Goal: Transaction & Acquisition: Subscribe to service/newsletter

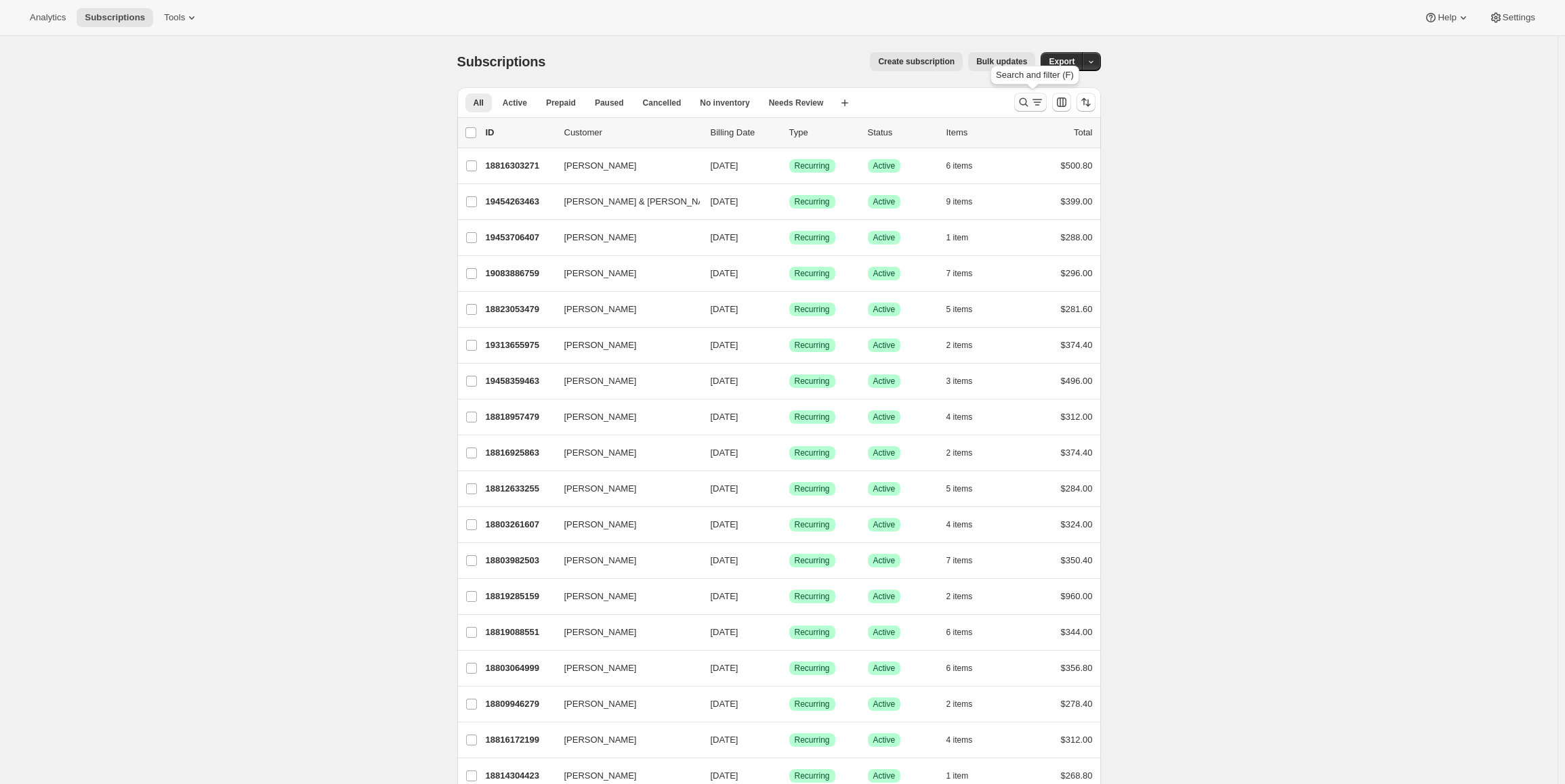
click at [1034, 99] on icon "Search and filter results" at bounding box center [1037, 102] width 13 height 13
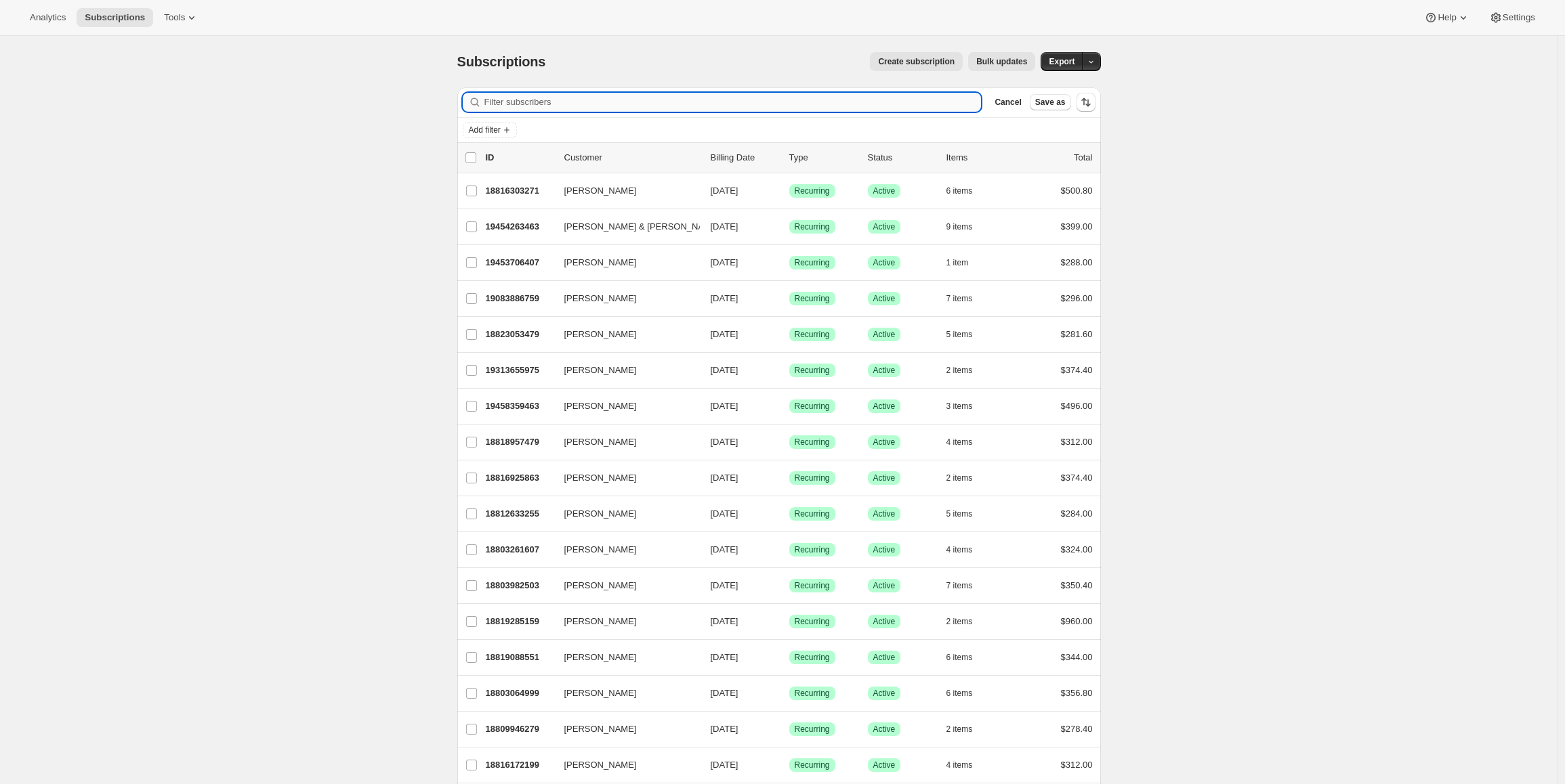
click at [515, 106] on input "Filter subscribers" at bounding box center [732, 102] width 498 height 19
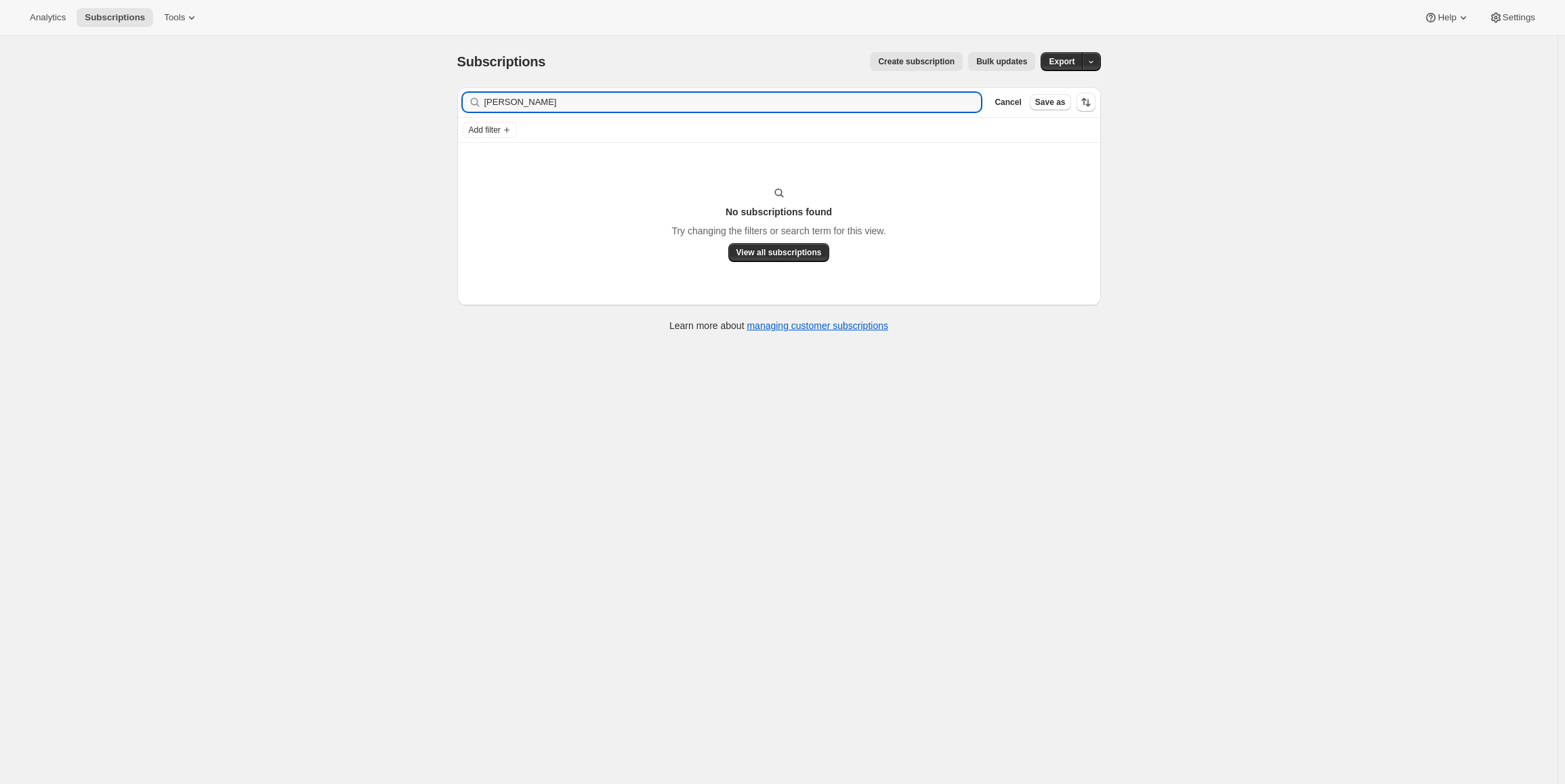
type input "[PERSON_NAME]"
click at [928, 62] on span "Create subscription" at bounding box center [916, 61] width 77 height 11
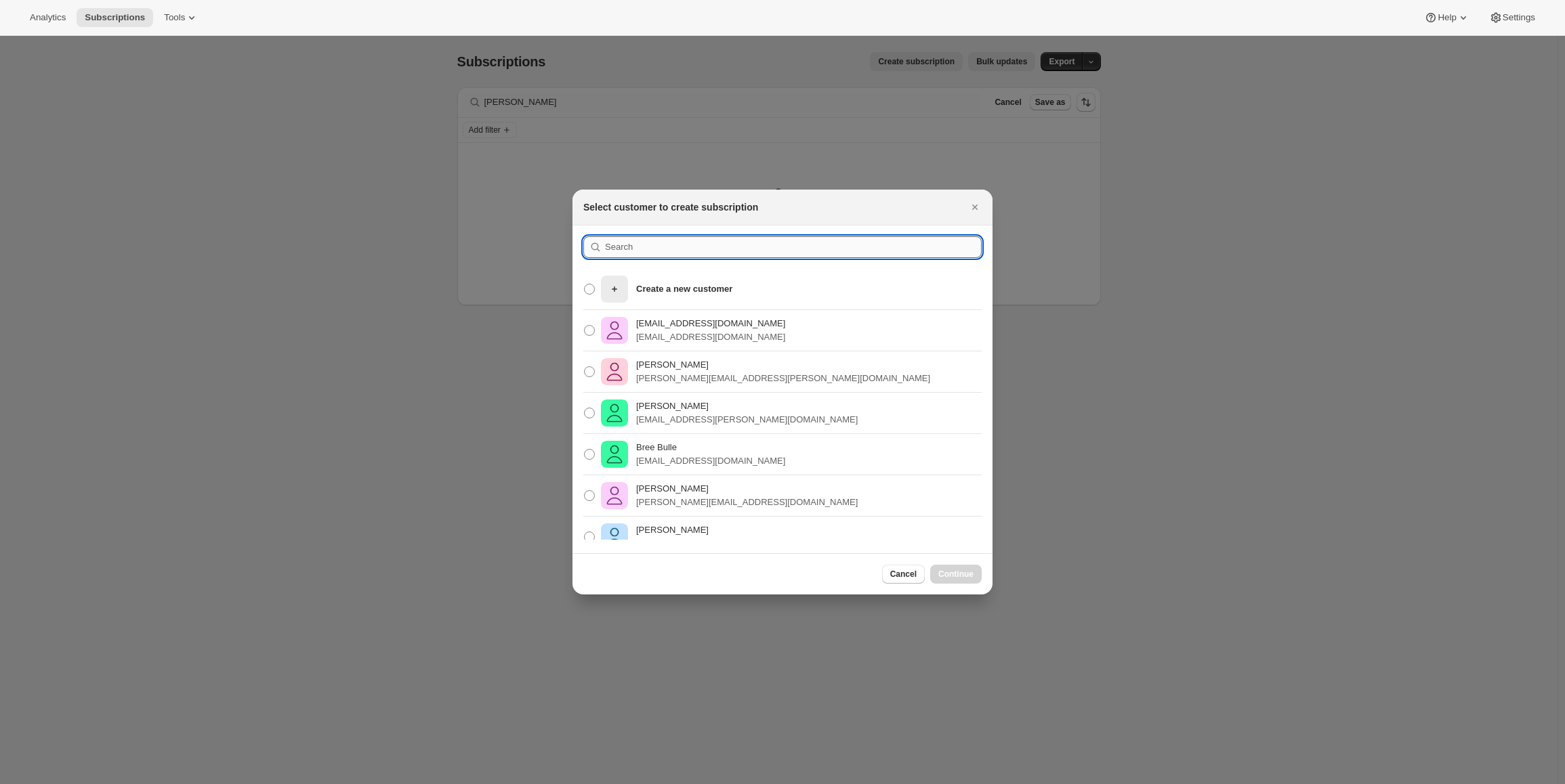
click at [680, 254] on input ":rc:" at bounding box center [793, 247] width 377 height 22
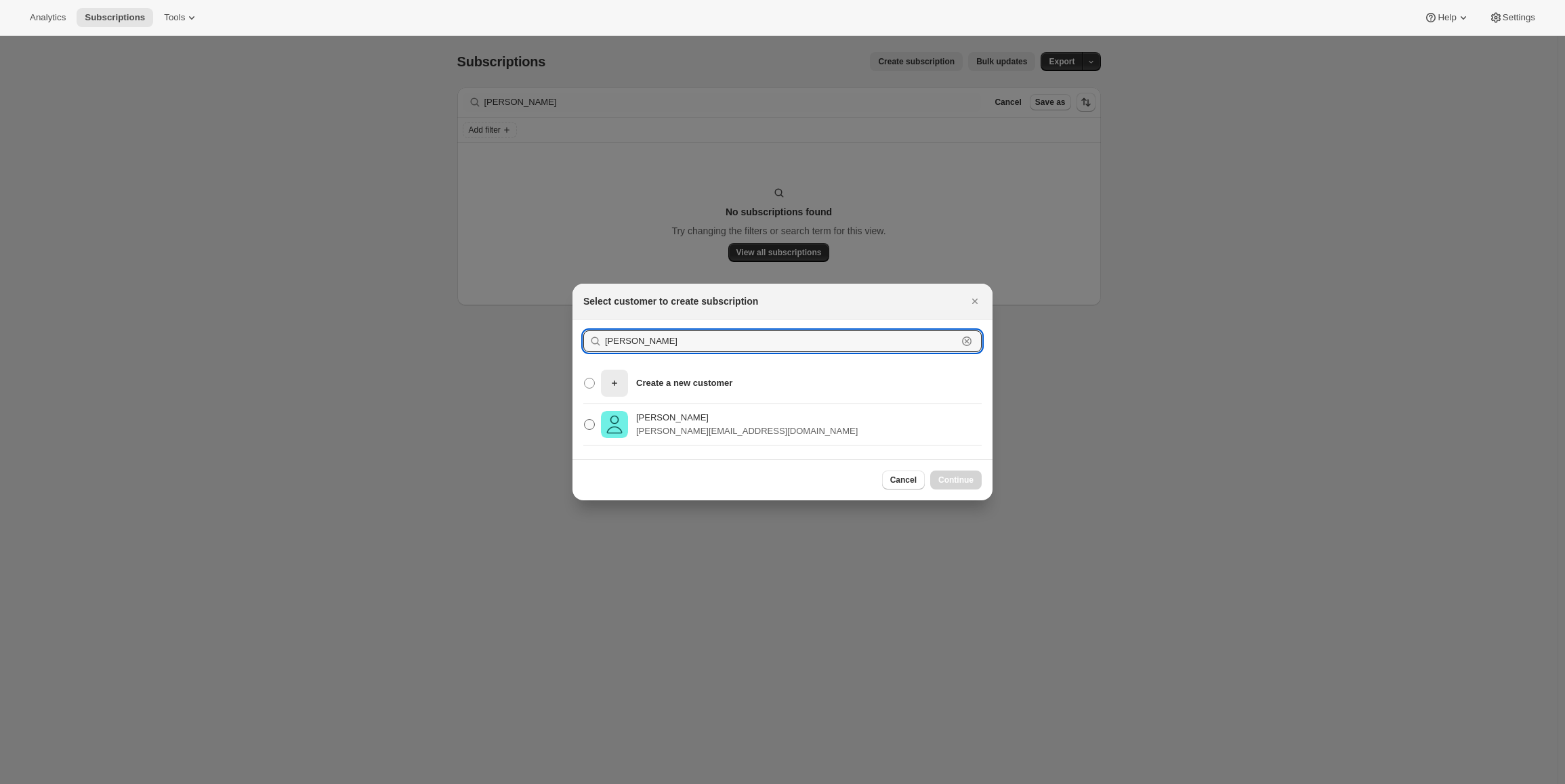
type input "[PERSON_NAME]"
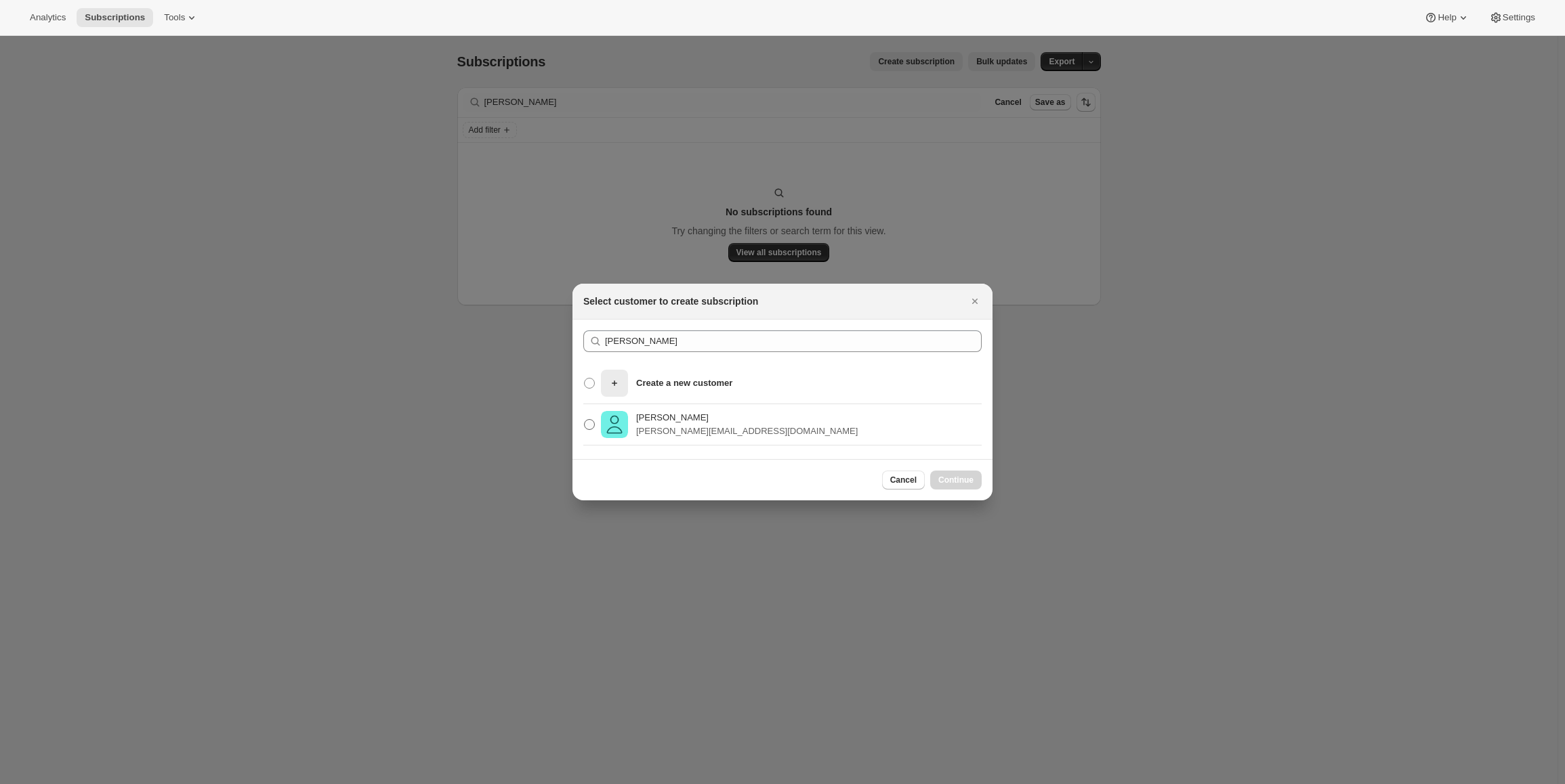
click at [590, 420] on span ":rc:" at bounding box center [589, 424] width 11 height 11
click at [585, 420] on input "[PERSON_NAME] [EMAIL_ADDRESS][DOMAIN_NAME]" at bounding box center [584, 419] width 1 height 1
radio input "true"
click at [948, 475] on button "Continue" at bounding box center [956, 480] width 52 height 19
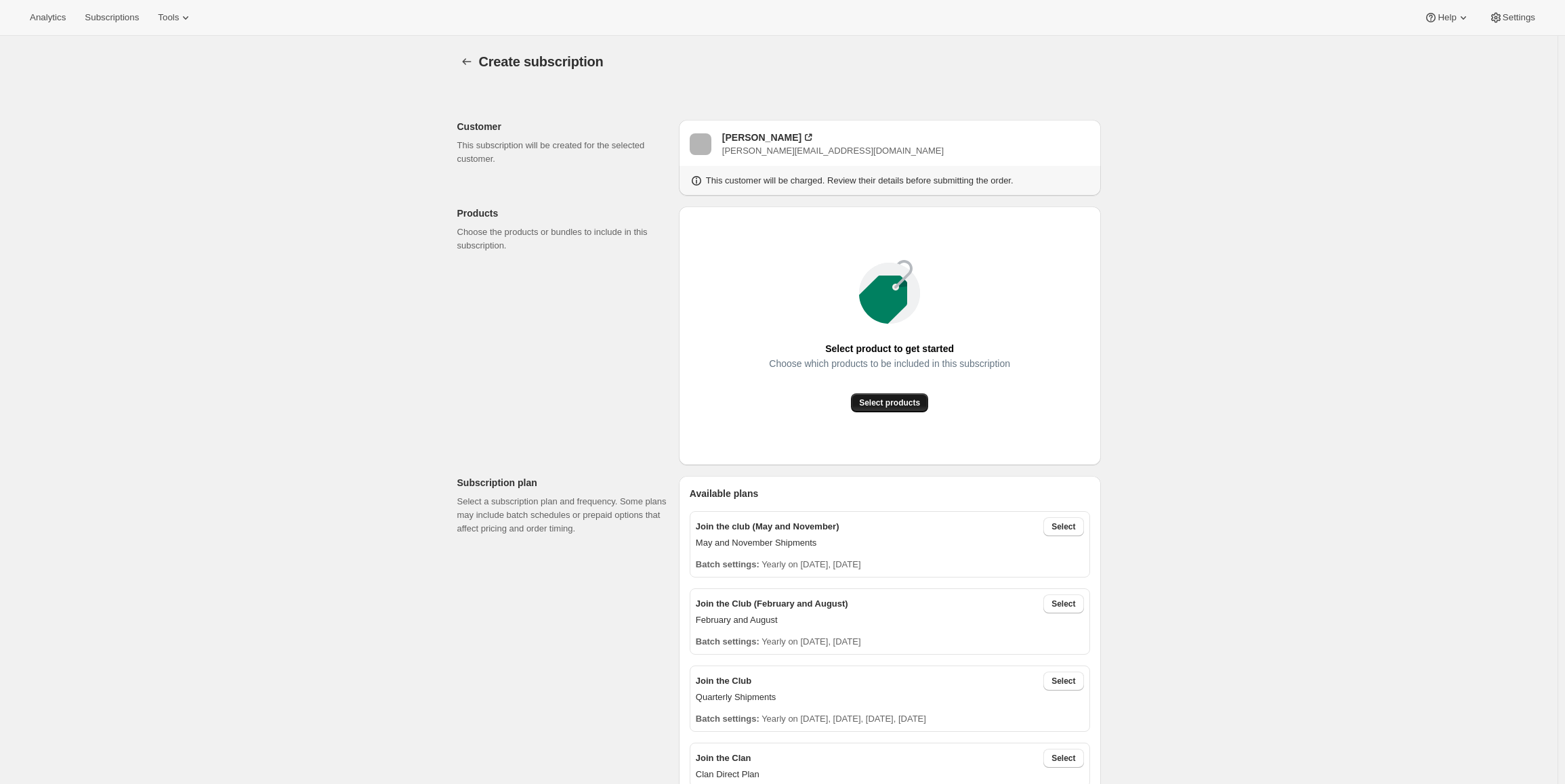
click at [908, 402] on span "Select products" at bounding box center [889, 402] width 61 height 11
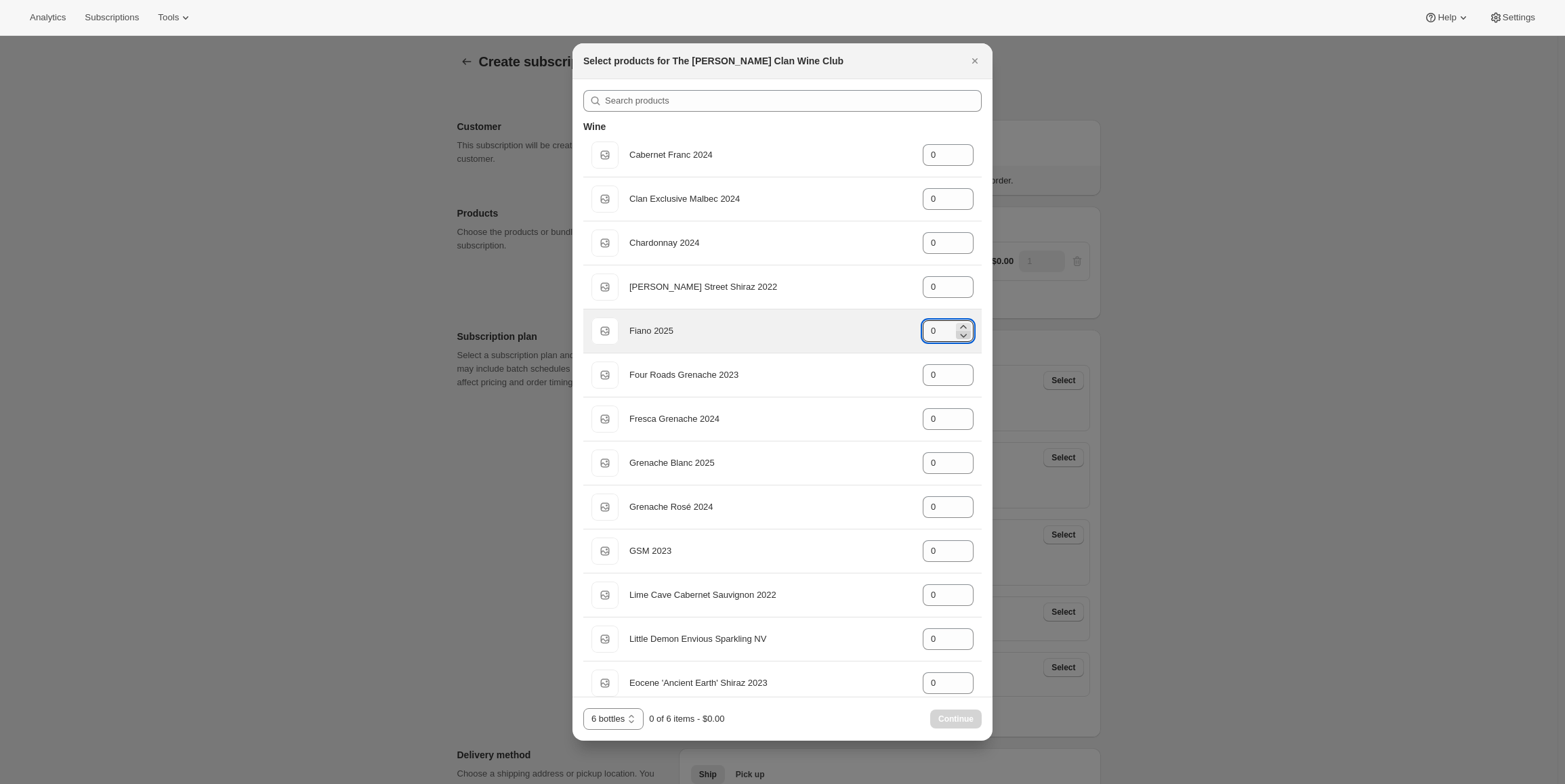
click at [957, 328] on icon ":rc3:" at bounding box center [963, 335] width 13 height 13
click at [959, 320] on icon ":rc3:" at bounding box center [963, 326] width 13 height 13
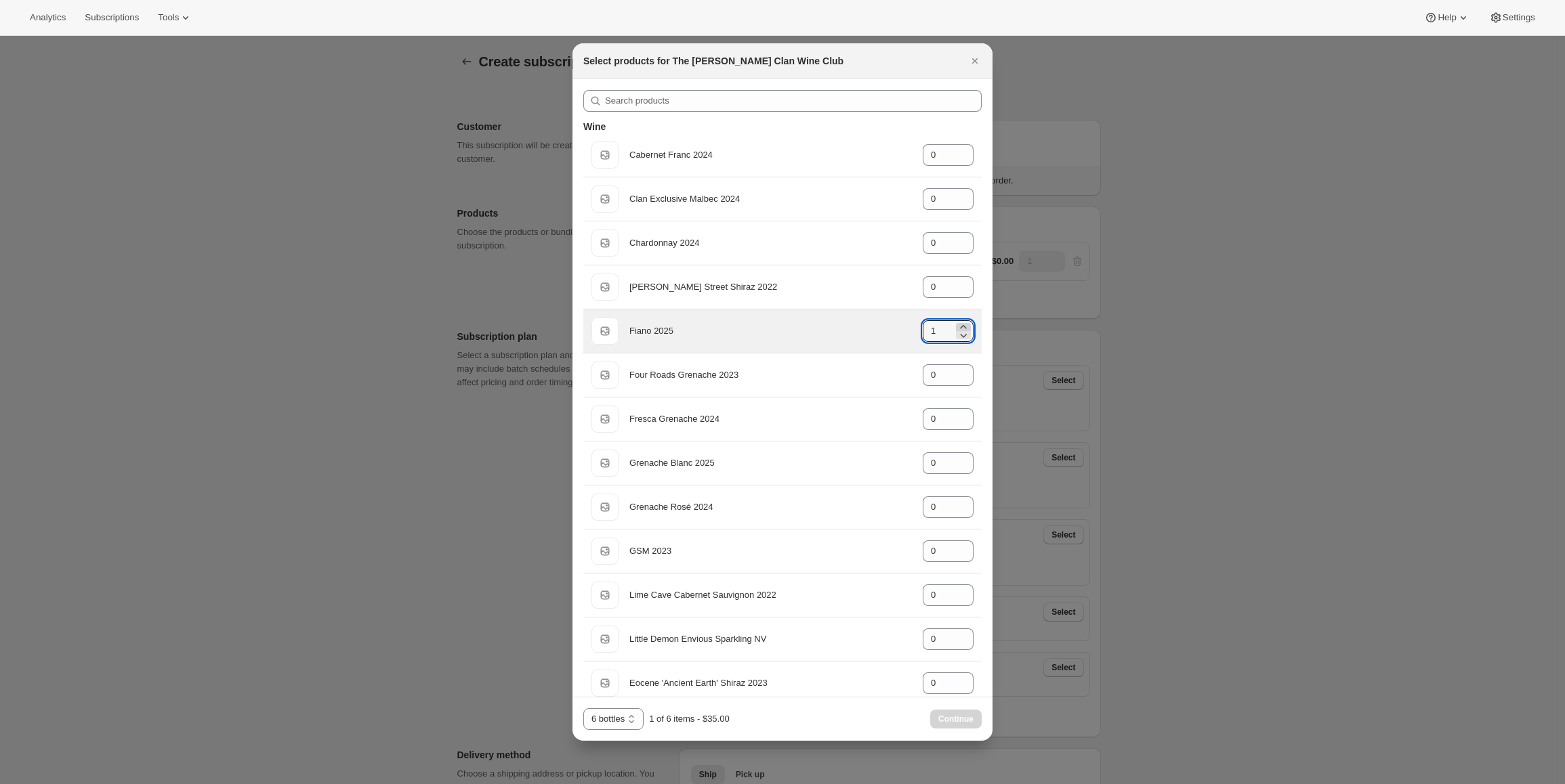
type input "2"
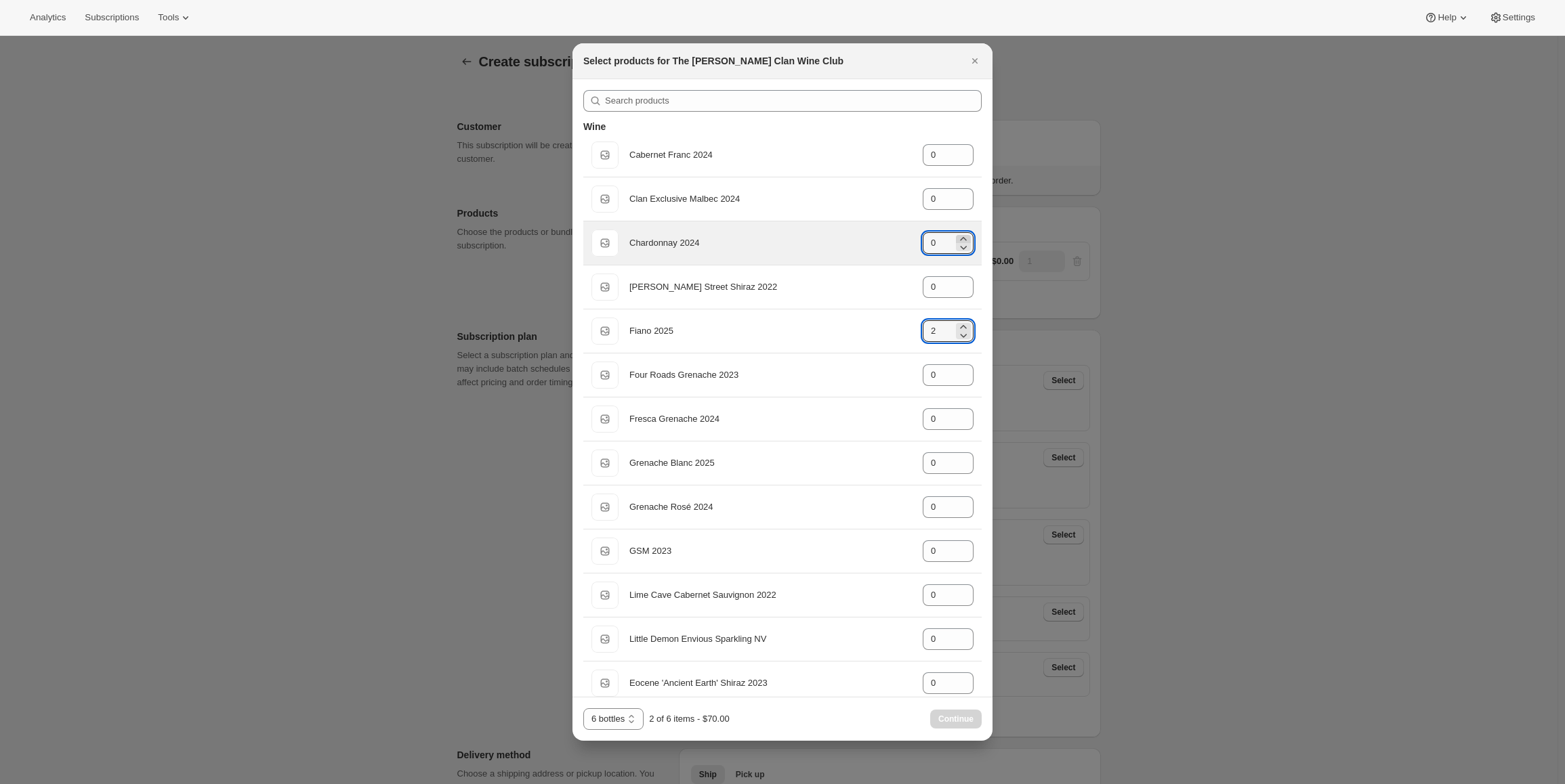
click at [957, 237] on icon ":rc3:" at bounding box center [963, 238] width 13 height 13
type input "2"
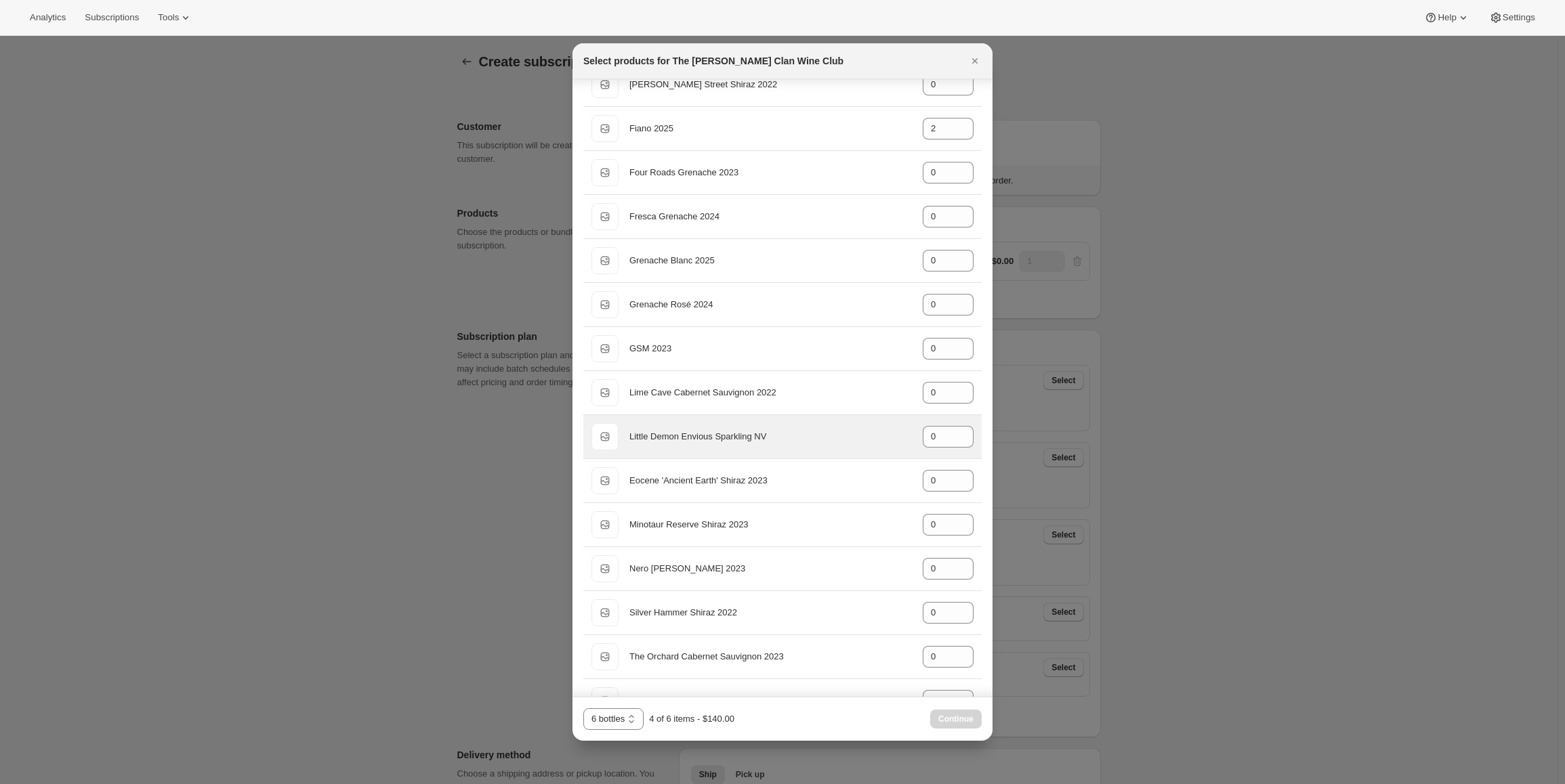
scroll to position [203, 0]
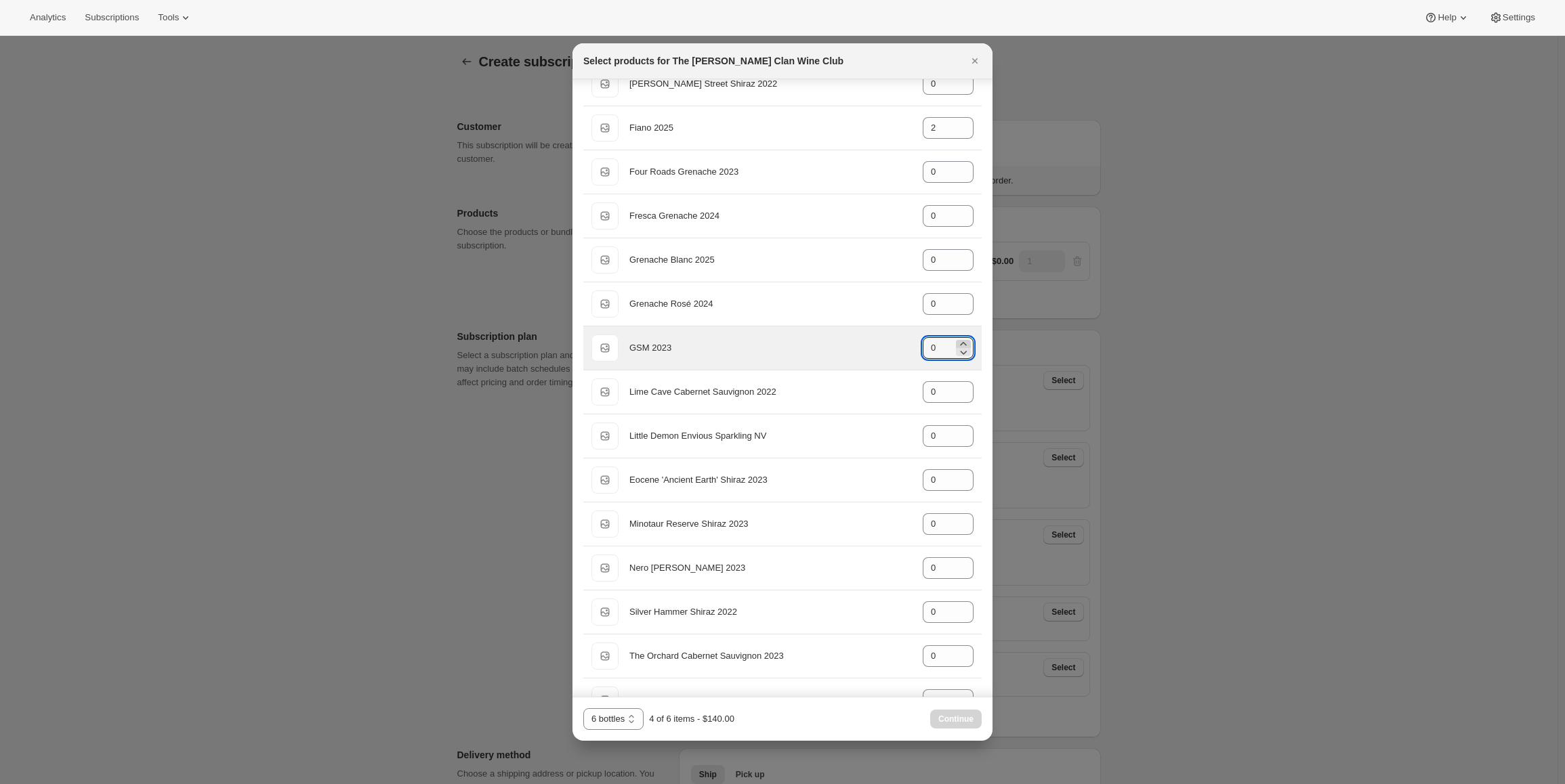
click at [960, 339] on icon ":rc3:" at bounding box center [963, 343] width 13 height 13
type input "2"
click at [955, 720] on span "Continue" at bounding box center [956, 719] width 35 height 11
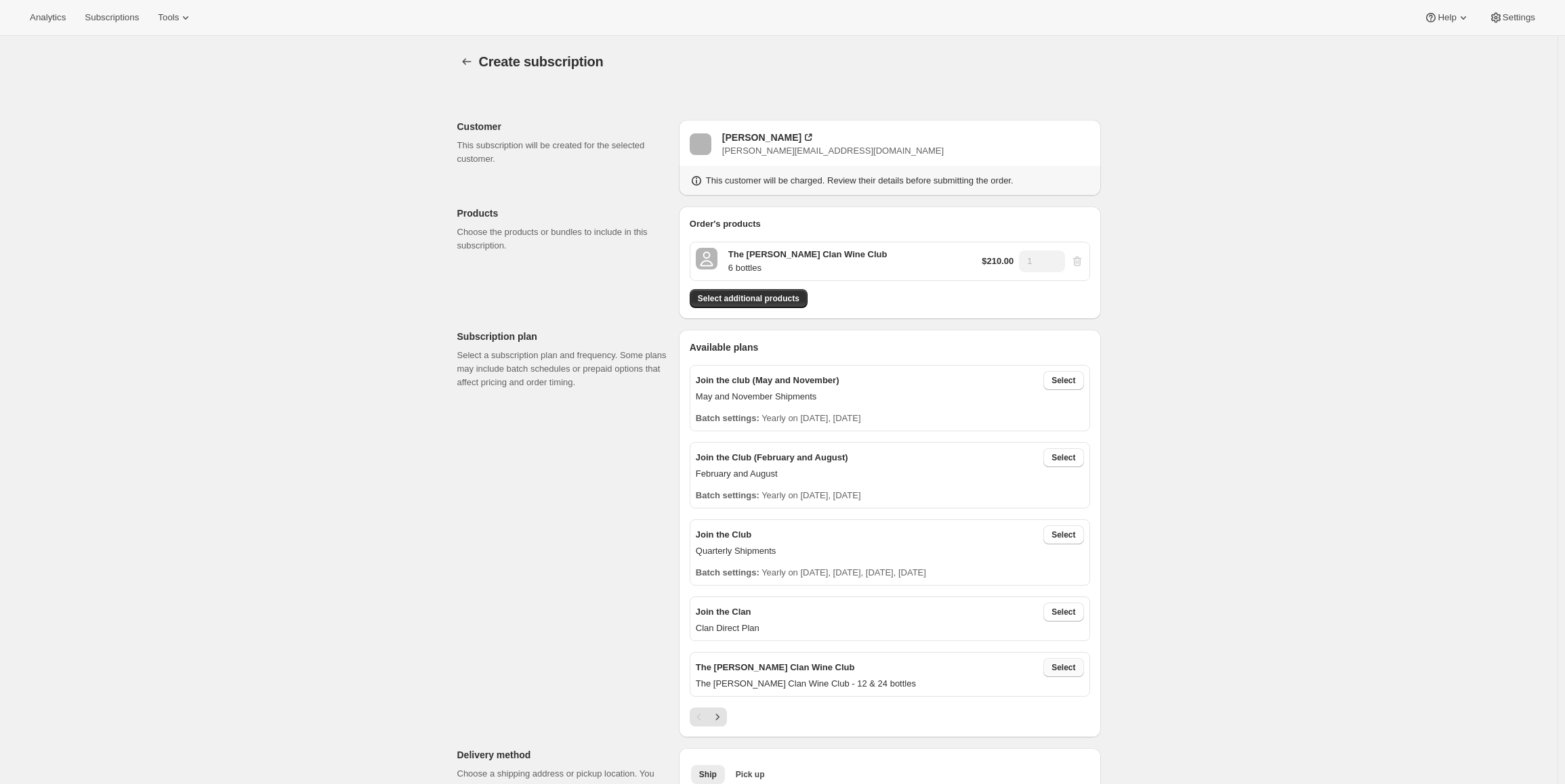
click at [1062, 663] on button "Select" at bounding box center [1063, 668] width 40 height 19
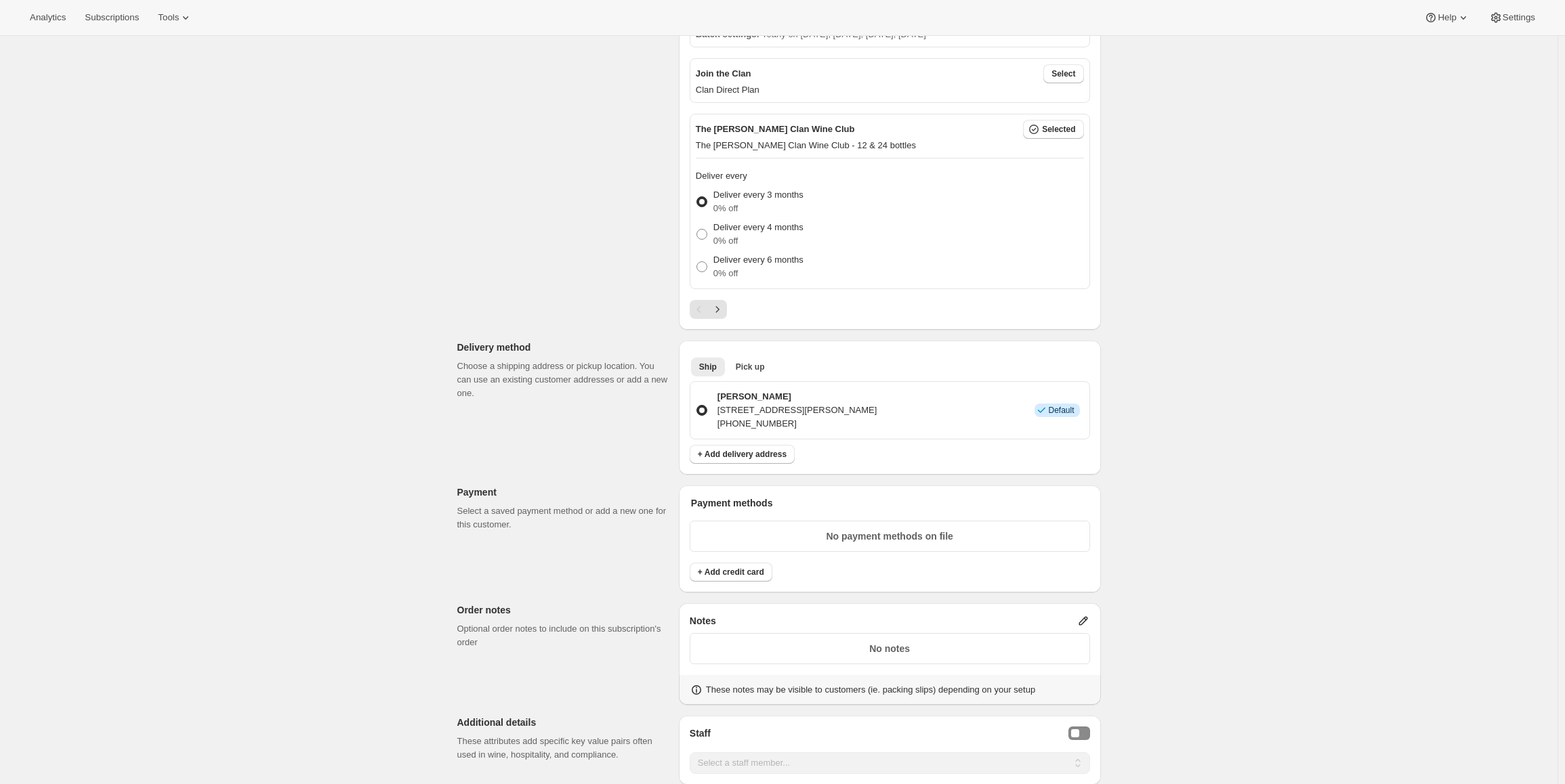
scroll to position [542, 0]
click at [723, 569] on span "+ Add credit card" at bounding box center [731, 568] width 67 height 11
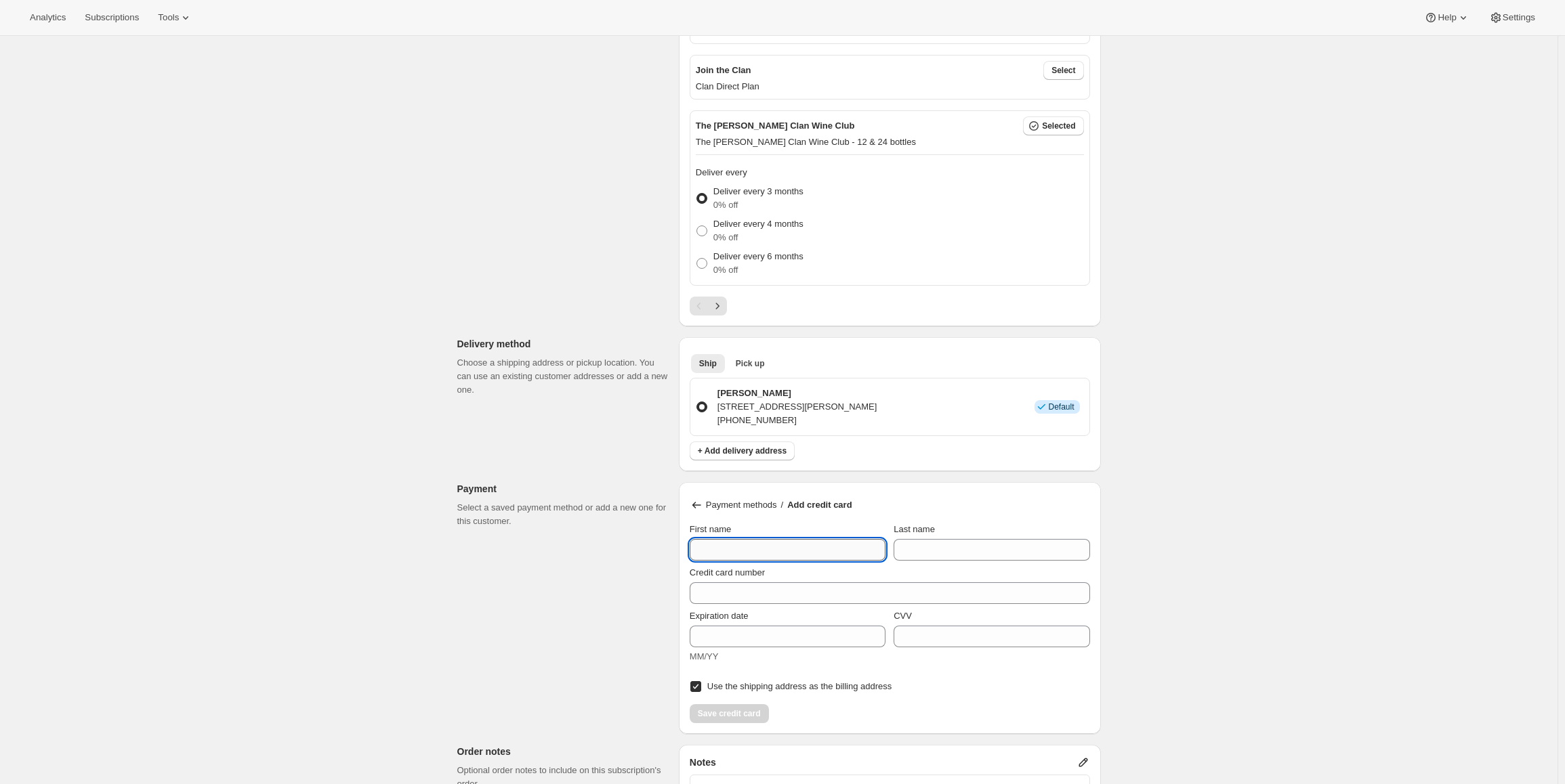
click at [715, 539] on input "First name" at bounding box center [788, 550] width 196 height 22
type input "c"
type input "[PERSON_NAME]"
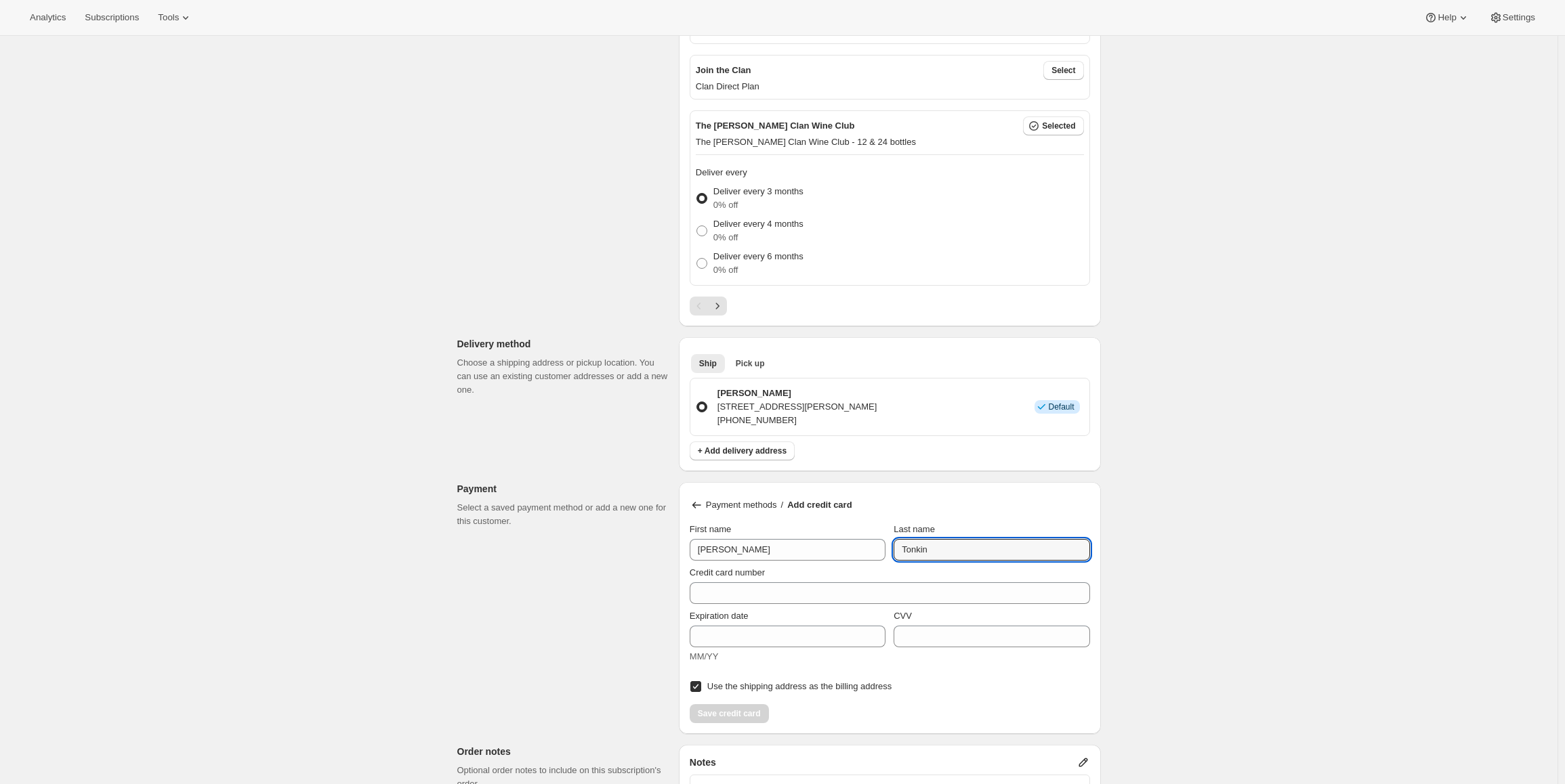
type input "Tonkin"
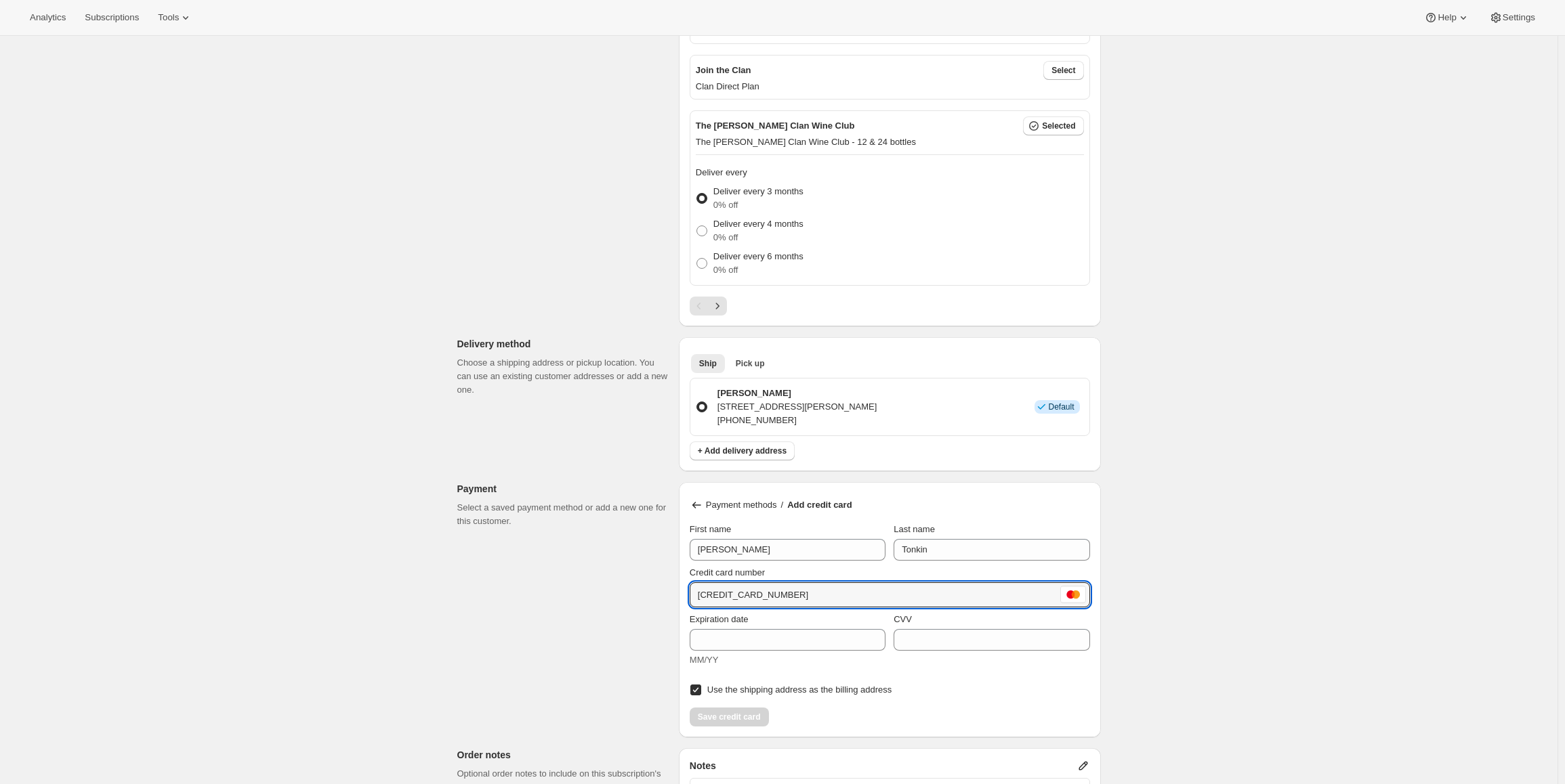
type input "[CREDIT_CARD_NUMBER]"
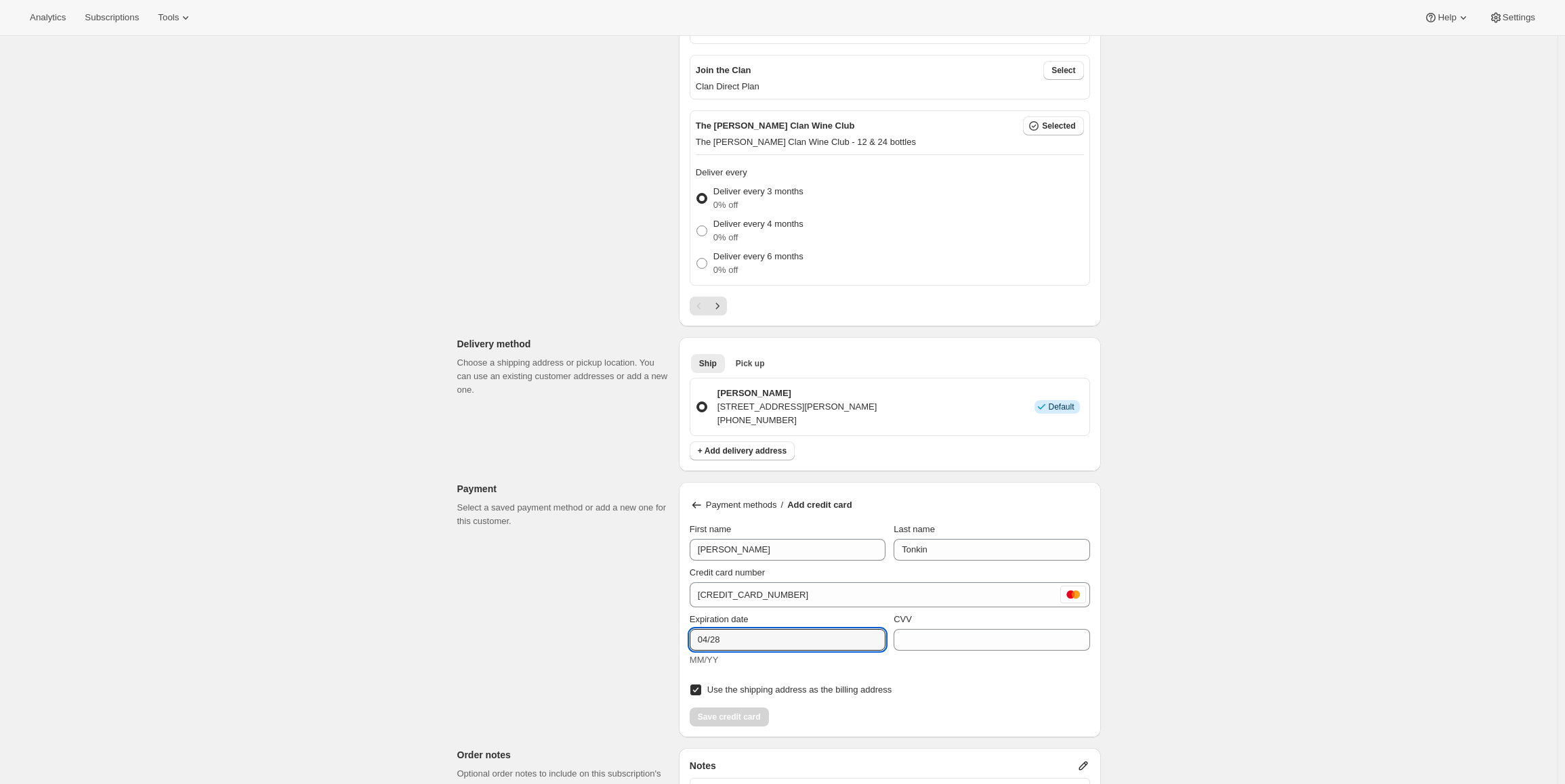
type input "04/28"
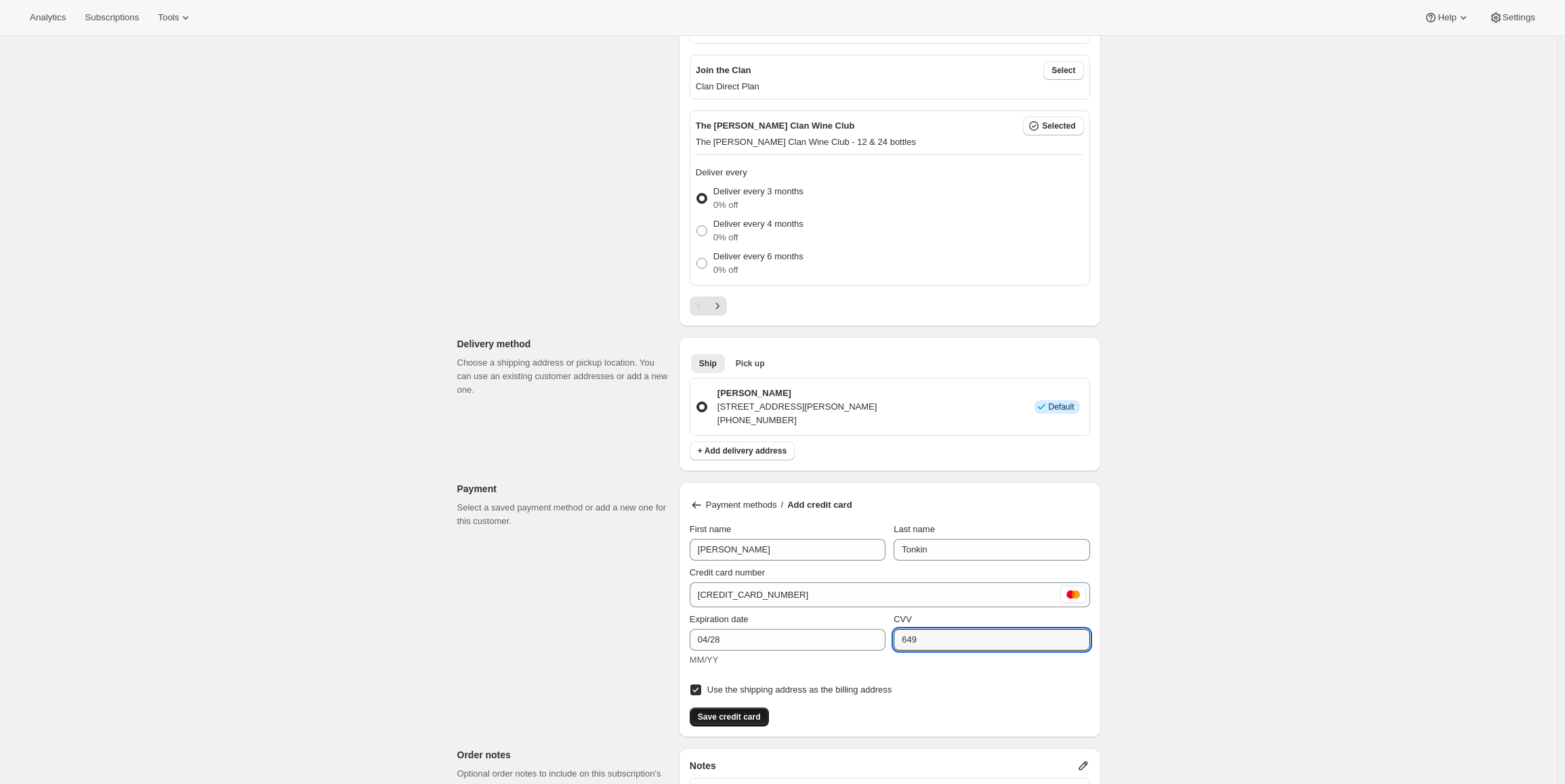
type input "649"
click at [750, 714] on span "Save credit card" at bounding box center [729, 717] width 63 height 11
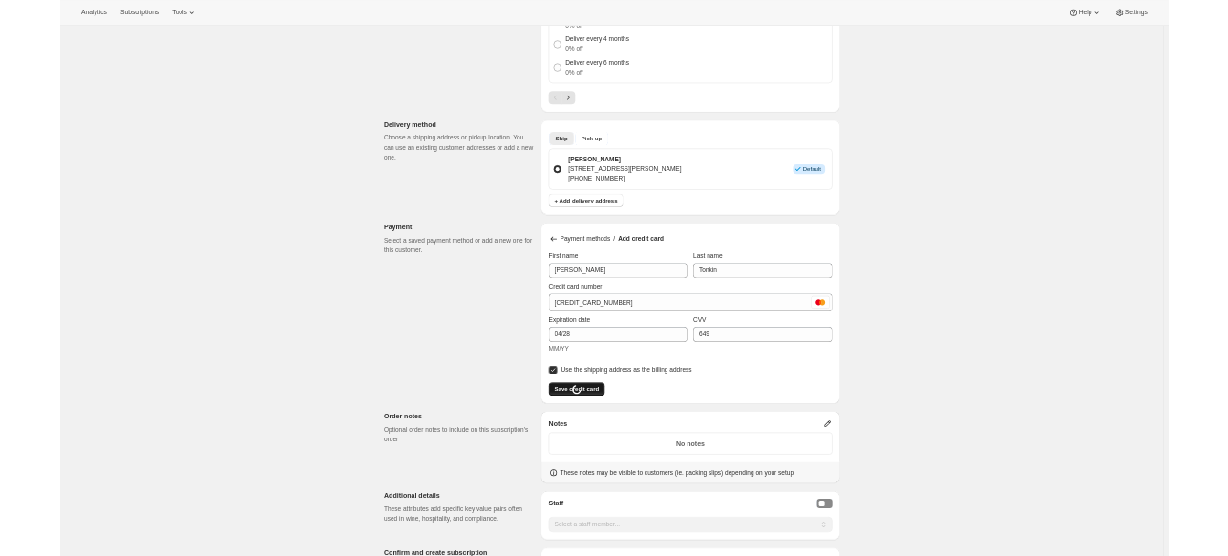
scroll to position [1050, 0]
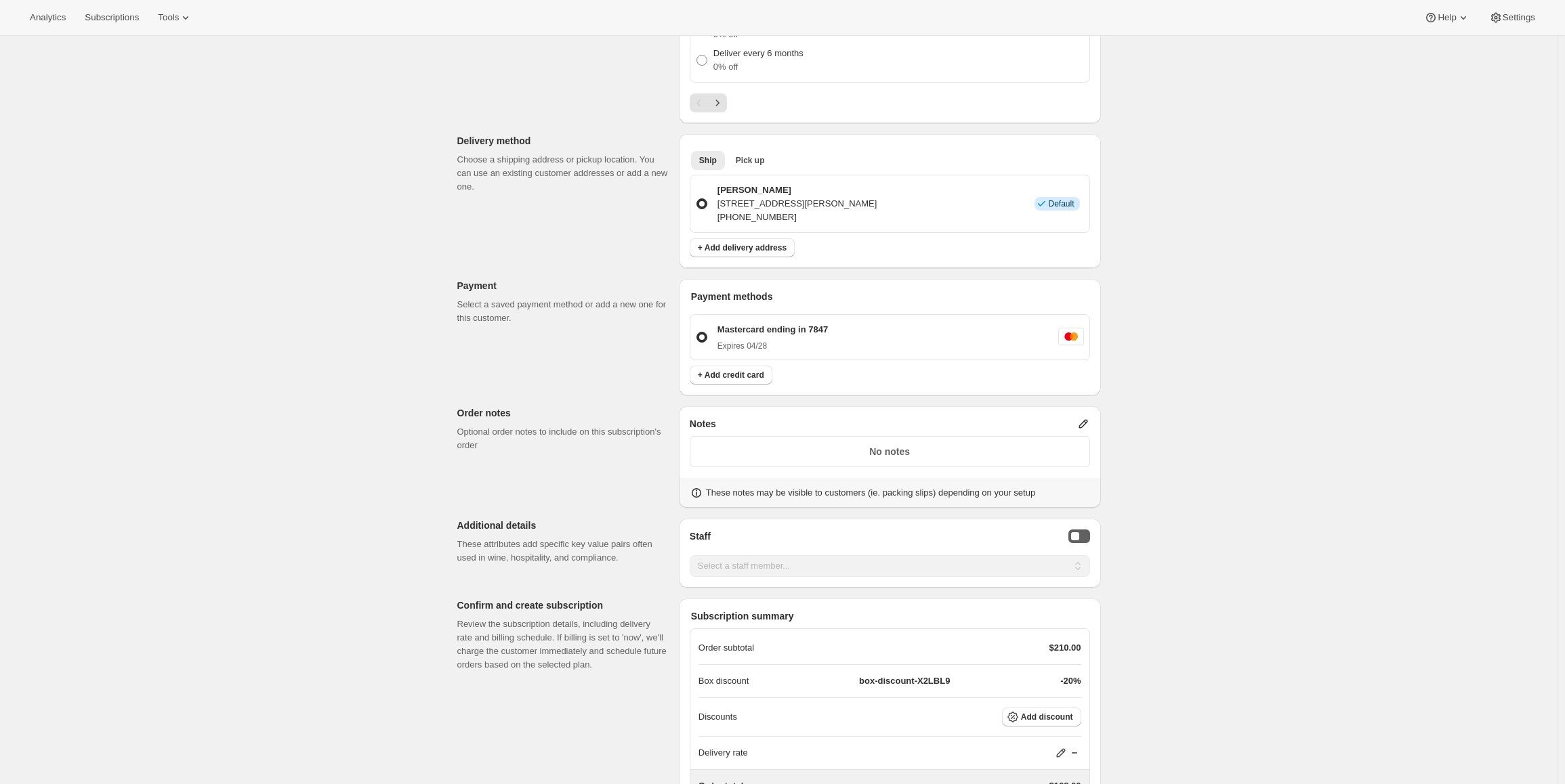
click at [1083, 534] on button "Staff Selector" at bounding box center [1079, 536] width 22 height 13
click at [921, 563] on select "Select a staff member... [PERSON_NAME] [PERSON_NAME] [PERSON_NAME] [PERSON_NAME…" at bounding box center [890, 566] width 400 height 22
click at [378, 504] on div "Create subscription. This page is ready Create subscription Customer This subsc…" at bounding box center [779, 162] width 1557 height 1743
click at [1082, 561] on select "Select a staff member... [PERSON_NAME] [PERSON_NAME] [PERSON_NAME] [PERSON_NAME…" at bounding box center [890, 566] width 400 height 22
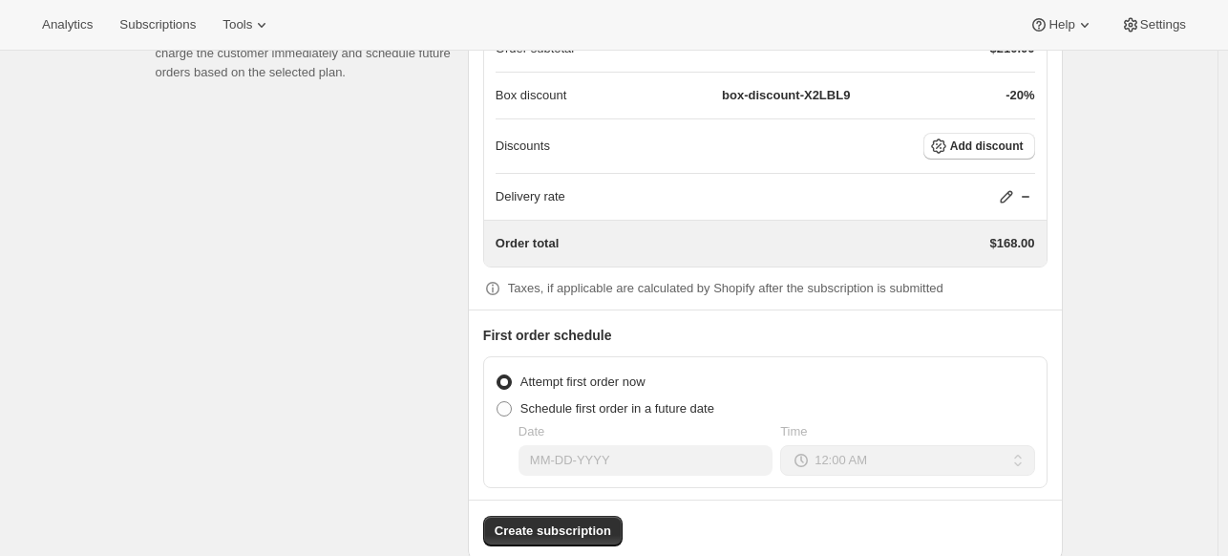
scroll to position [1943, 0]
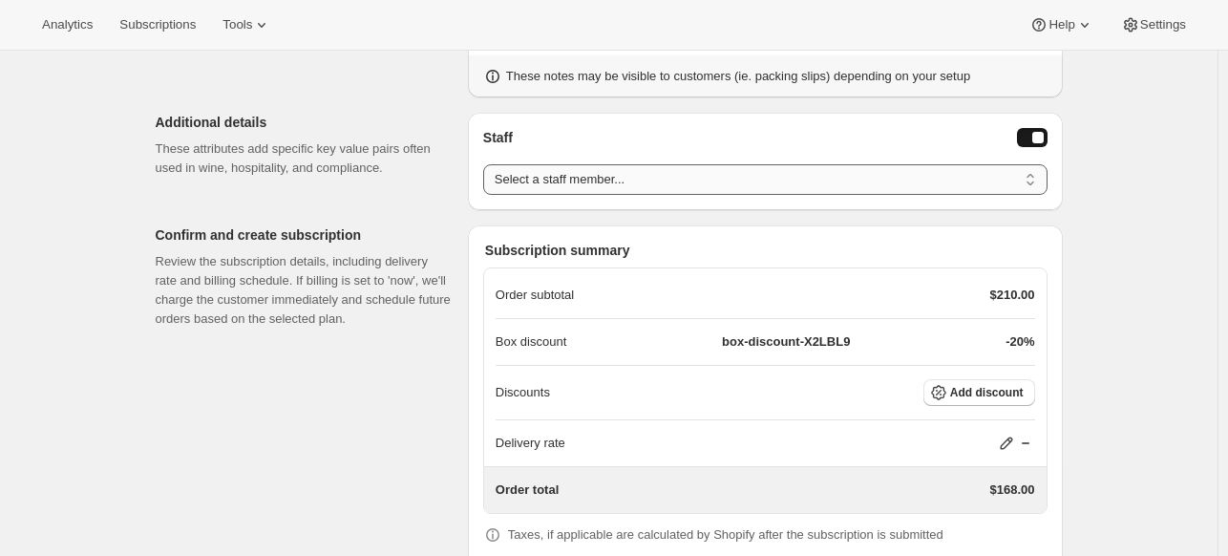
scroll to position [1657, 0]
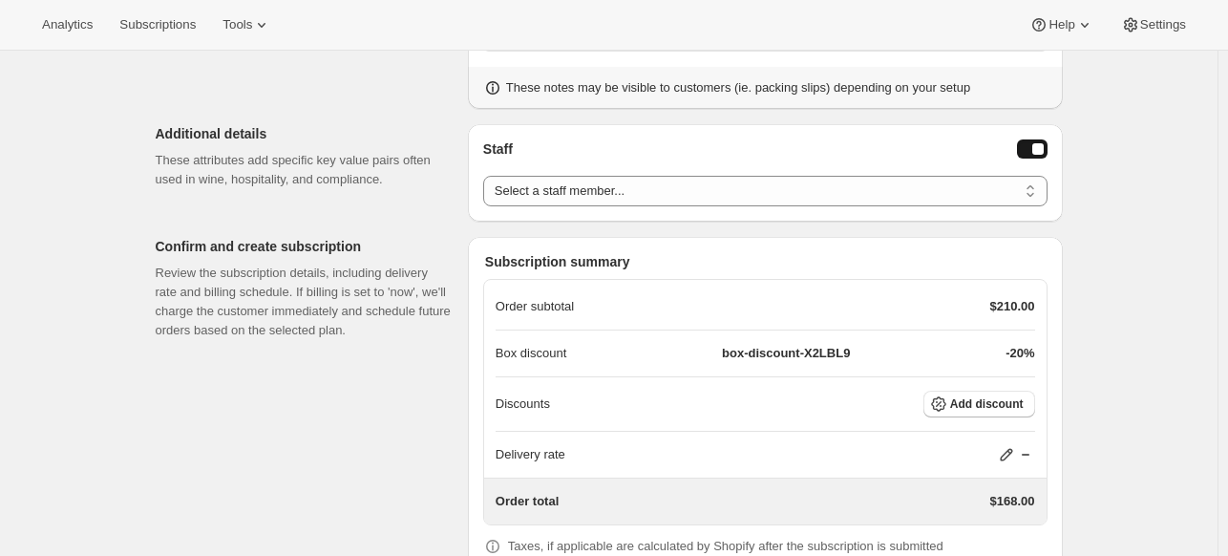
click at [1008, 445] on icon at bounding box center [1006, 454] width 19 height 19
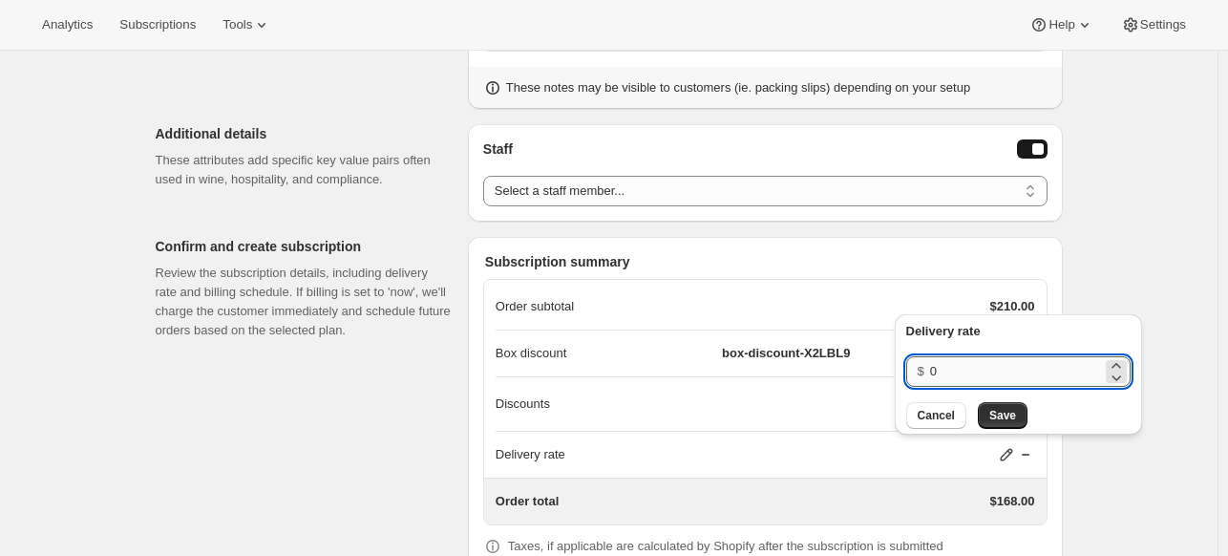
click at [970, 366] on input "0" at bounding box center [1016, 371] width 172 height 31
type input "15"
click at [1009, 412] on span "Save" at bounding box center [1002, 415] width 27 height 15
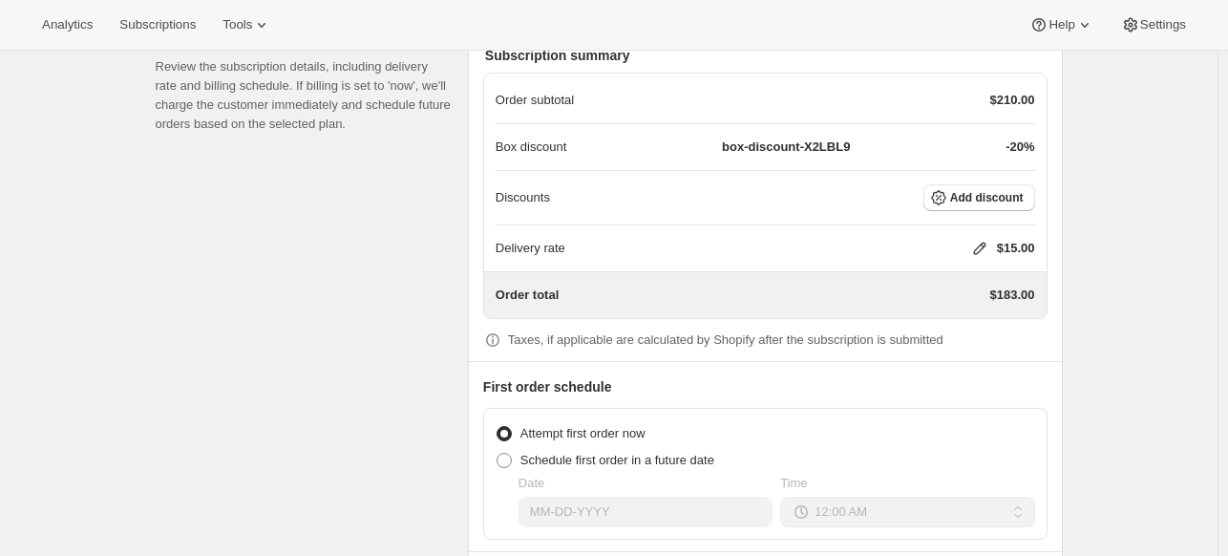
scroll to position [1943, 0]
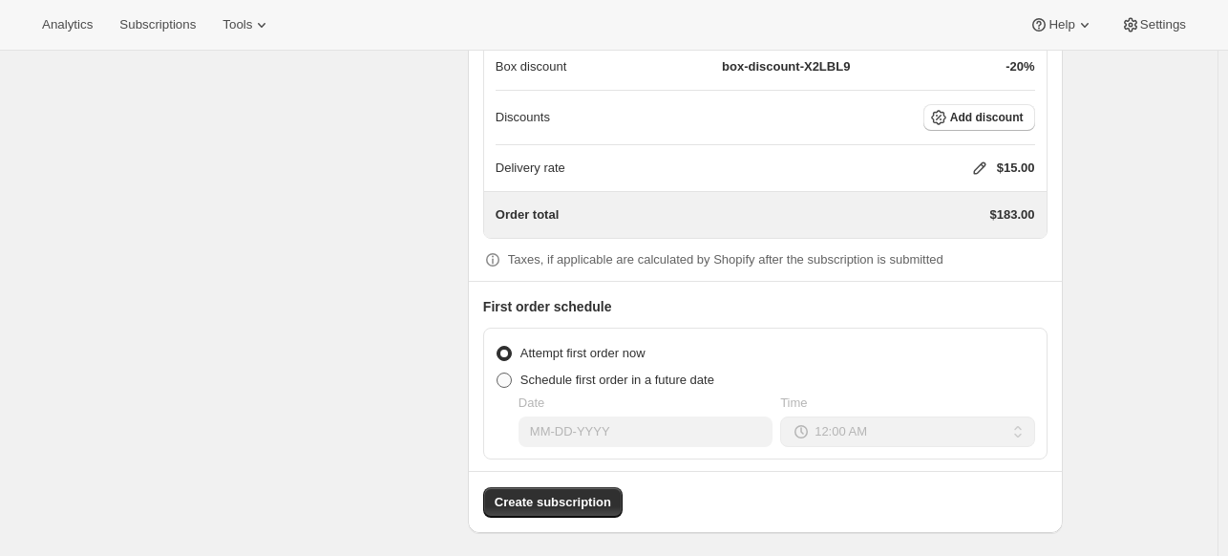
click at [554, 372] on span "Schedule first order in a future date" at bounding box center [617, 379] width 194 height 14
click at [497, 372] on input "Schedule first order in a future date" at bounding box center [496, 372] width 1 height 1
radio input "true"
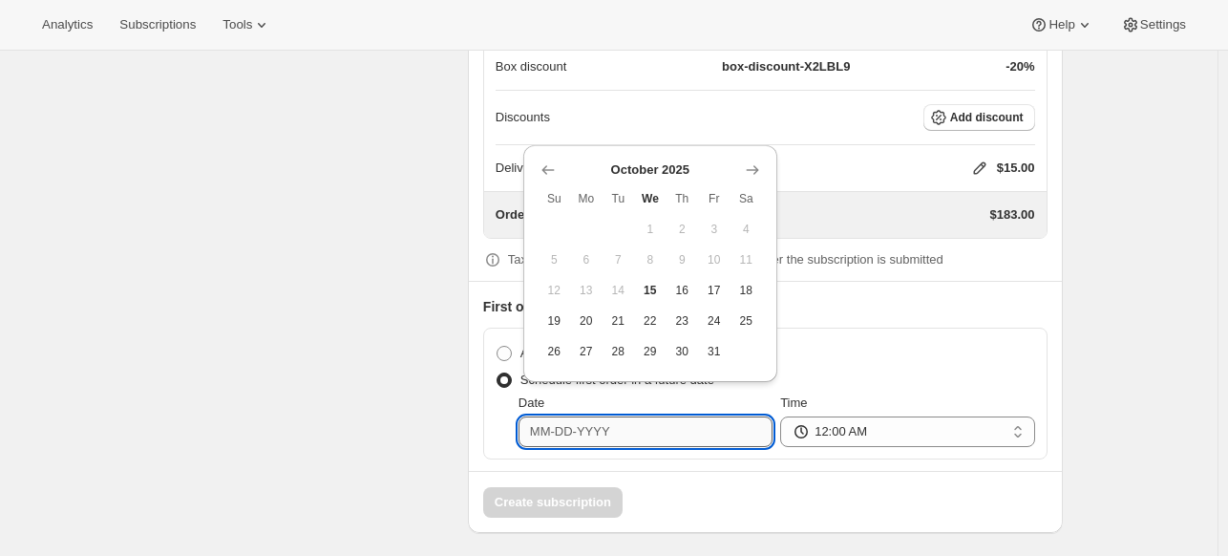
click at [556, 421] on input "Date" at bounding box center [645, 431] width 254 height 31
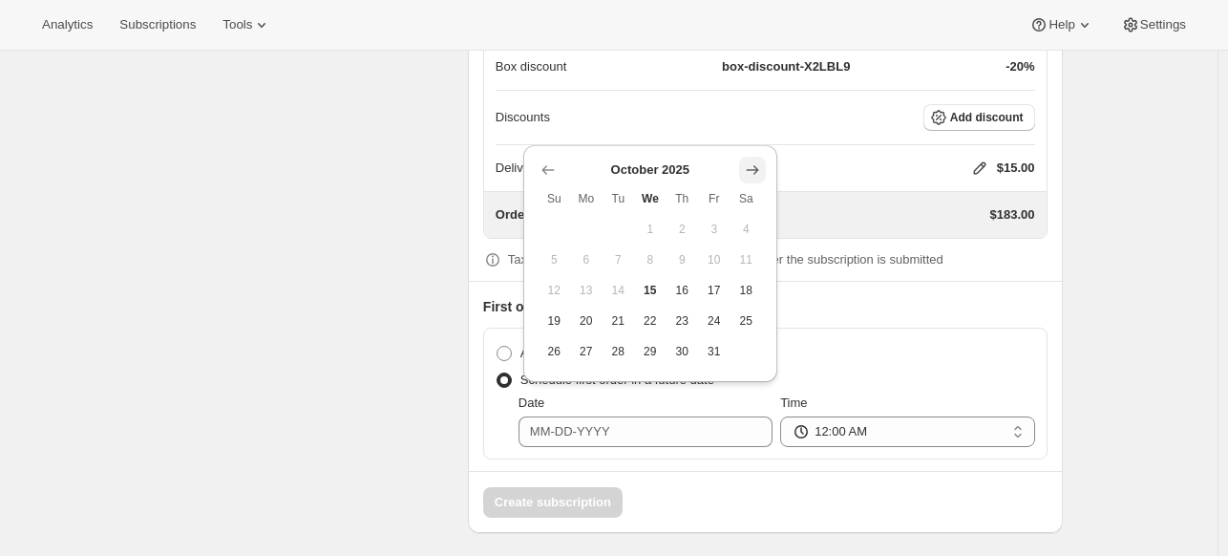
click at [741, 168] on button "Show next month, November 2025" at bounding box center [752, 170] width 27 height 27
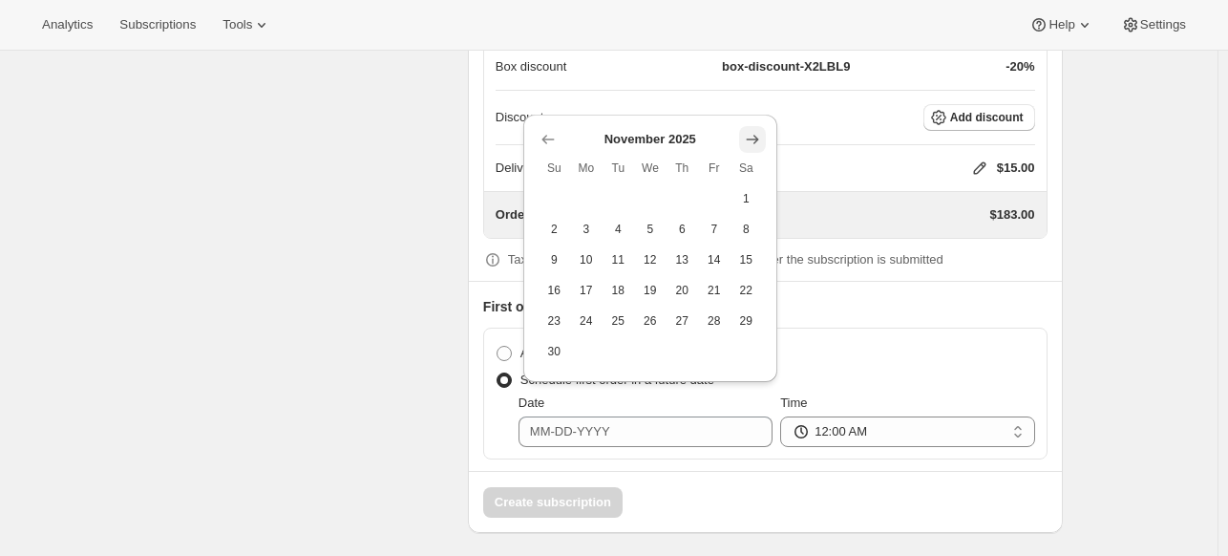
click at [752, 137] on icon "Show next month, December 2025" at bounding box center [752, 139] width 19 height 19
click at [752, 145] on div "Delivery rate $15.00" at bounding box center [764, 168] width 539 height 46
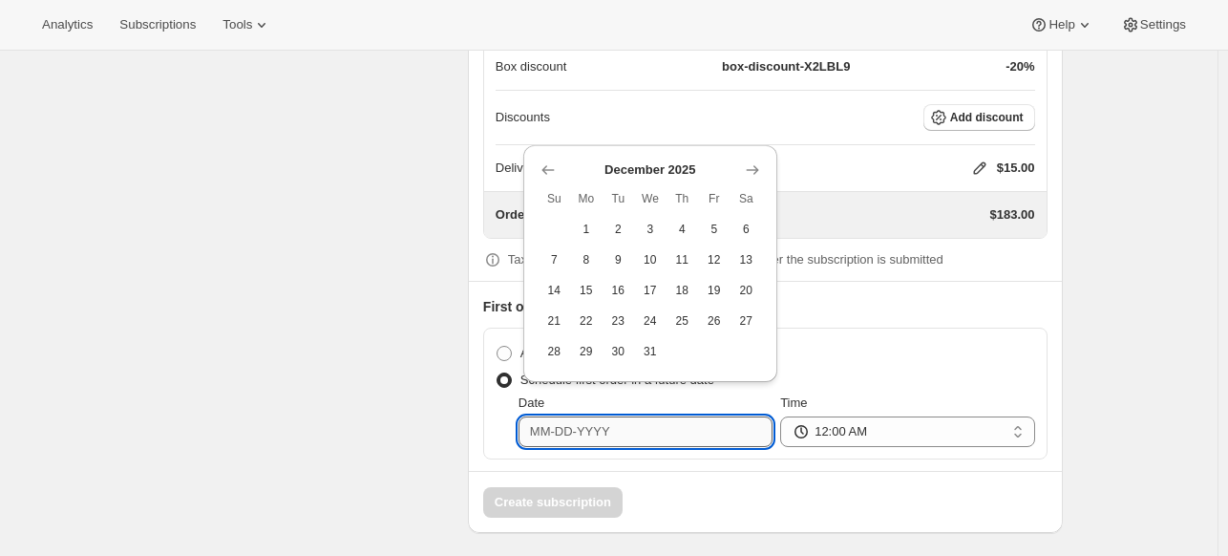
click at [653, 428] on input "Date" at bounding box center [645, 431] width 254 height 31
click at [760, 166] on icon "Show next month, January 2026" at bounding box center [752, 169] width 19 height 19
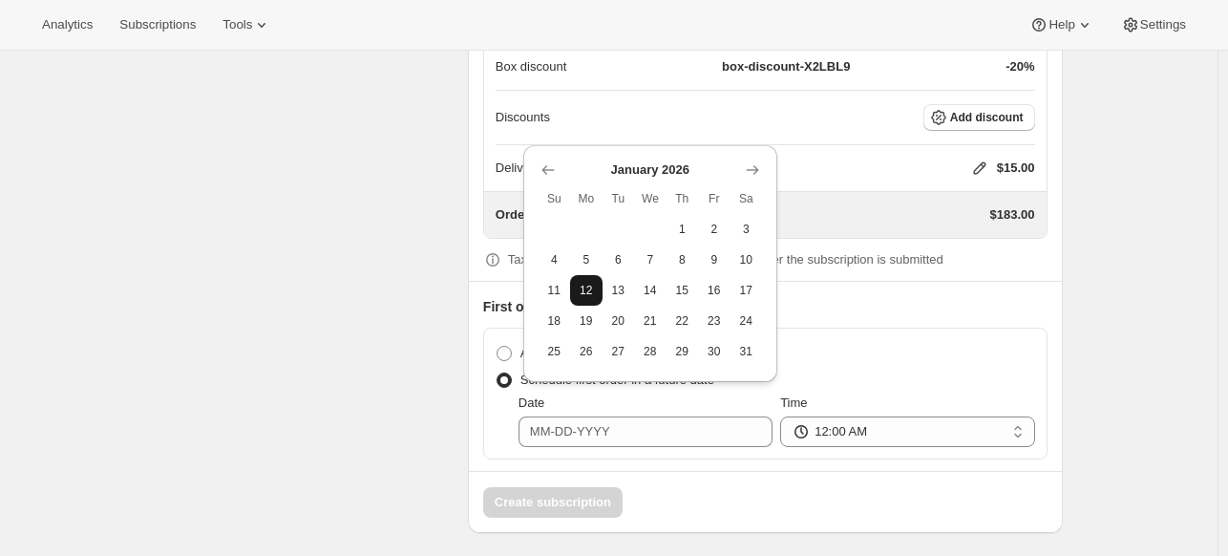
click at [580, 290] on span "12" at bounding box center [585, 290] width 17 height 15
type input "[DATE]"
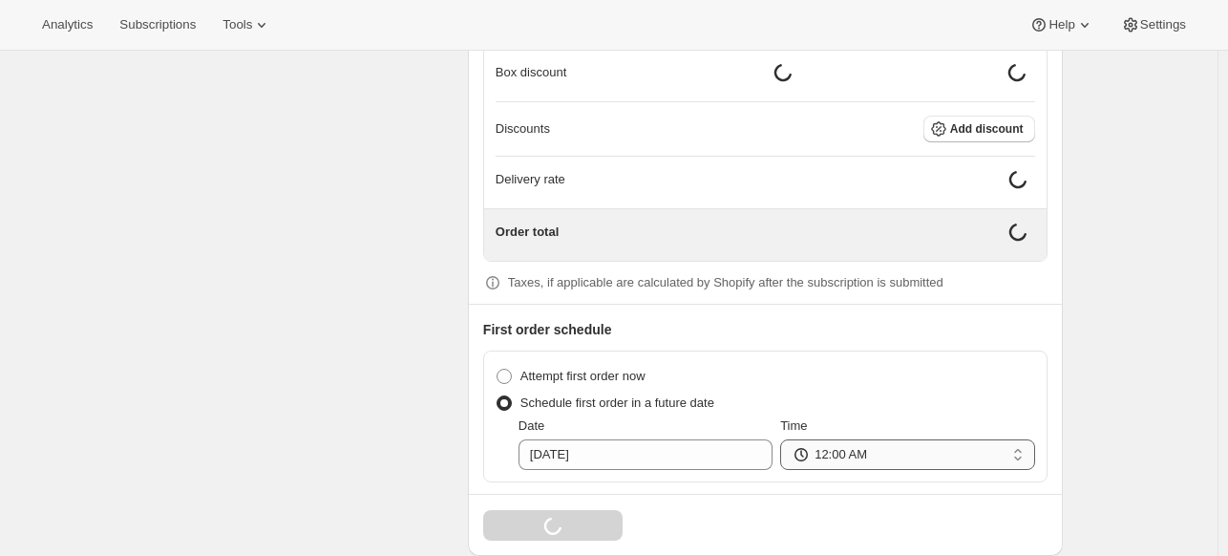
click at [1000, 442] on select "12:00 AM 01:00 AM 02:00 AM 03:00 AM 04:00 AM 05:00 AM 06:00 AM 07:00 AM 08:00 A…" at bounding box center [907, 454] width 254 height 31
click at [785, 439] on select "12:00 AM 01:00 AM 02:00 AM 03:00 AM 04:00 AM 05:00 AM 06:00 AM 07:00 AM 08:00 A…" at bounding box center [907, 454] width 254 height 31
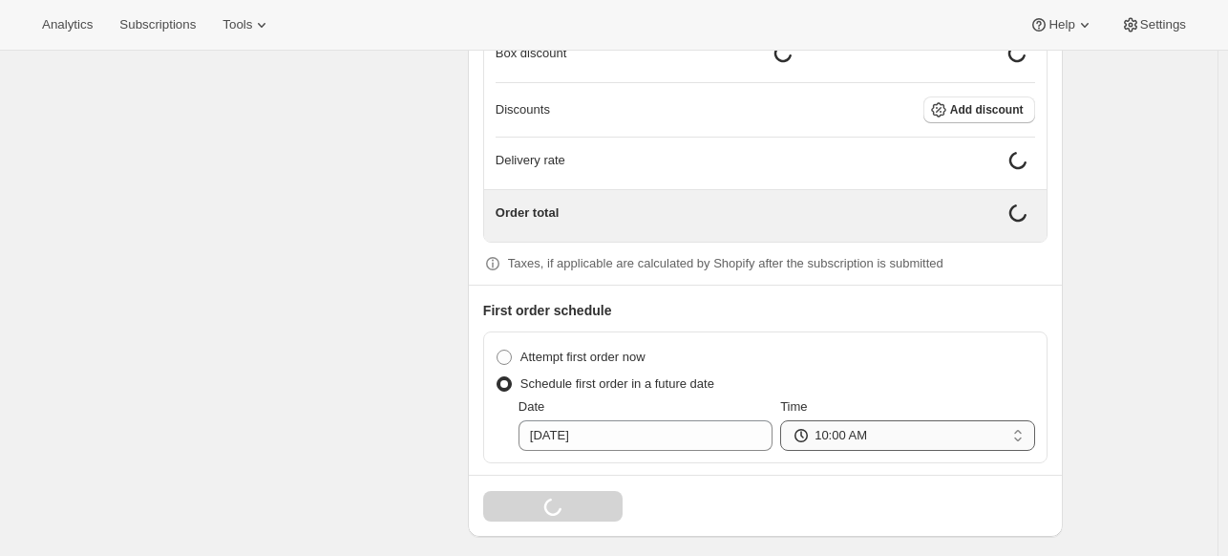
click at [921, 426] on select "12:00 AM 01:00 AM 02:00 AM 03:00 AM 04:00 AM 05:00 AM 06:00 AM 07:00 AM 08:00 A…" at bounding box center [907, 435] width 254 height 31
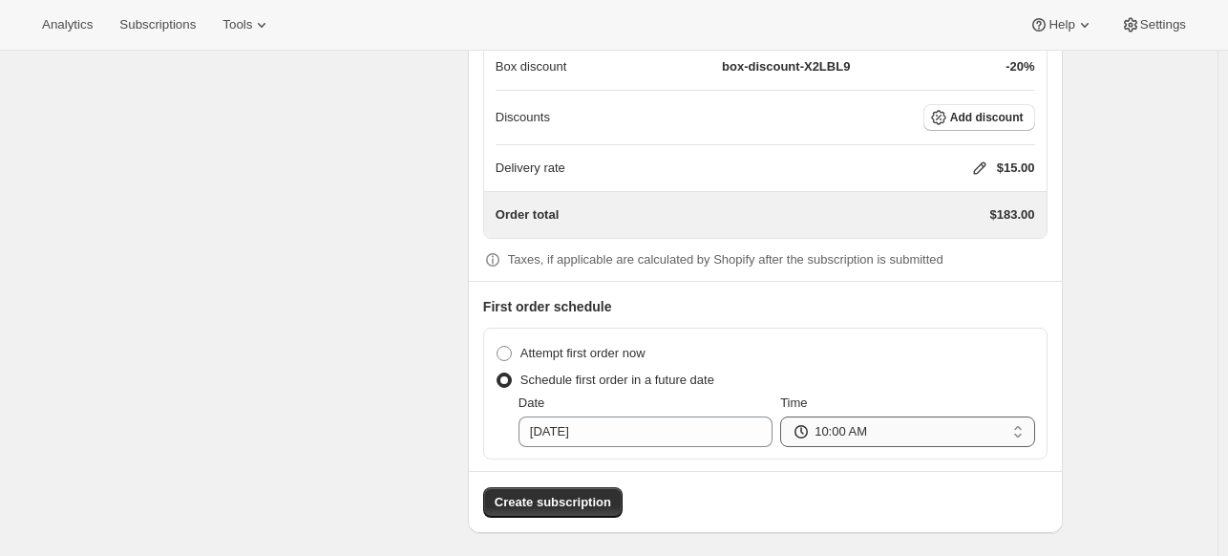
select select "09:00"
click at [785, 416] on select "12:00 AM 01:00 AM 02:00 AM 03:00 AM 04:00 AM 05:00 AM 06:00 AM 07:00 AM 08:00 A…" at bounding box center [907, 431] width 254 height 31
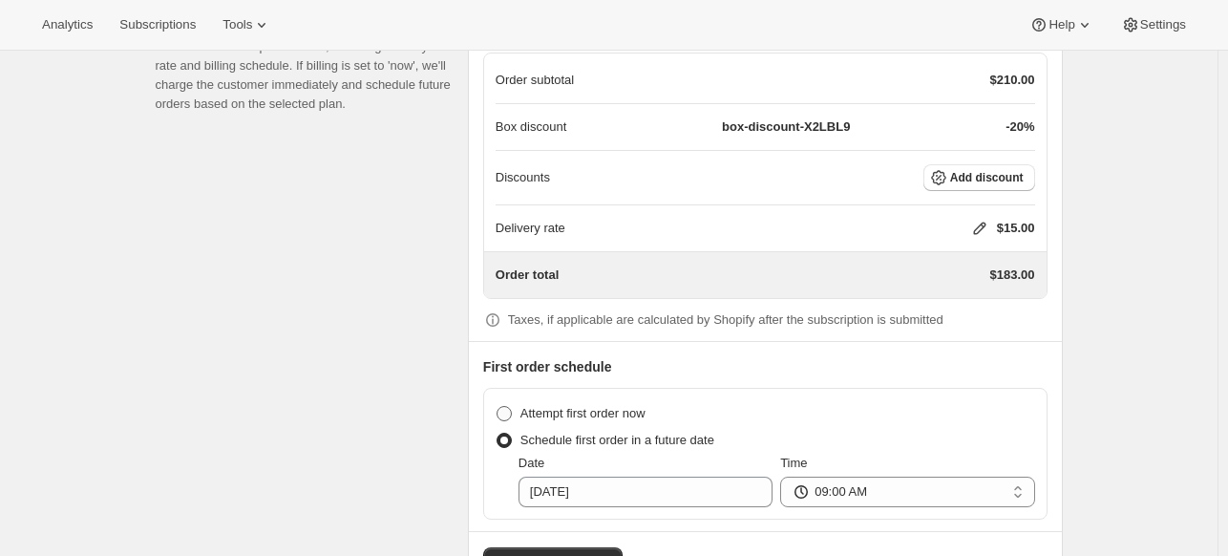
scroll to position [1943, 0]
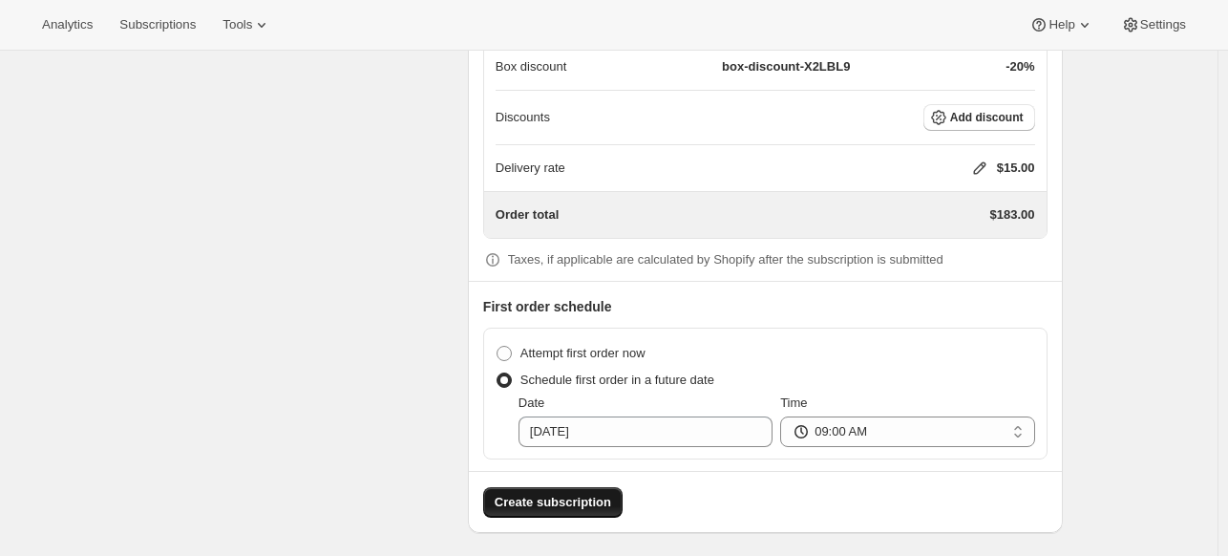
click at [523, 493] on span "Create subscription" at bounding box center [552, 502] width 116 height 19
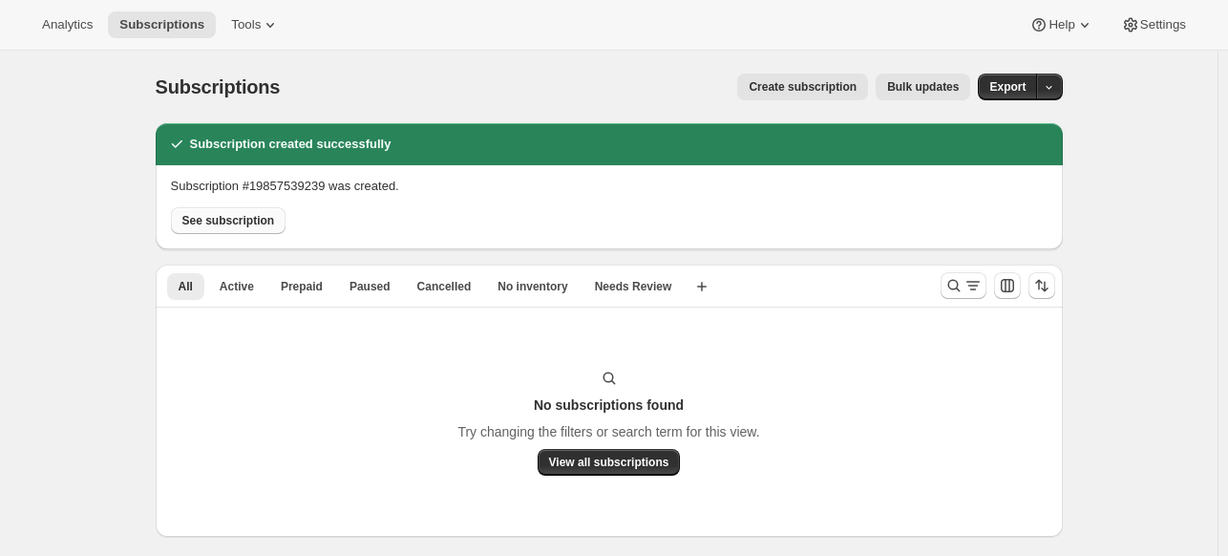
click at [208, 216] on span "See subscription" at bounding box center [228, 220] width 93 height 15
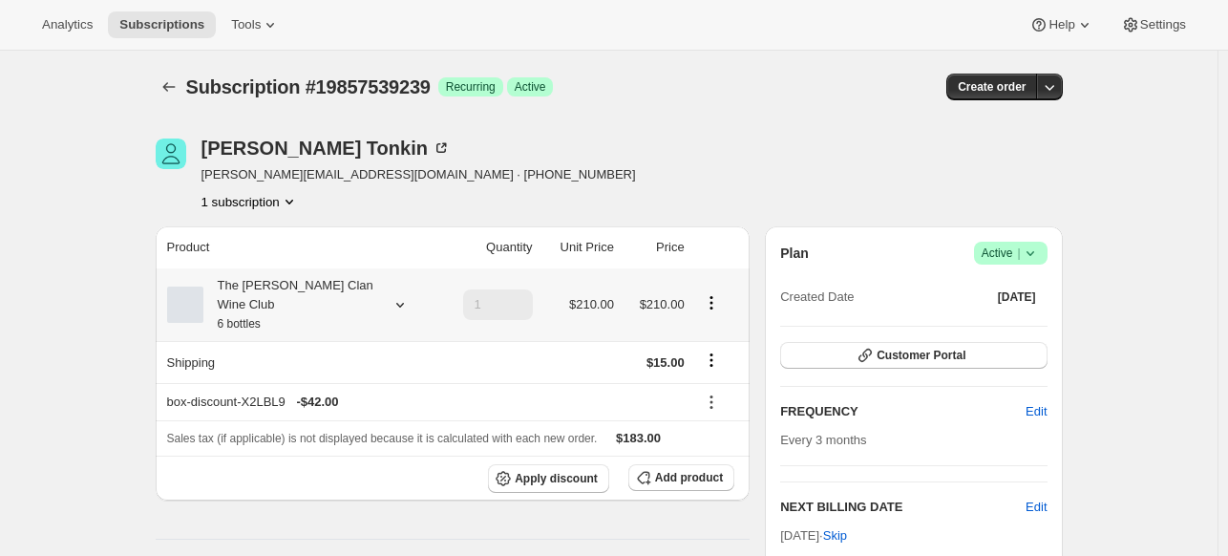
click at [404, 297] on icon at bounding box center [399, 304] width 19 height 19
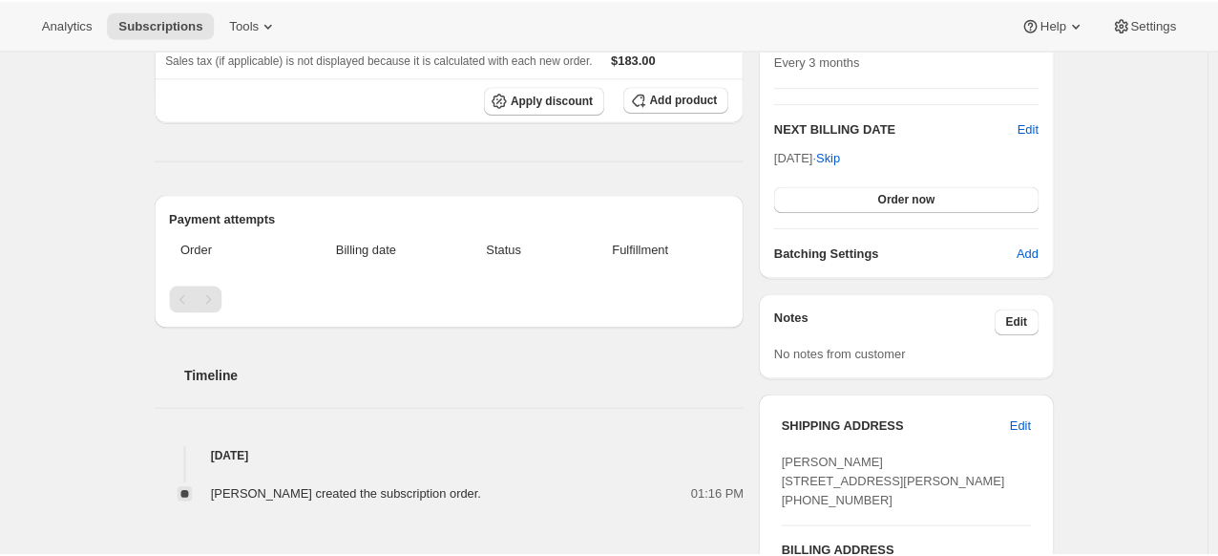
scroll to position [376, 0]
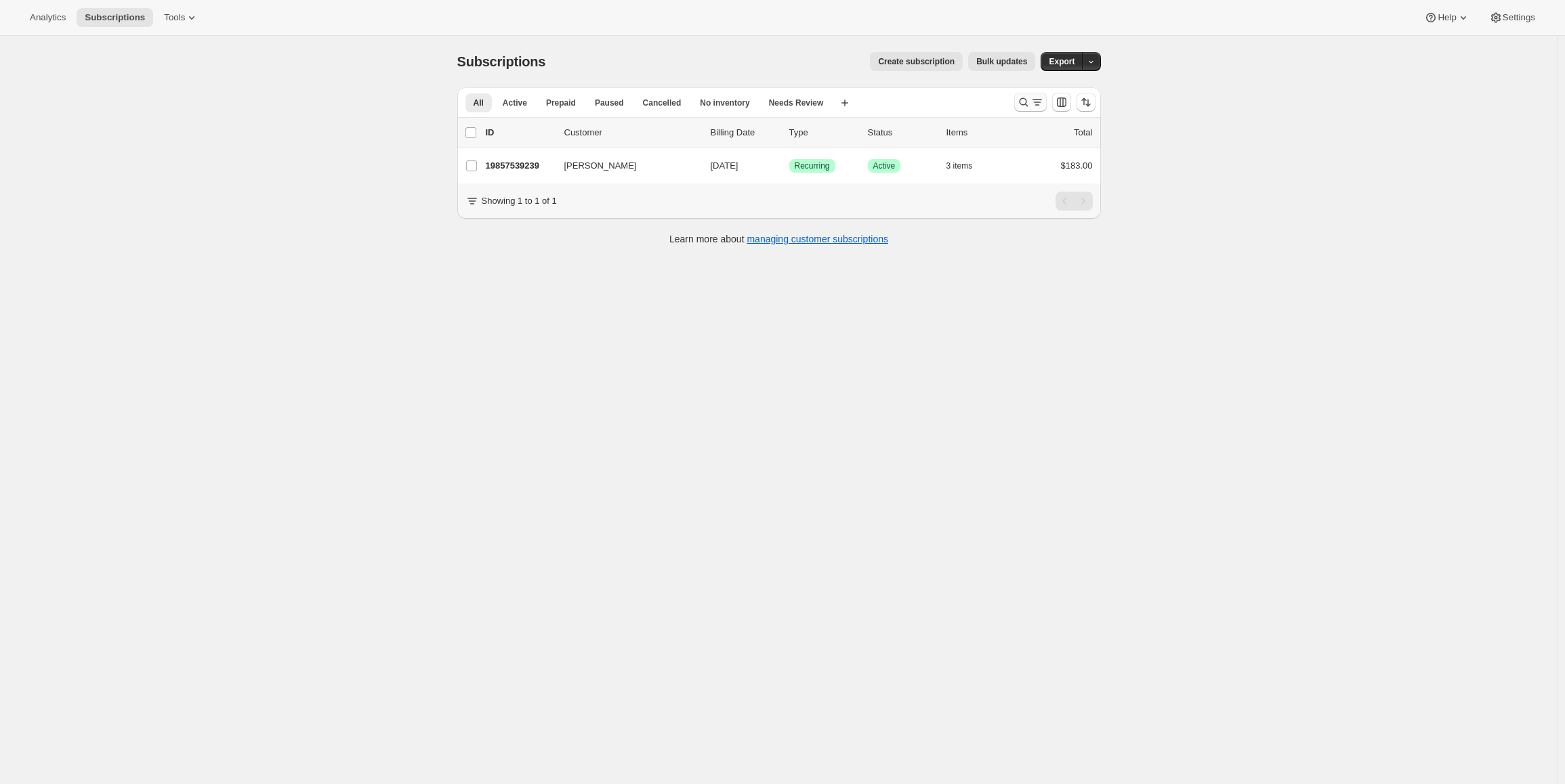
click at [1027, 98] on icon "Search and filter results" at bounding box center [1023, 102] width 13 height 13
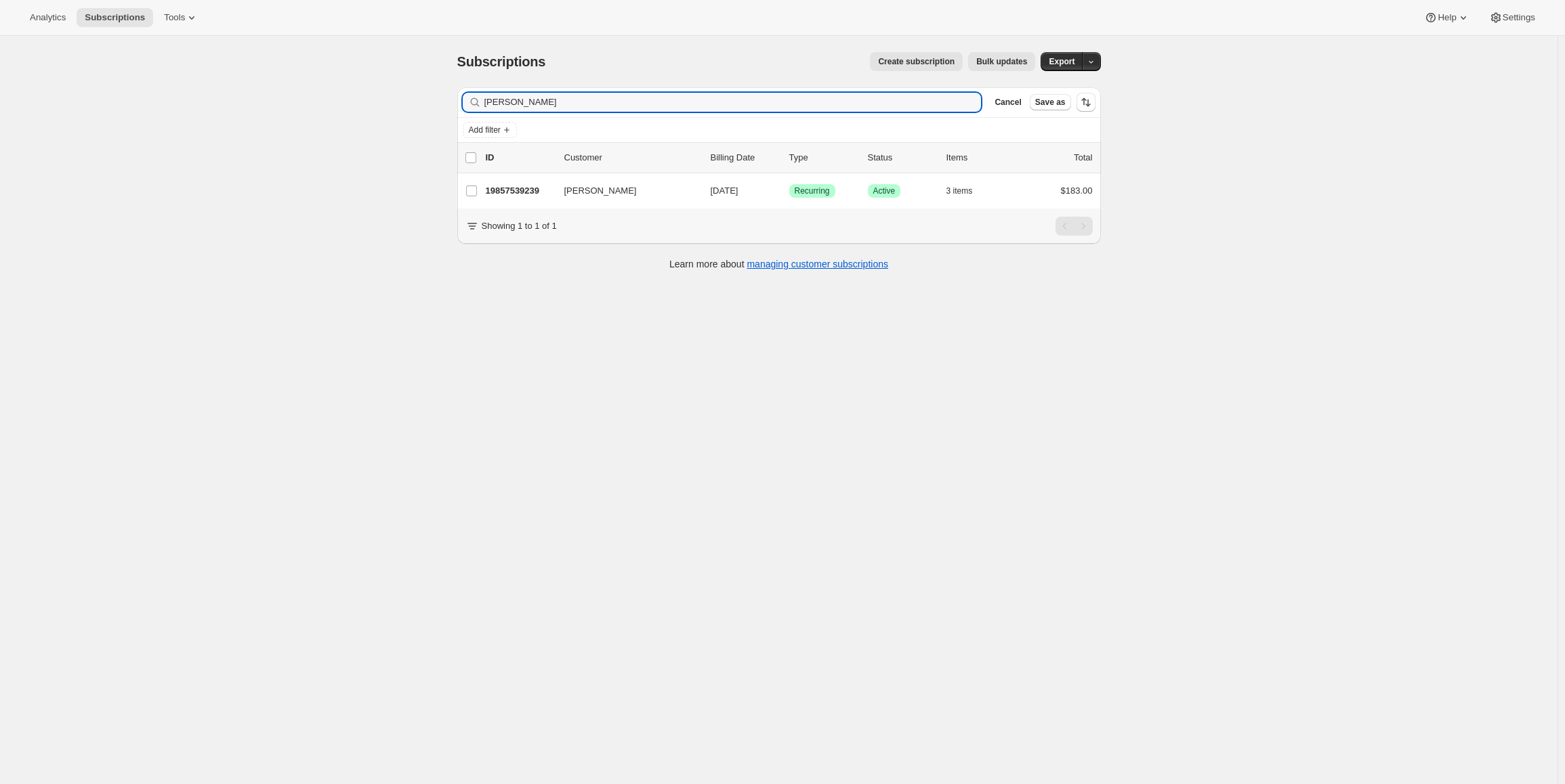
drag, startPoint x: 550, startPoint y: 105, endPoint x: 385, endPoint y: 79, distance: 167.0
click at [387, 93] on div "Subscriptions. This page is ready Subscriptions Create subscription Bulk update…" at bounding box center [779, 428] width 1557 height 784
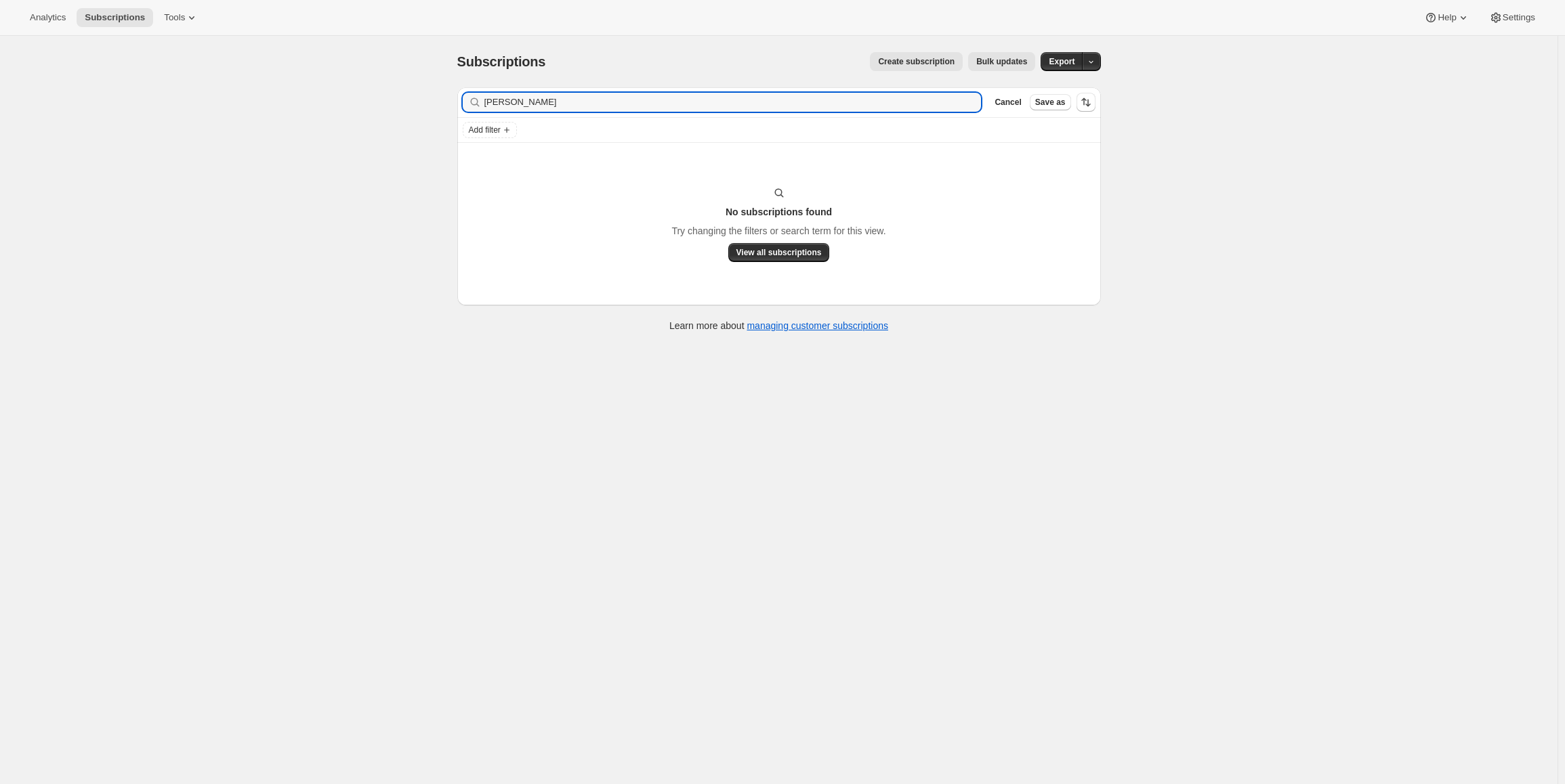
type input "NICK RYDER"
click at [955, 60] on span "Create subscription" at bounding box center [916, 61] width 77 height 11
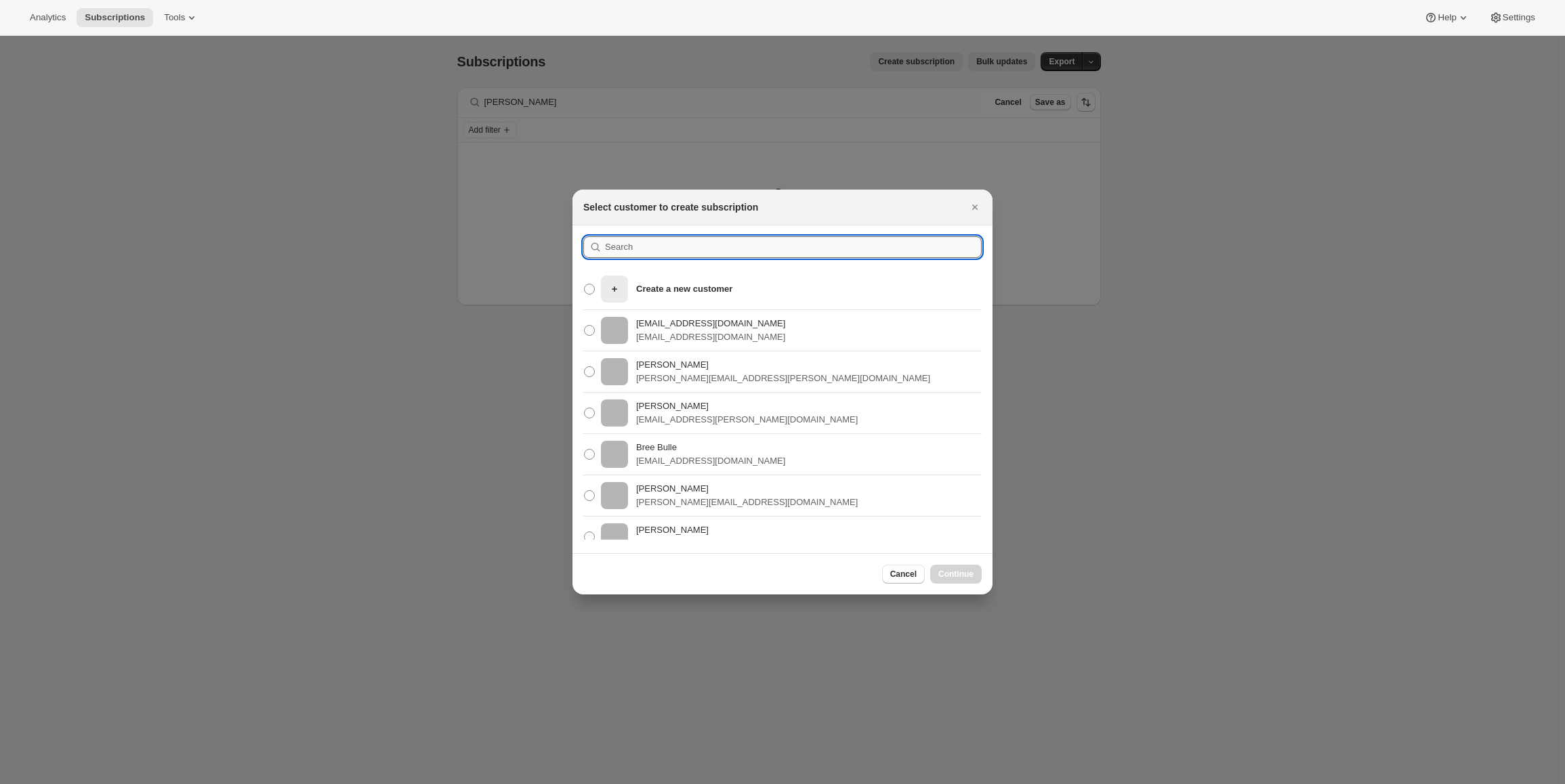
click at [666, 245] on input ":rc:" at bounding box center [793, 247] width 377 height 22
type input "i"
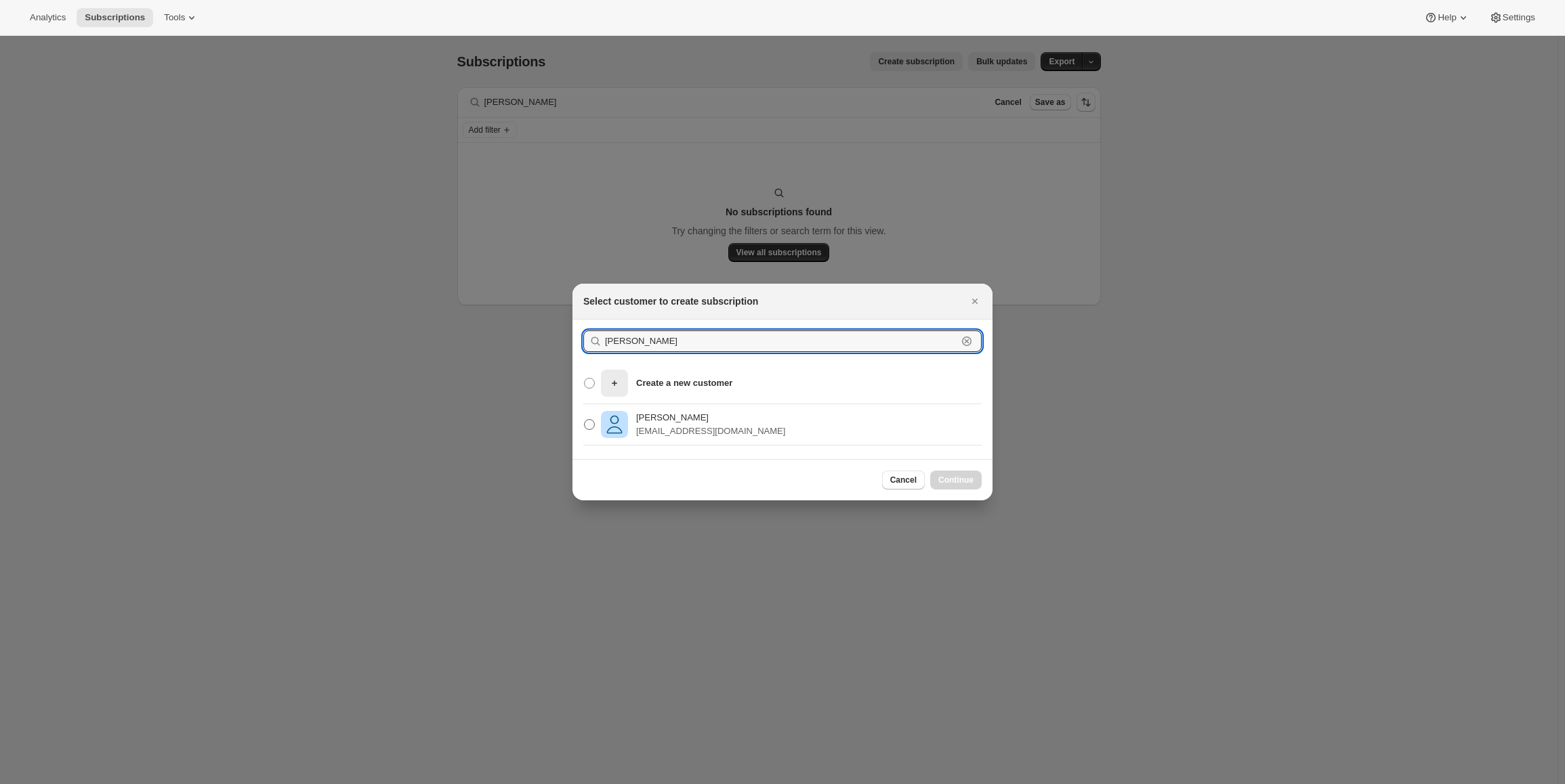
type input "nick ryder"
click at [681, 418] on p "Nick Ryder" at bounding box center [710, 417] width 149 height 13
click at [585, 419] on input "Nick Ryder n.ryder1@gmail.com" at bounding box center [584, 419] width 1 height 1
radio input "true"
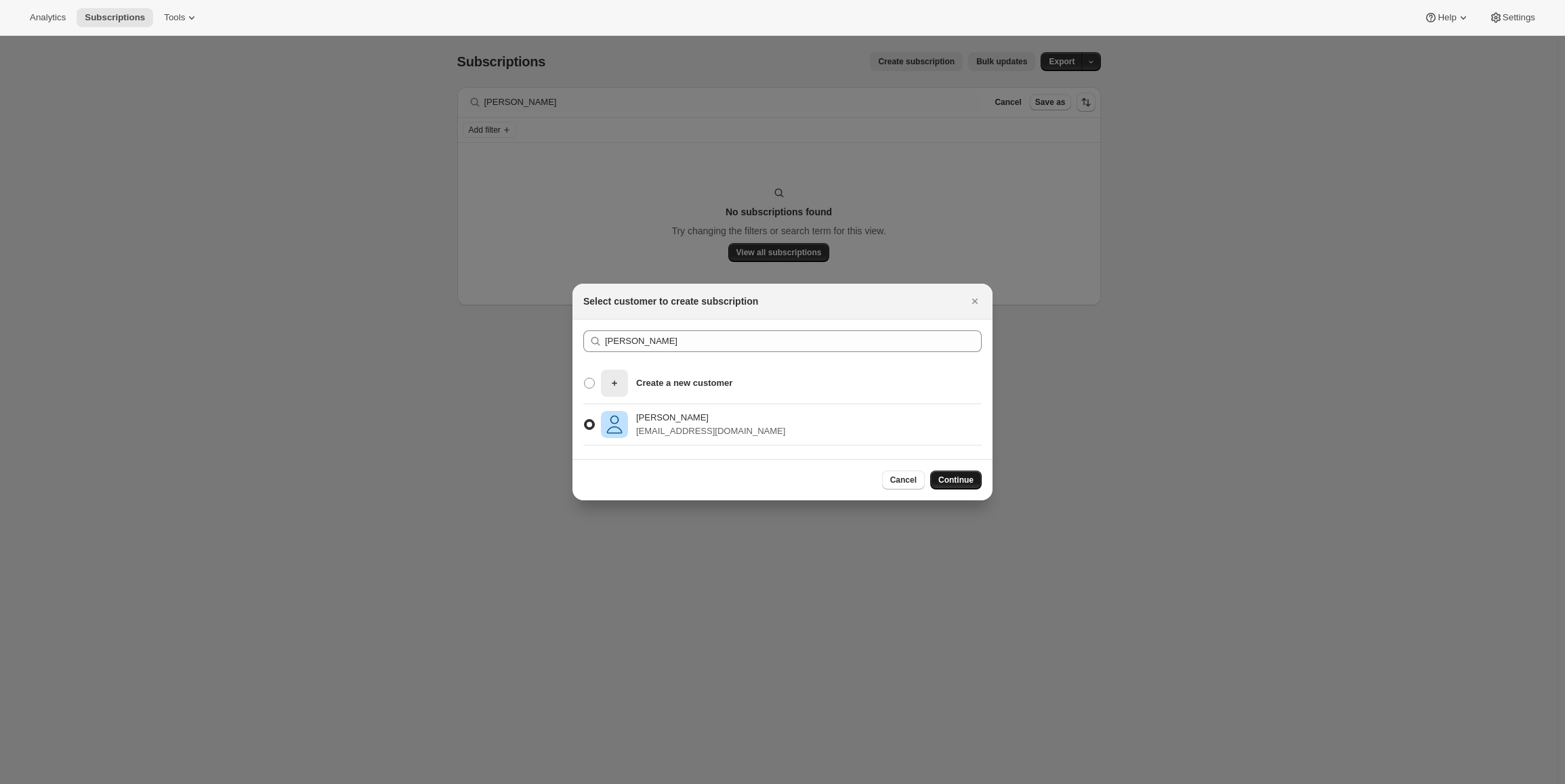
click at [965, 473] on button "Continue" at bounding box center [956, 480] width 52 height 19
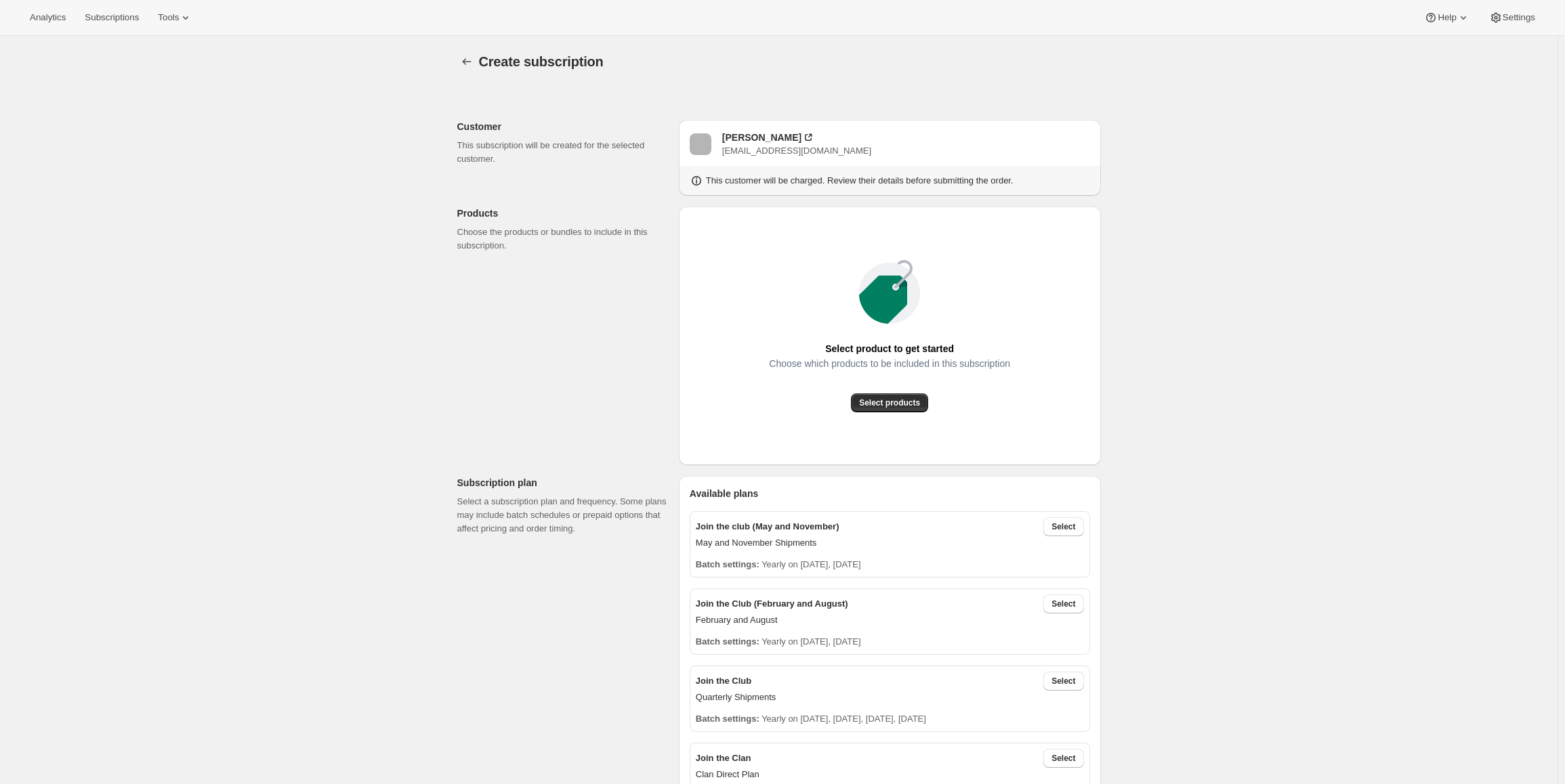
click at [891, 393] on div "Choose which products to be included in this subscription" at bounding box center [889, 376] width 241 height 35
click at [886, 399] on span "Select products" at bounding box center [889, 402] width 61 height 11
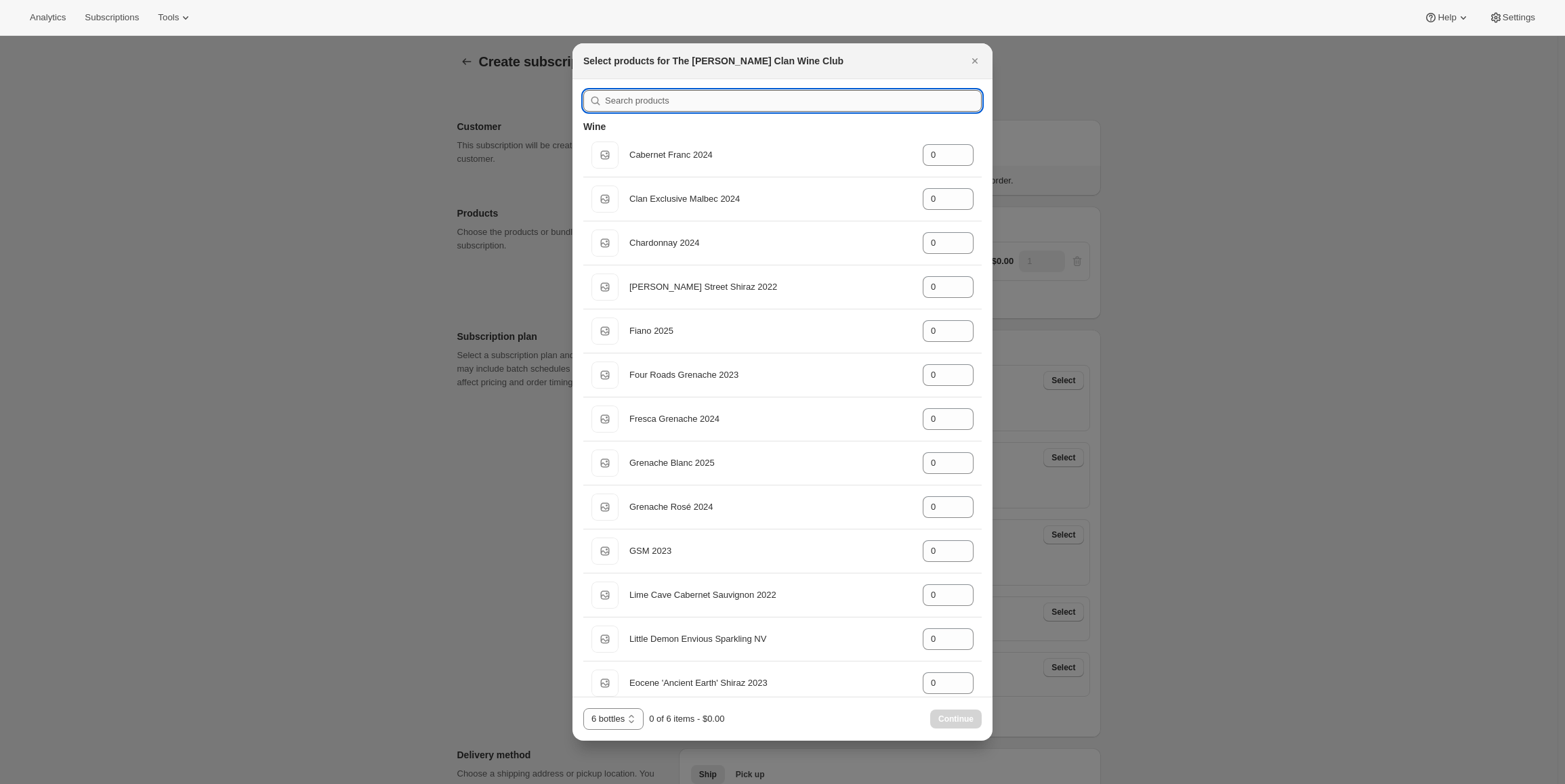
click at [752, 98] on input ":r5c:" at bounding box center [793, 101] width 377 height 22
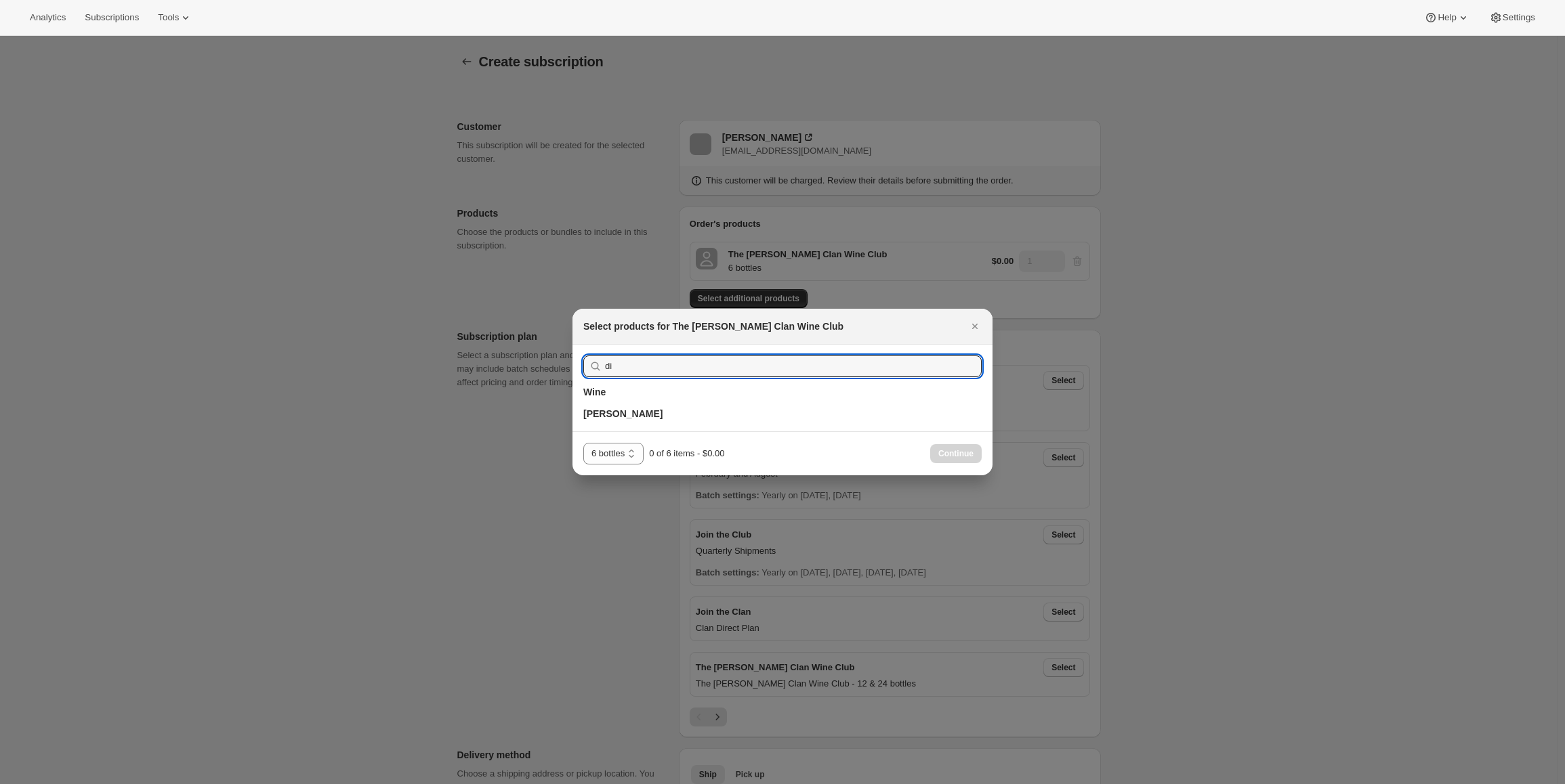
type input "d"
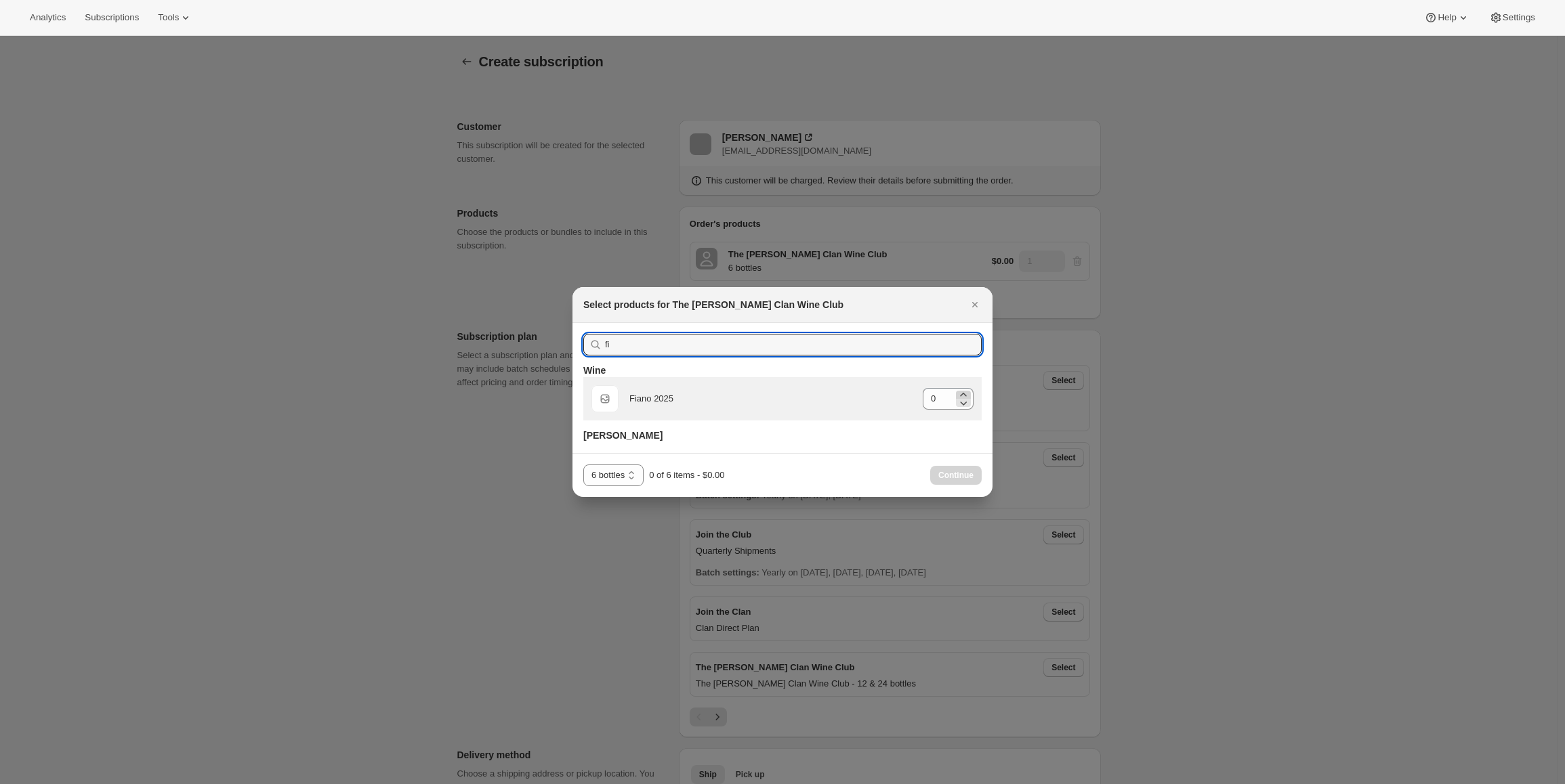
type input "fi"
click at [962, 394] on icon ":r5c:" at bounding box center [963, 394] width 13 height 13
type input "2"
drag, startPoint x: 677, startPoint y: 350, endPoint x: 561, endPoint y: 333, distance: 117.2
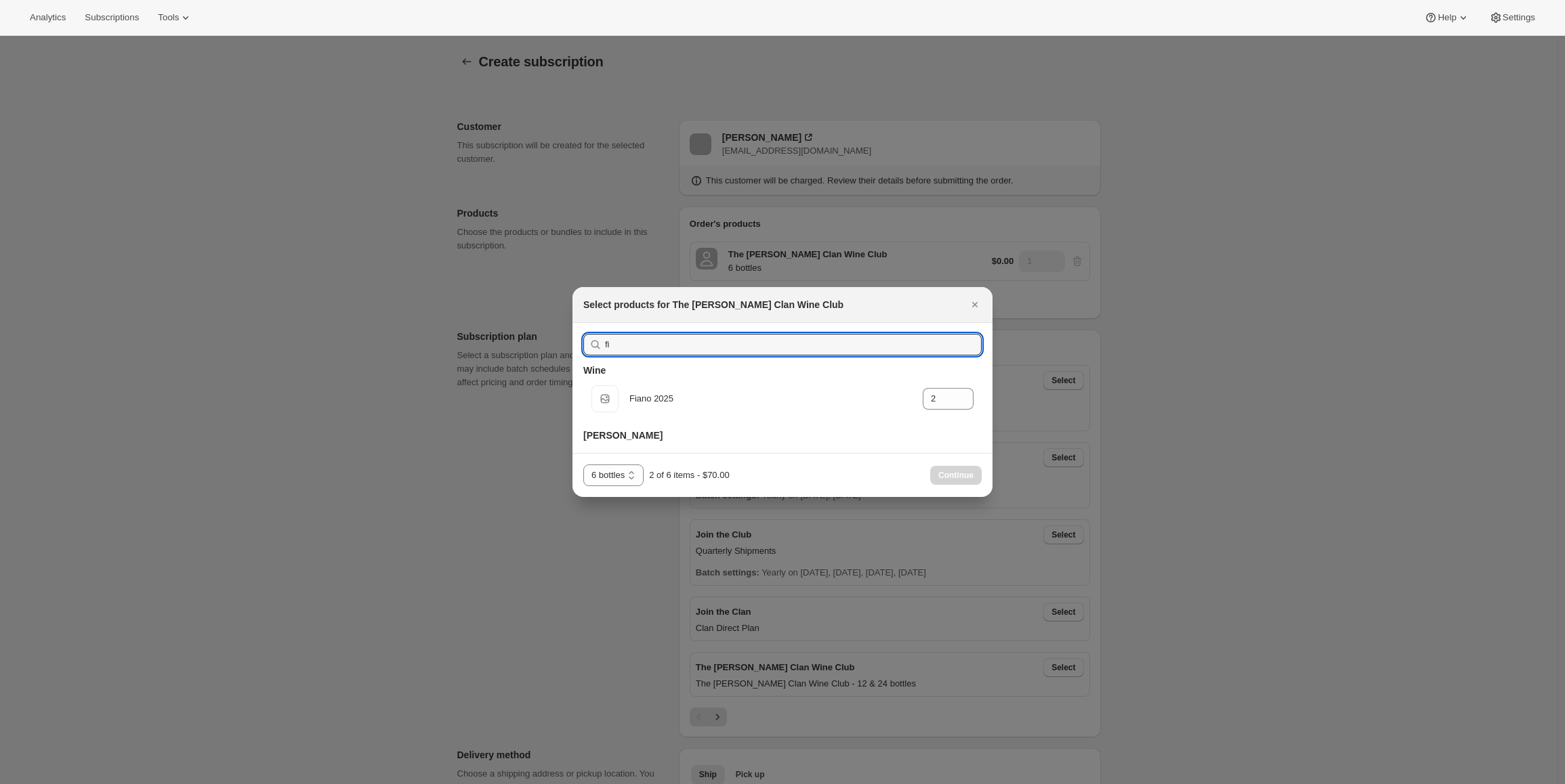
type input "g"
type input "0"
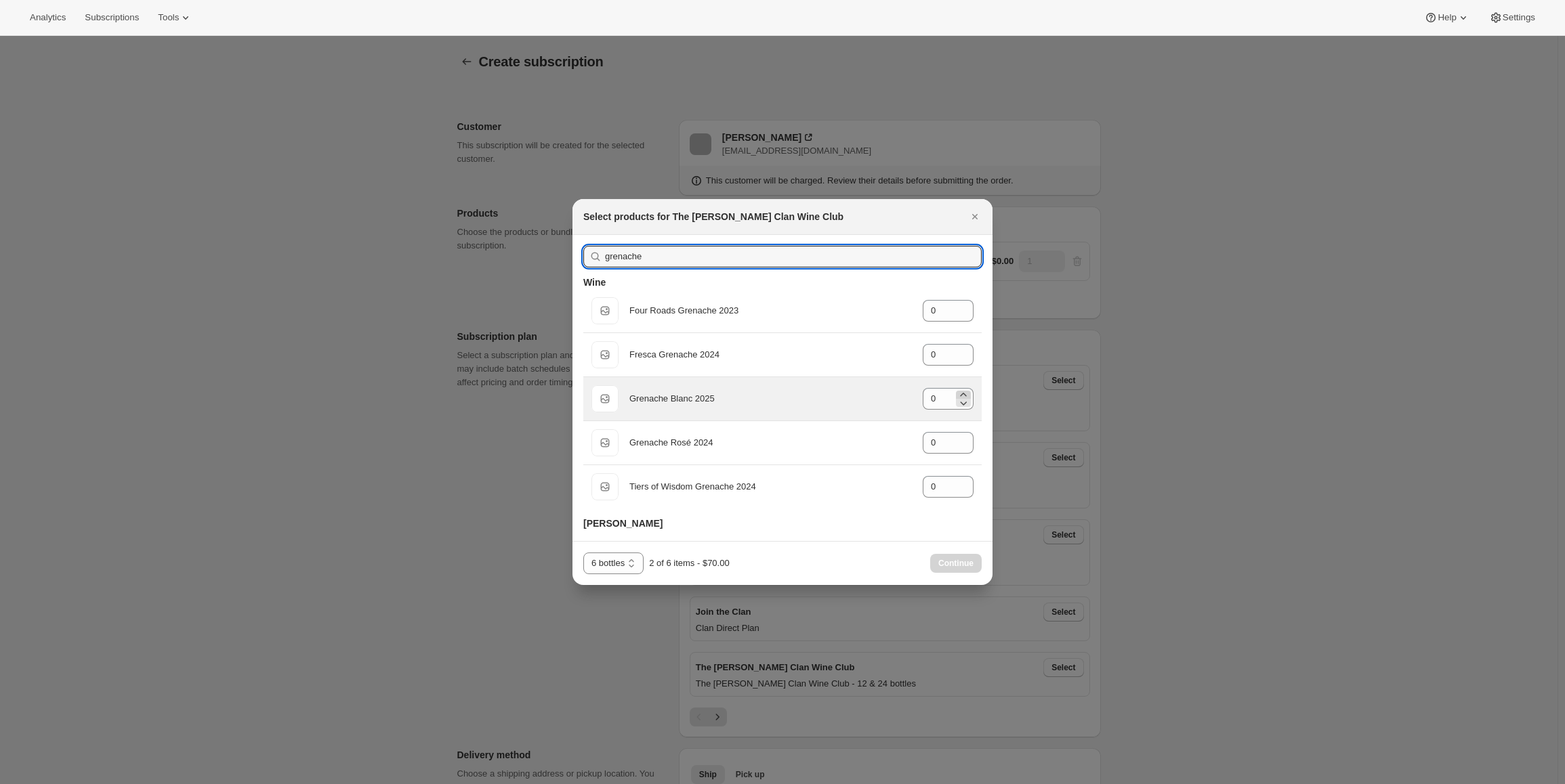
type input "grenache"
click at [963, 390] on icon ":r5c:" at bounding box center [963, 394] width 13 height 13
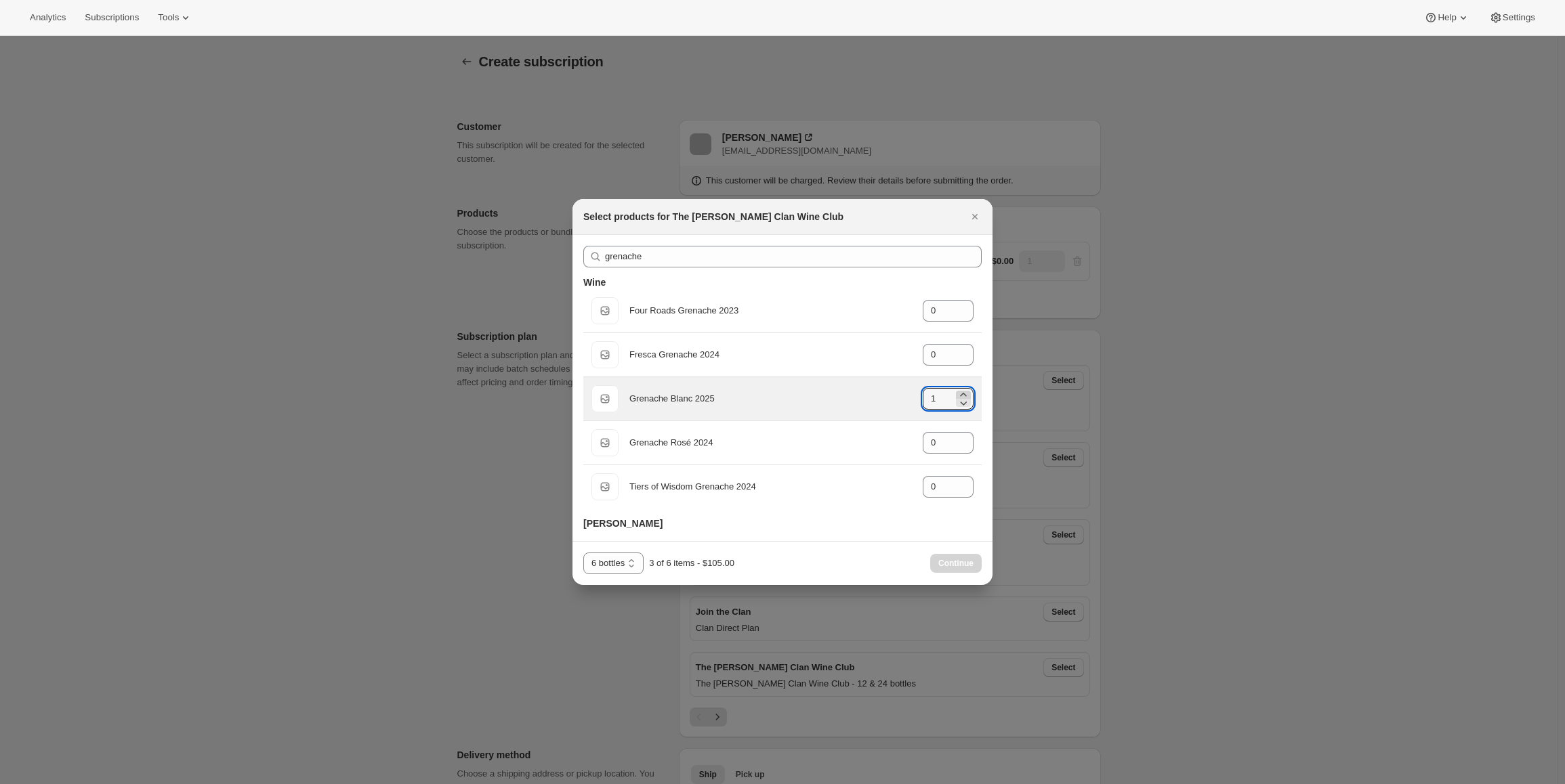
click at [963, 390] on icon ":r5c:" at bounding box center [963, 394] width 13 height 13
type input "2"
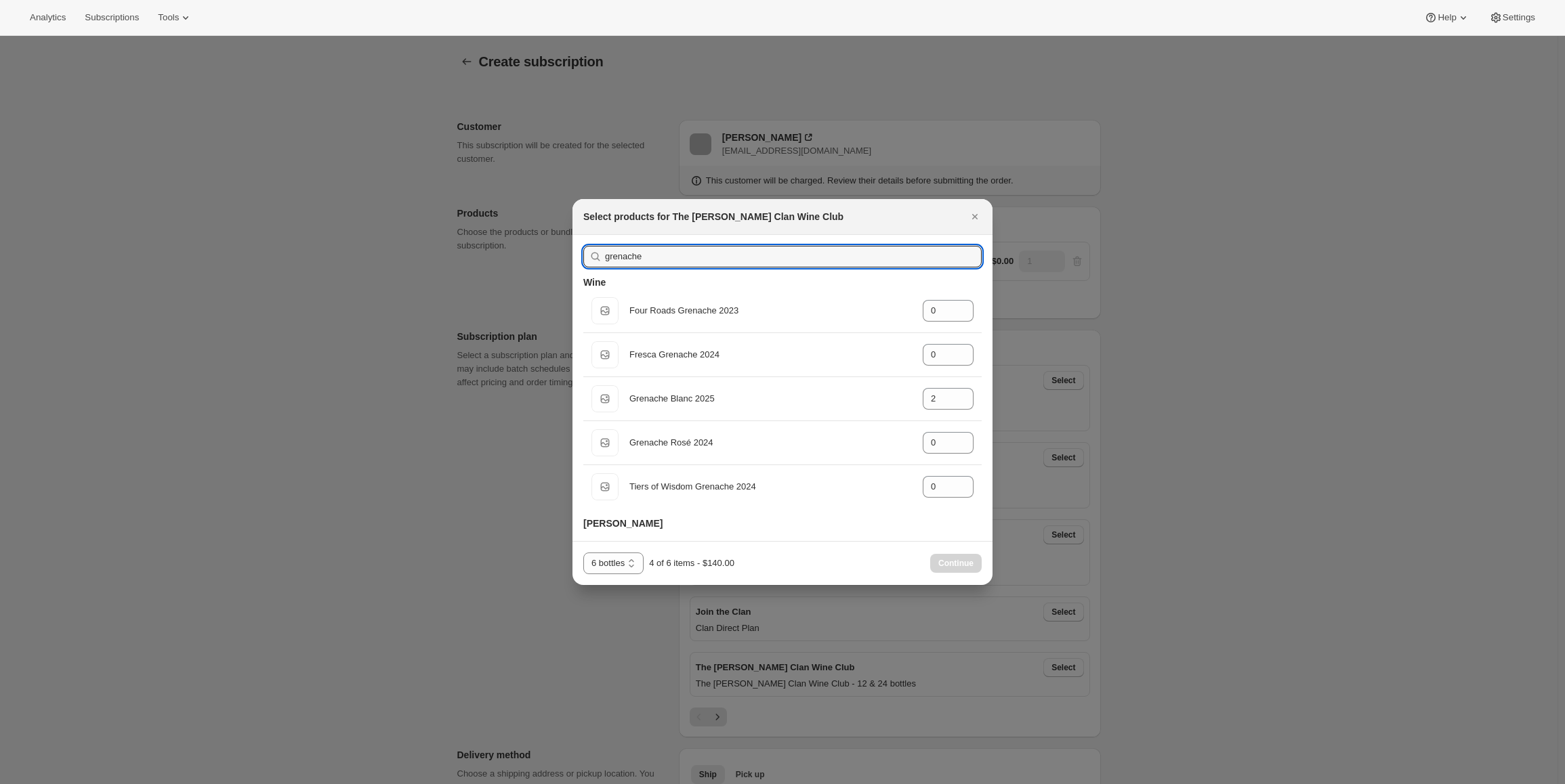
drag, startPoint x: 652, startPoint y: 260, endPoint x: 458, endPoint y: 231, distance: 196.2
type input "v"
type input "0"
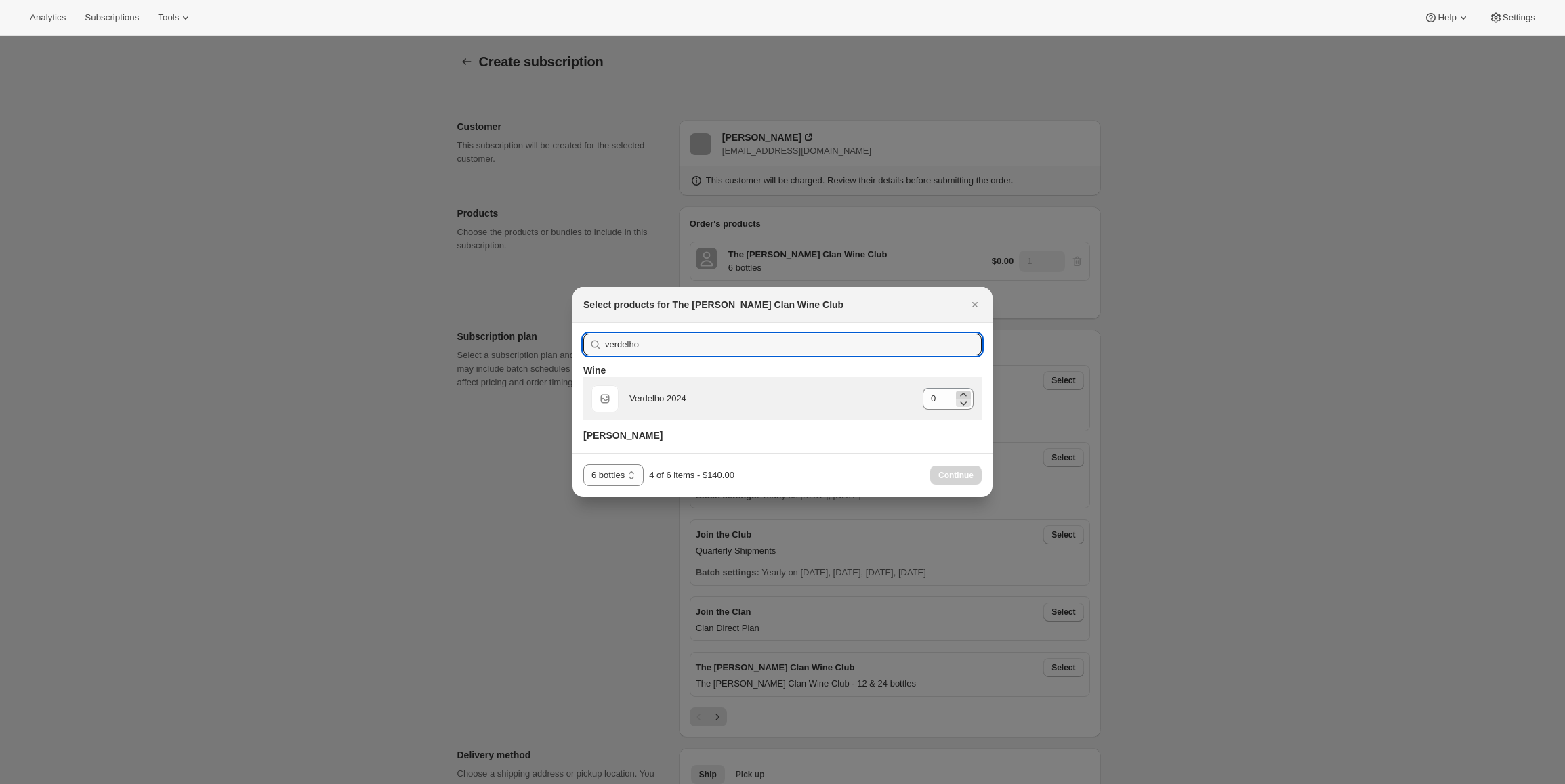
type input "verdelho"
click at [960, 395] on icon ":r5c:" at bounding box center [963, 394] width 13 height 13
type input "2"
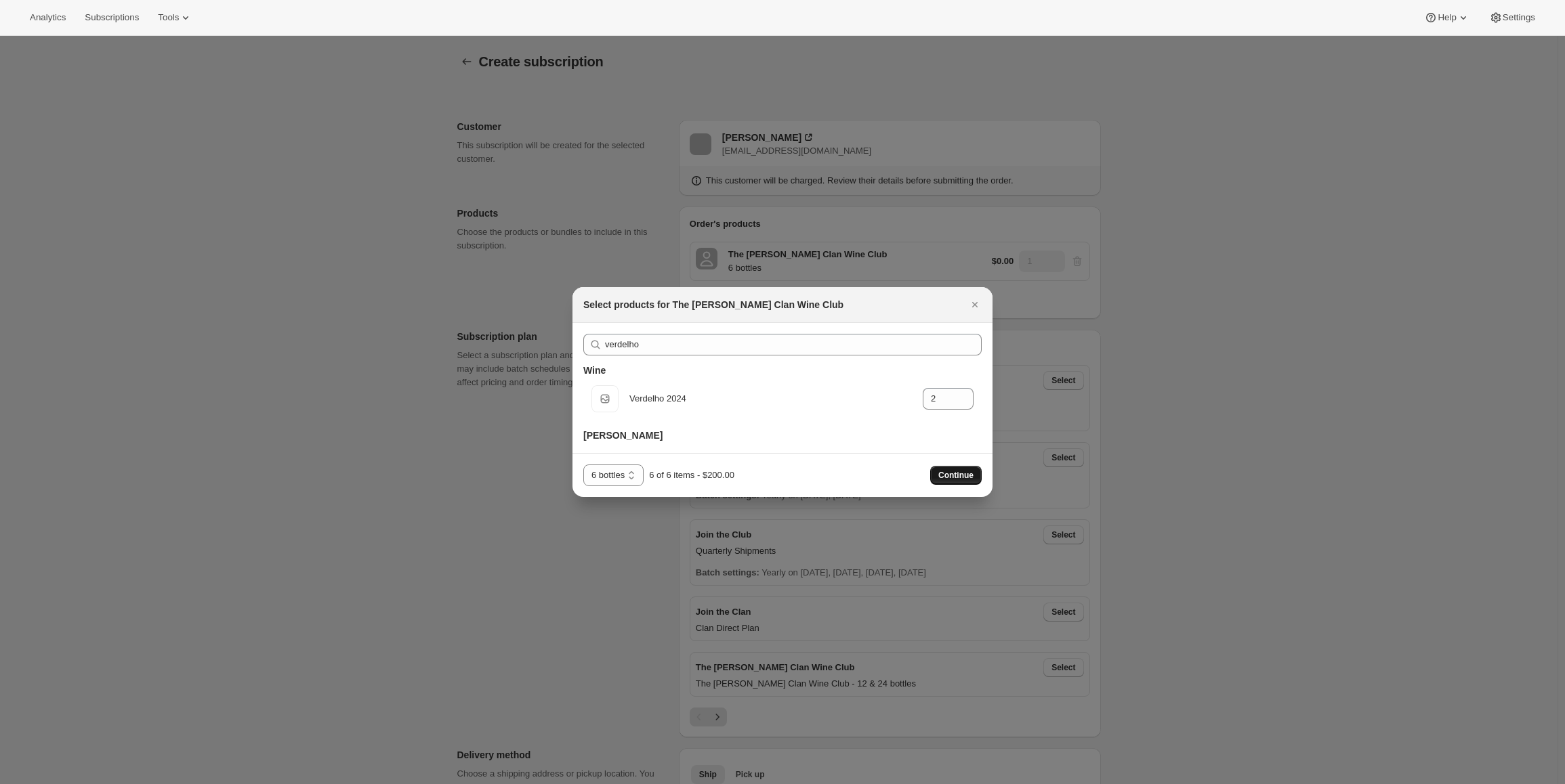
click at [953, 475] on span "Continue" at bounding box center [956, 475] width 35 height 11
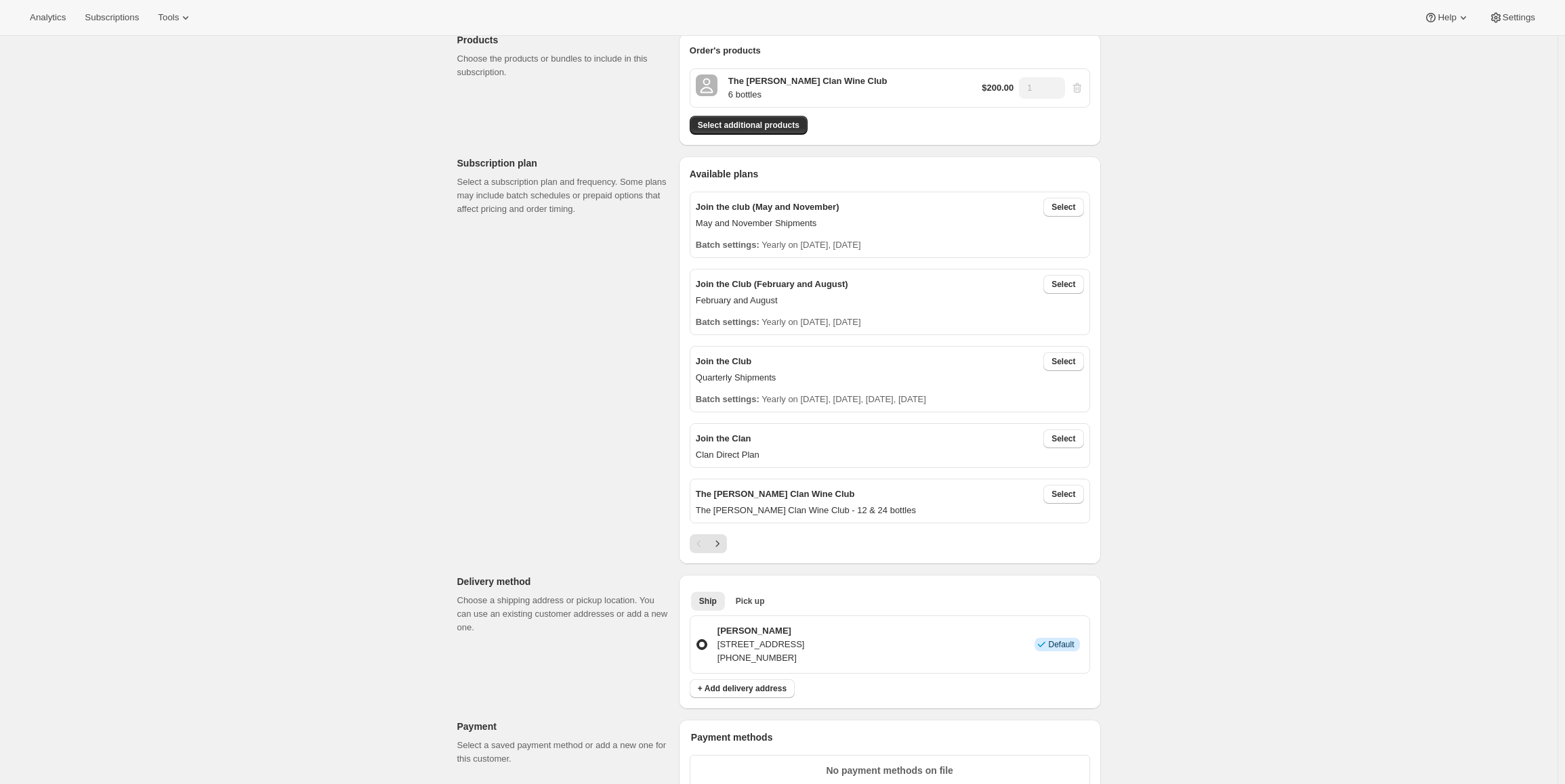
scroll to position [203, 0]
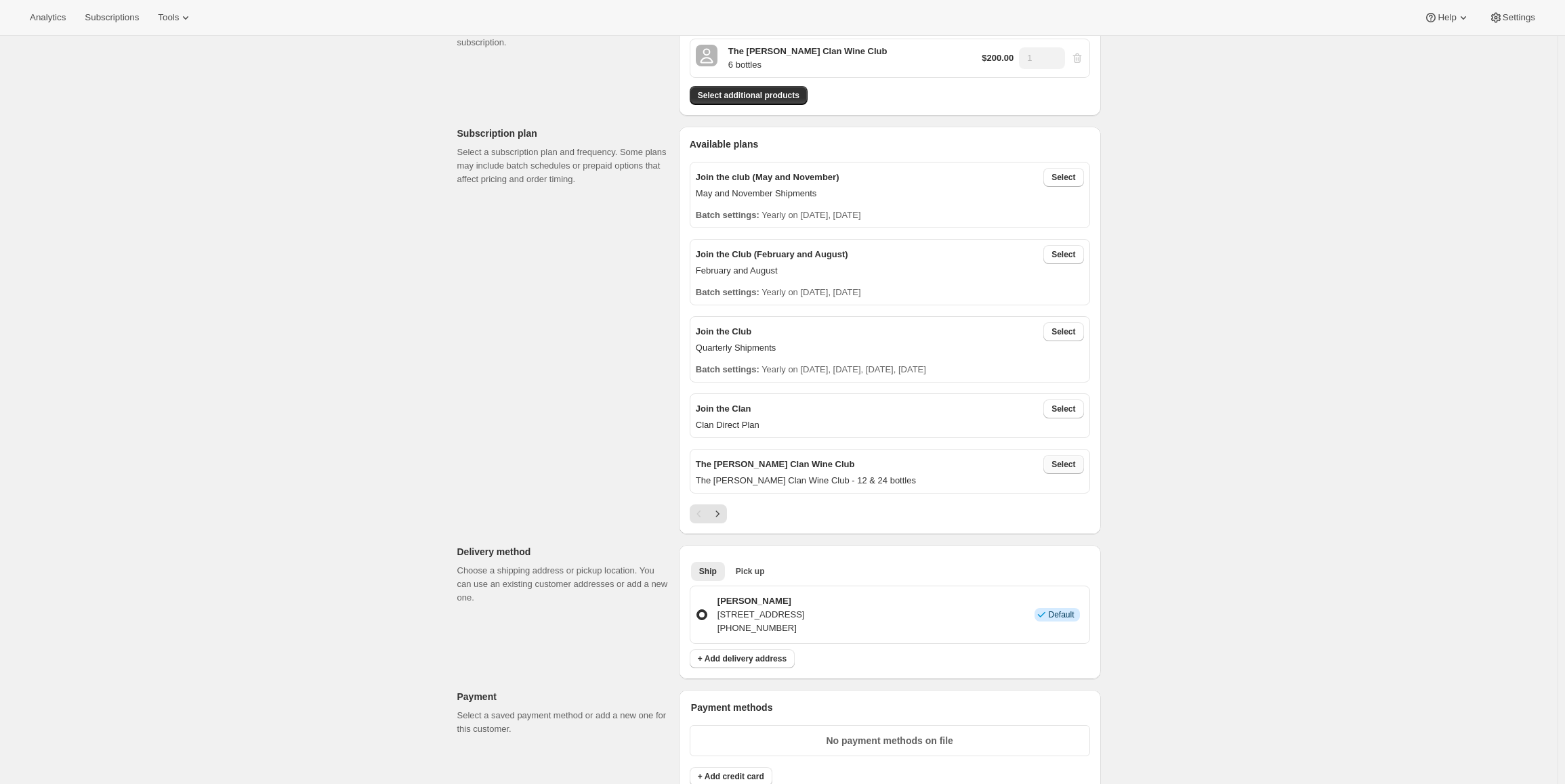
click at [1066, 468] on span "Select" at bounding box center [1062, 464] width 23 height 11
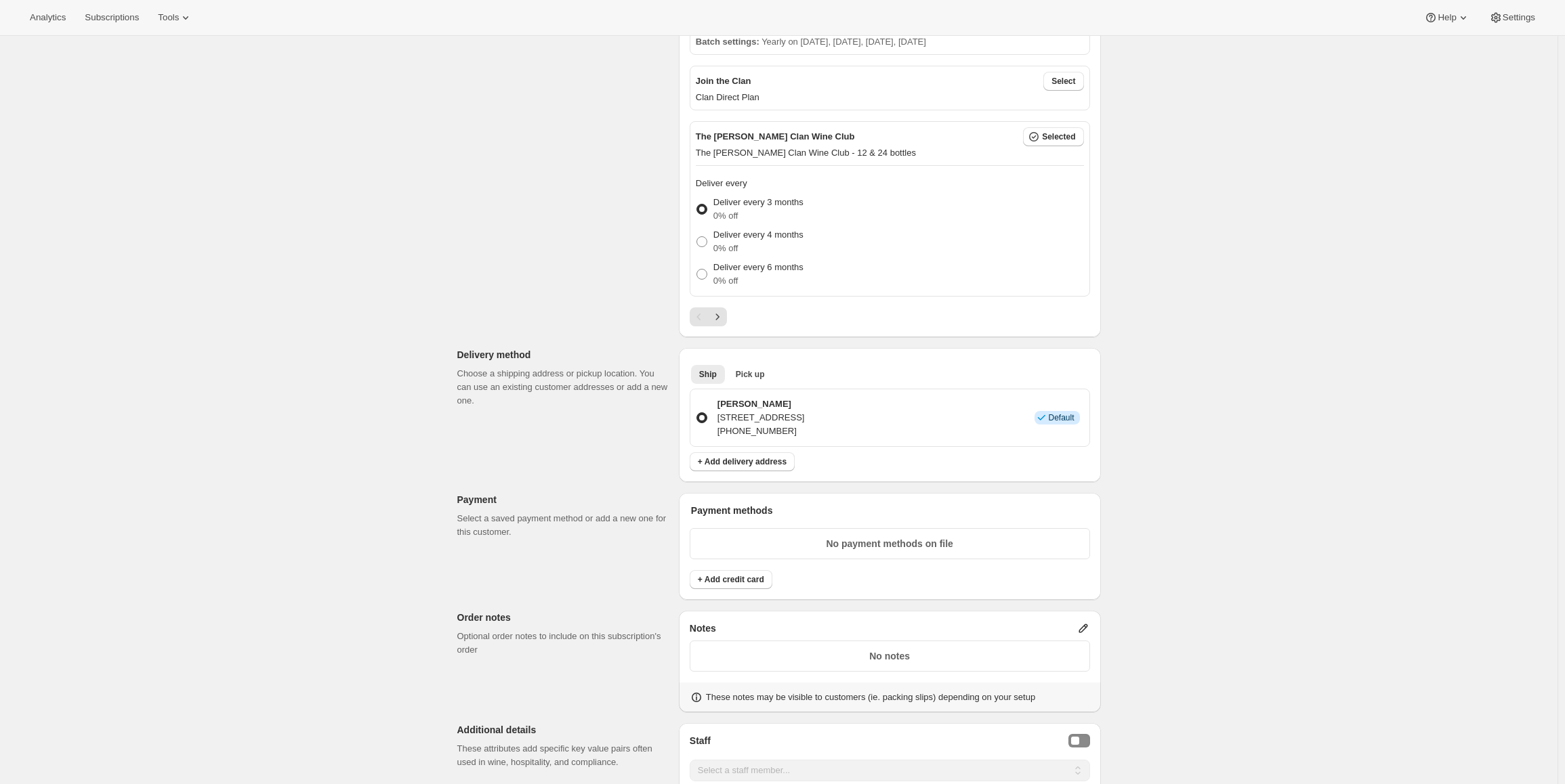
scroll to position [542, 0]
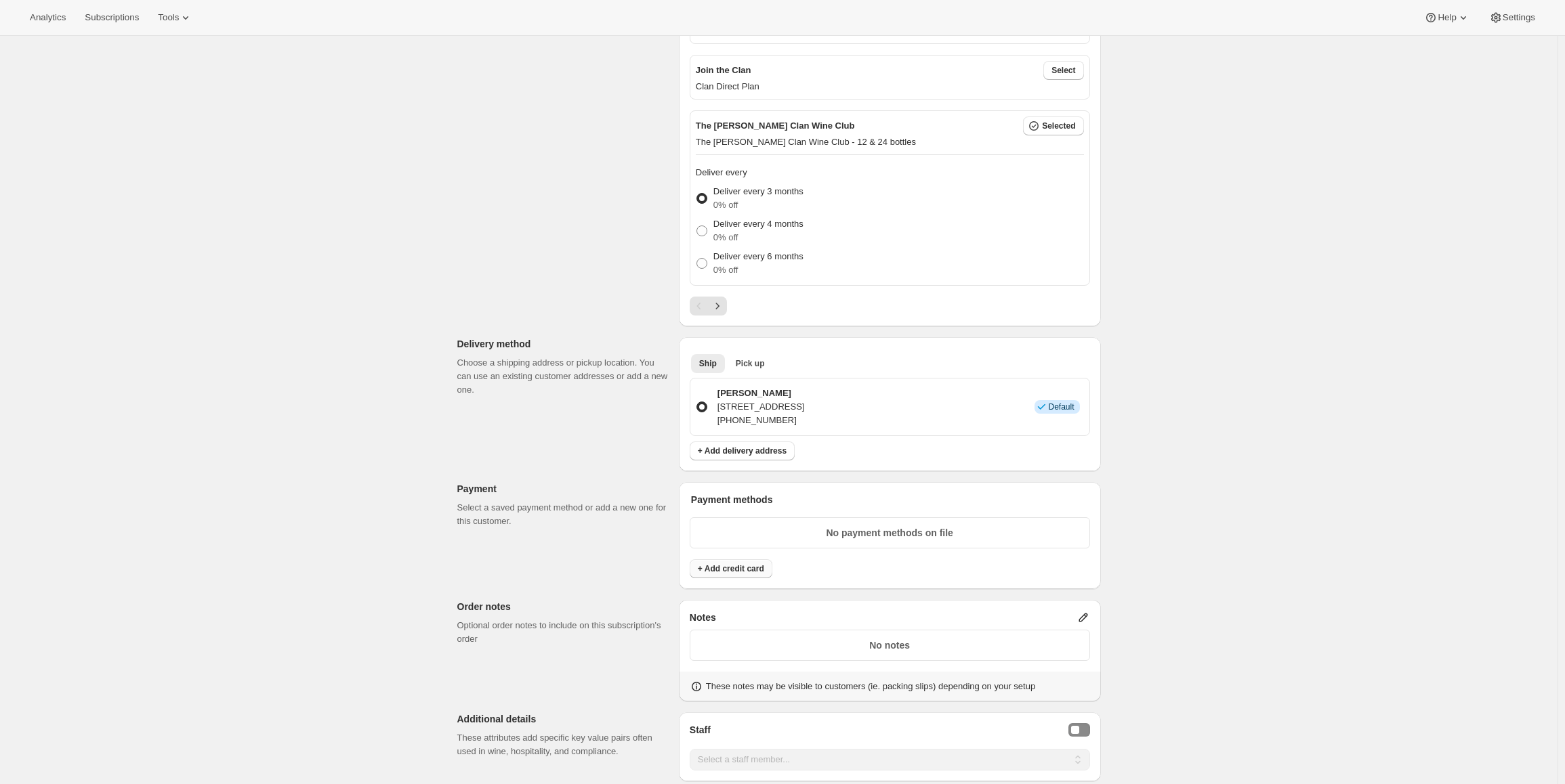
click at [743, 570] on span "+ Add credit card" at bounding box center [731, 568] width 67 height 11
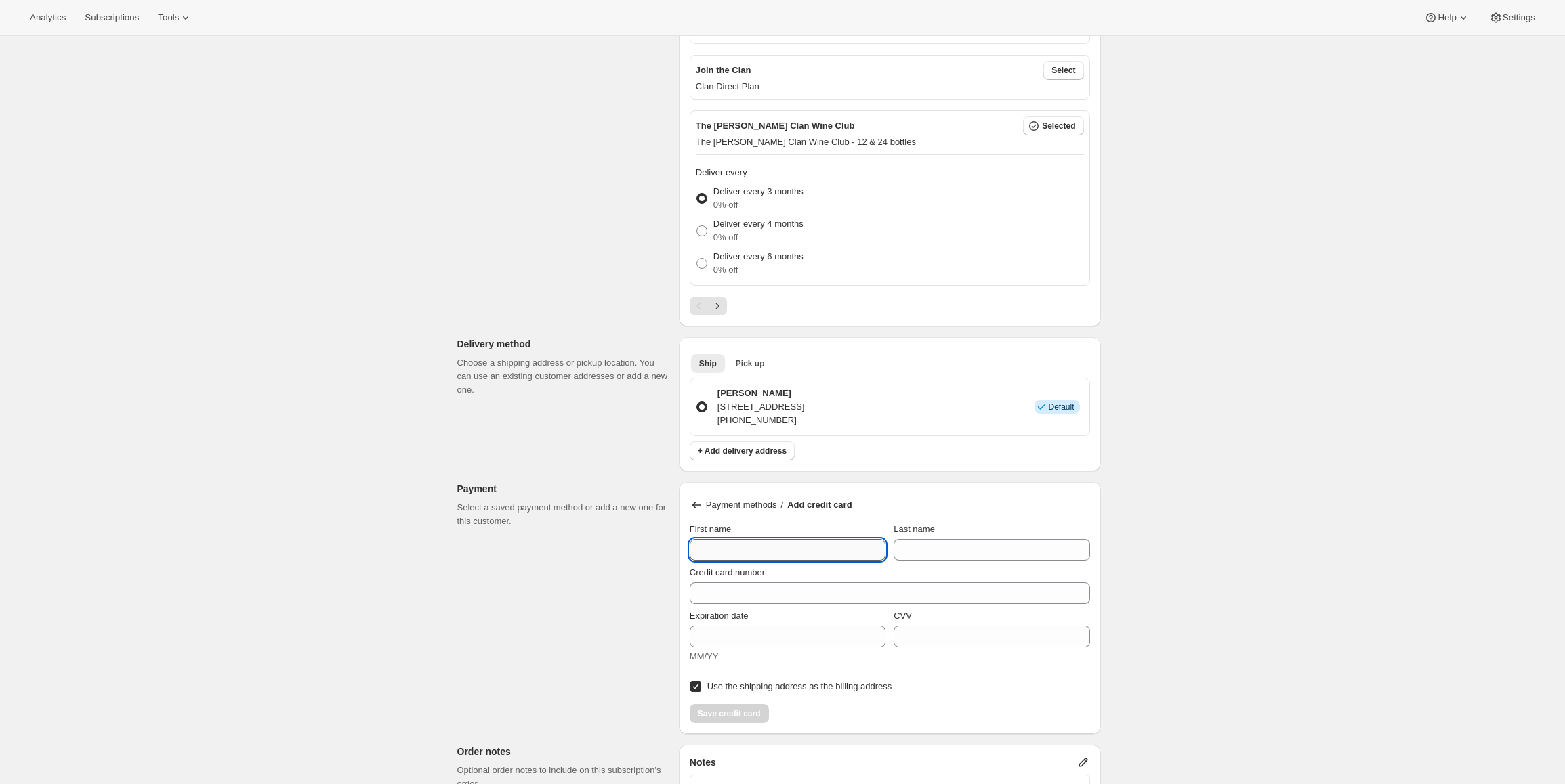
click at [741, 552] on input "First name" at bounding box center [788, 550] width 196 height 22
type input "n"
type input "Nick"
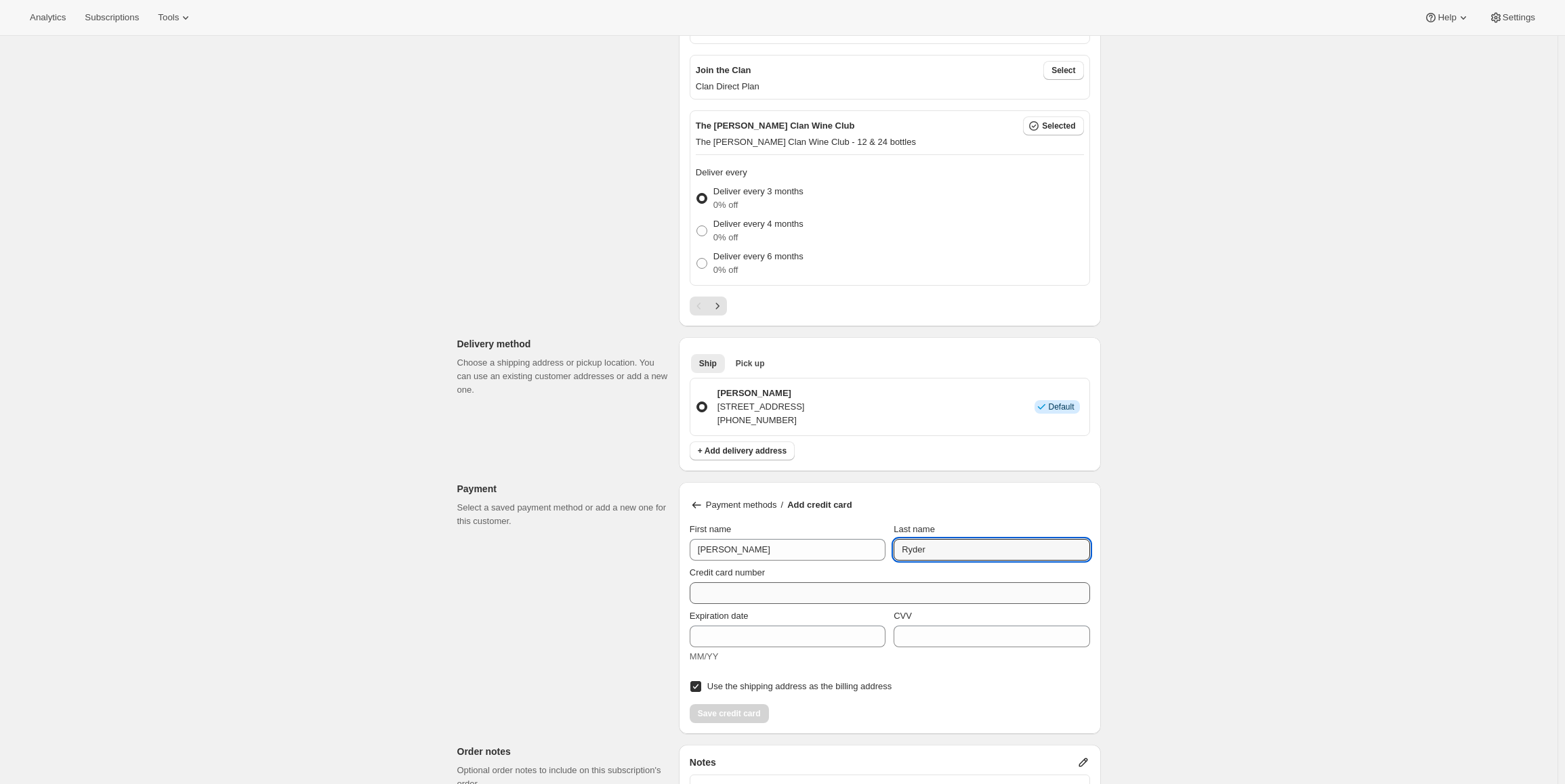
type input "Ryder"
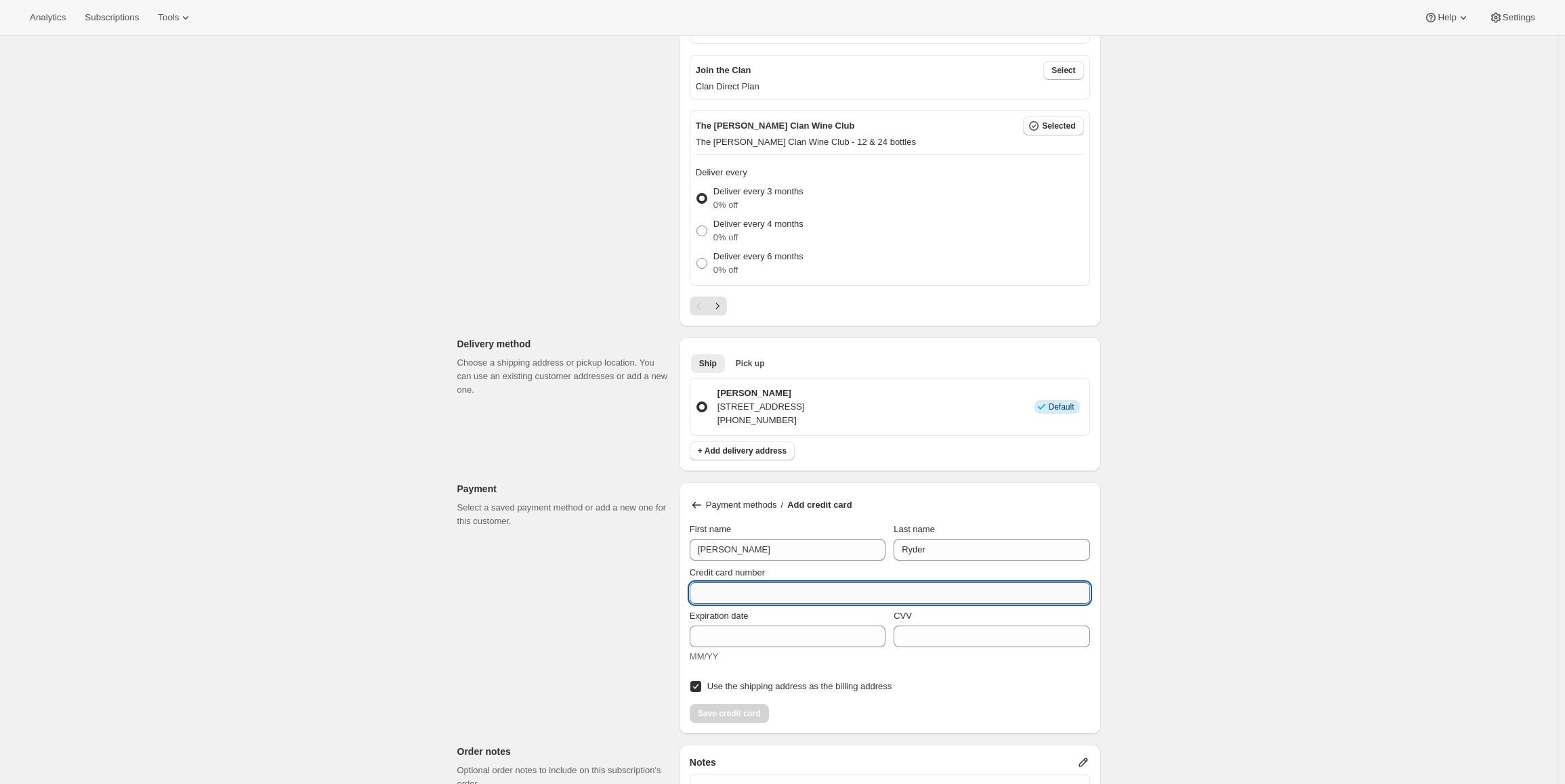
click at [710, 590] on input "Credit card number" at bounding box center [884, 593] width 390 height 22
type input "4564 6801 2341 2867"
click at [806, 646] on input "Expiration date" at bounding box center [788, 640] width 196 height 22
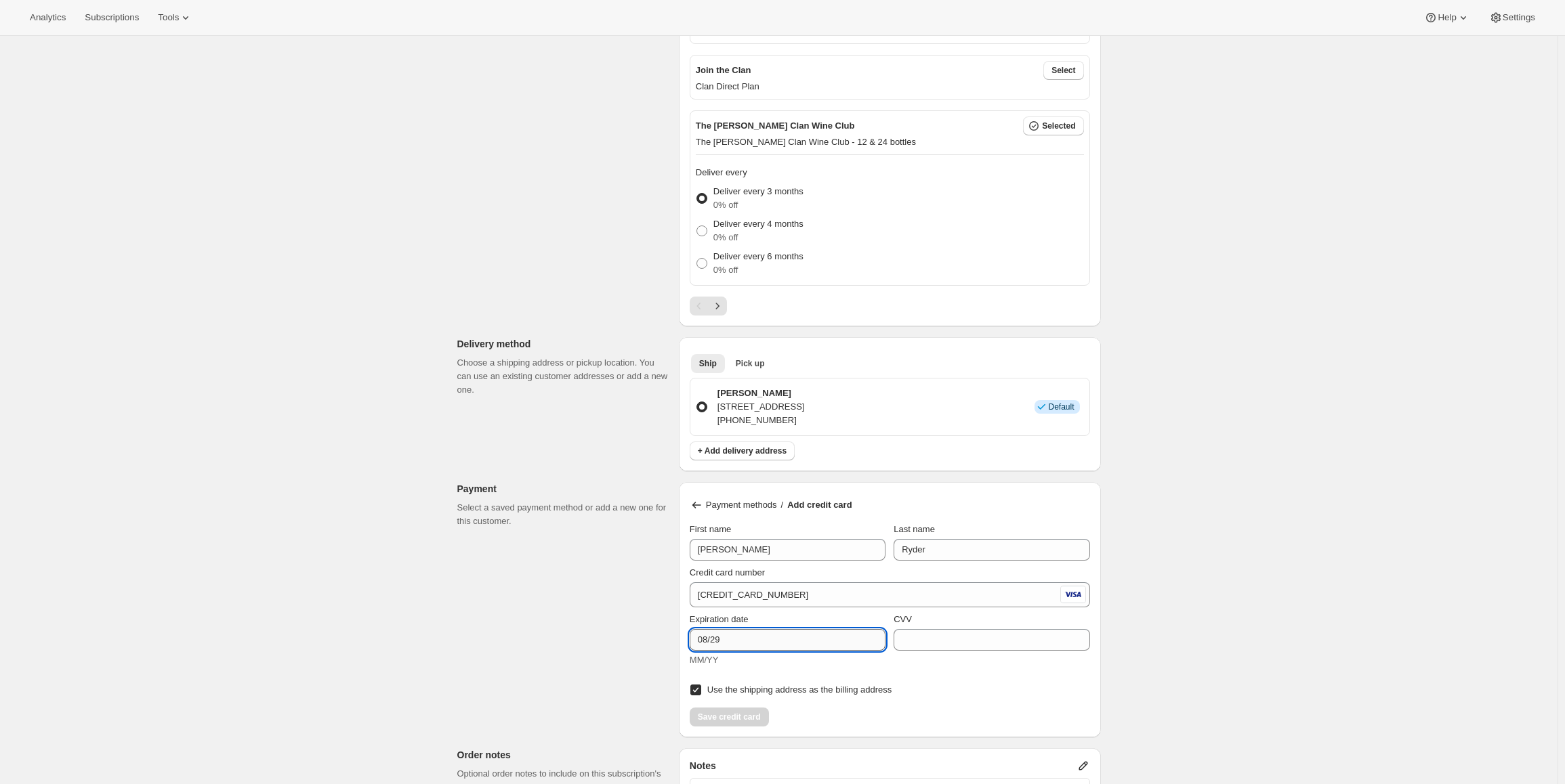
type input "08/29"
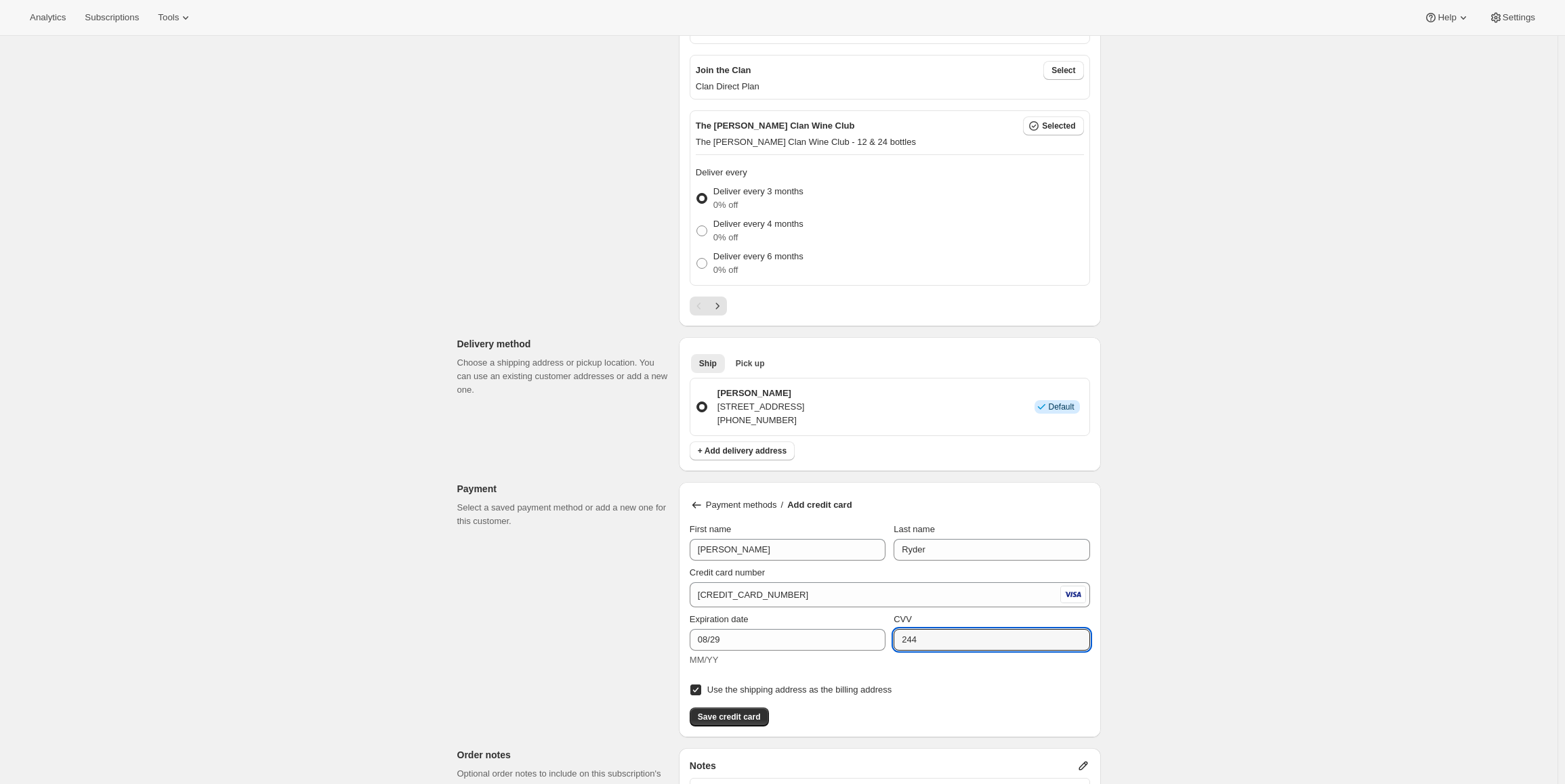
type input "244"
click at [940, 717] on div "Save credit card" at bounding box center [890, 713] width 400 height 27
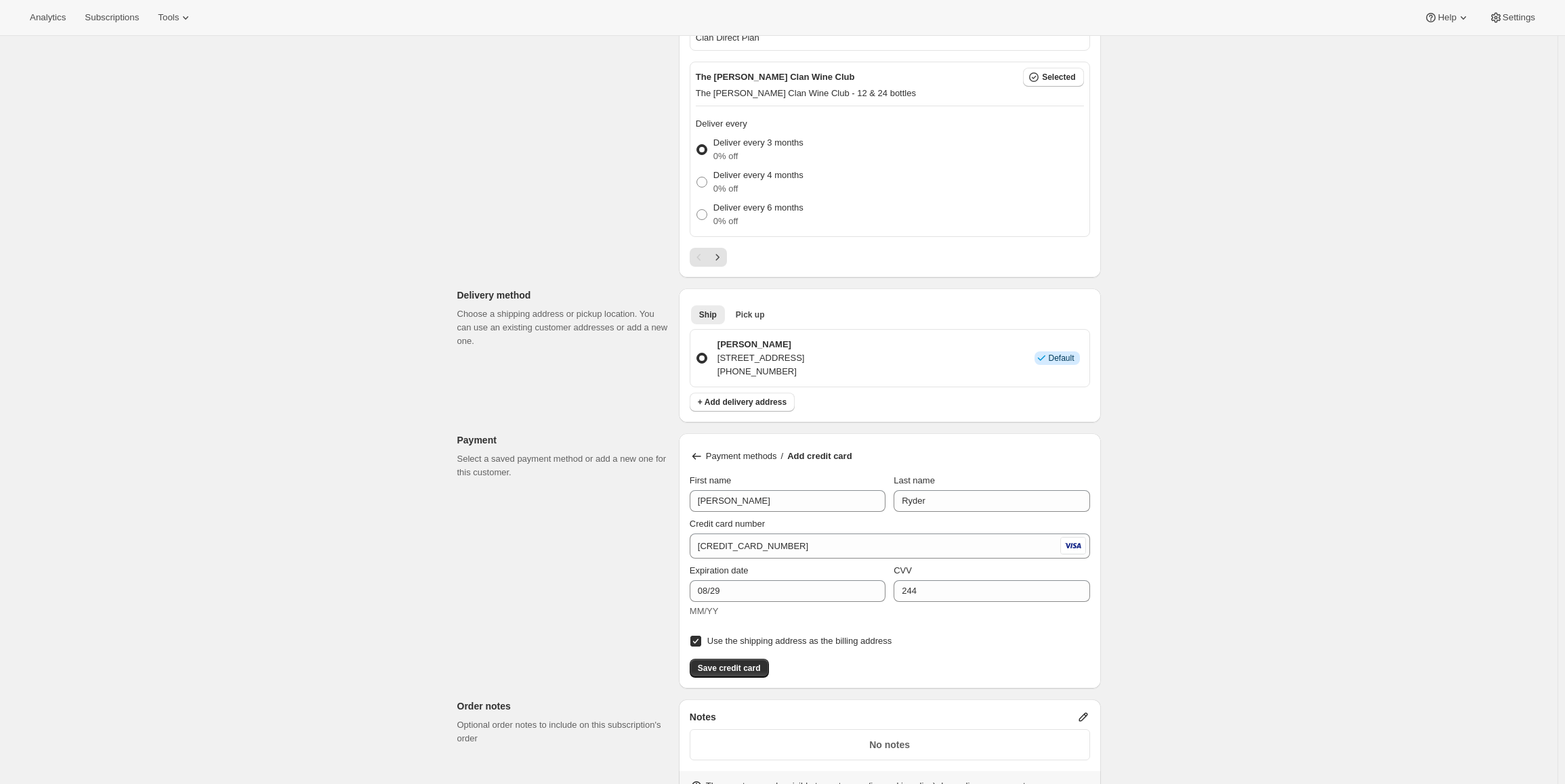
scroll to position [678, 0]
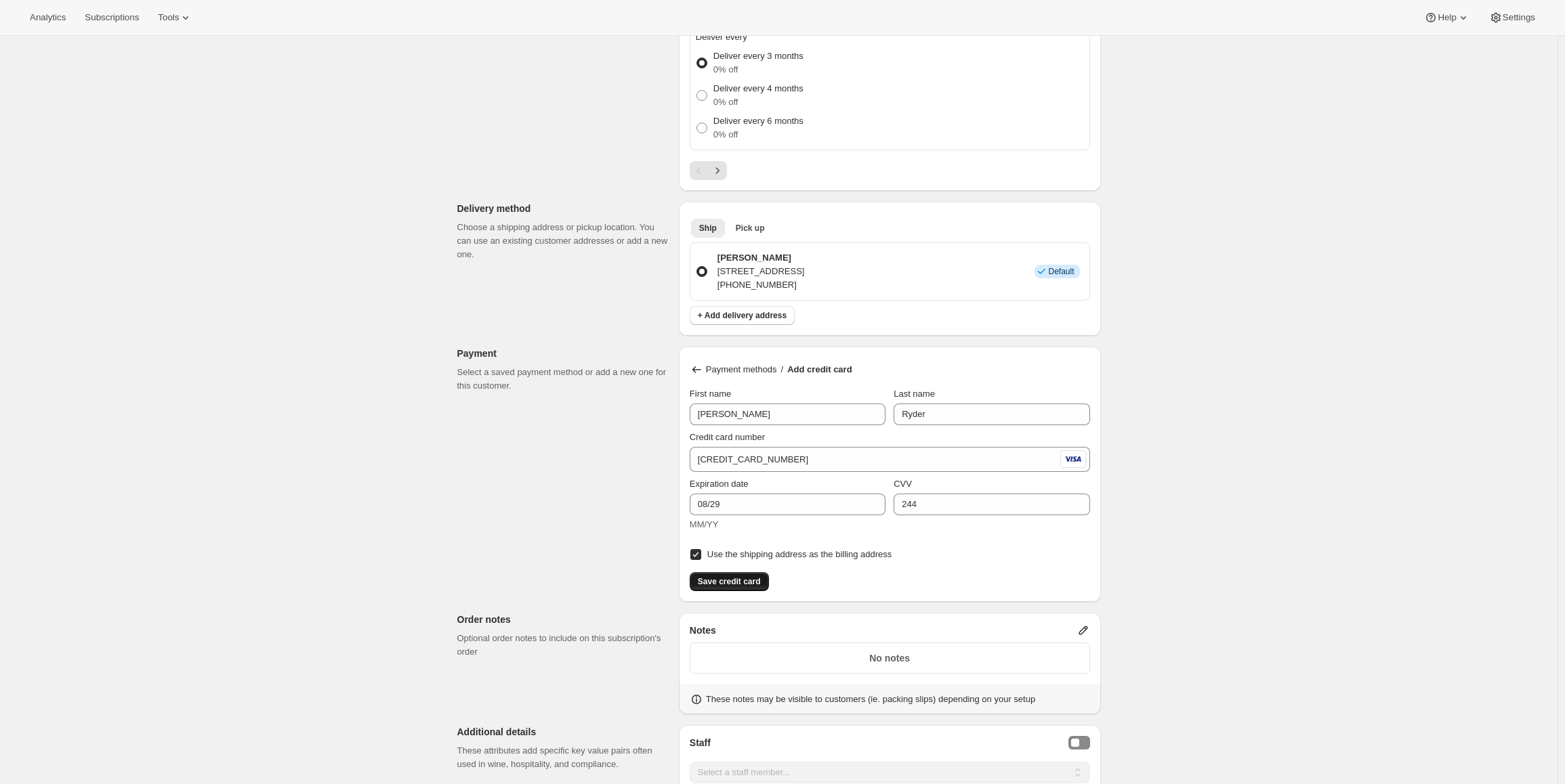
click at [708, 580] on span "Save credit card" at bounding box center [729, 581] width 63 height 11
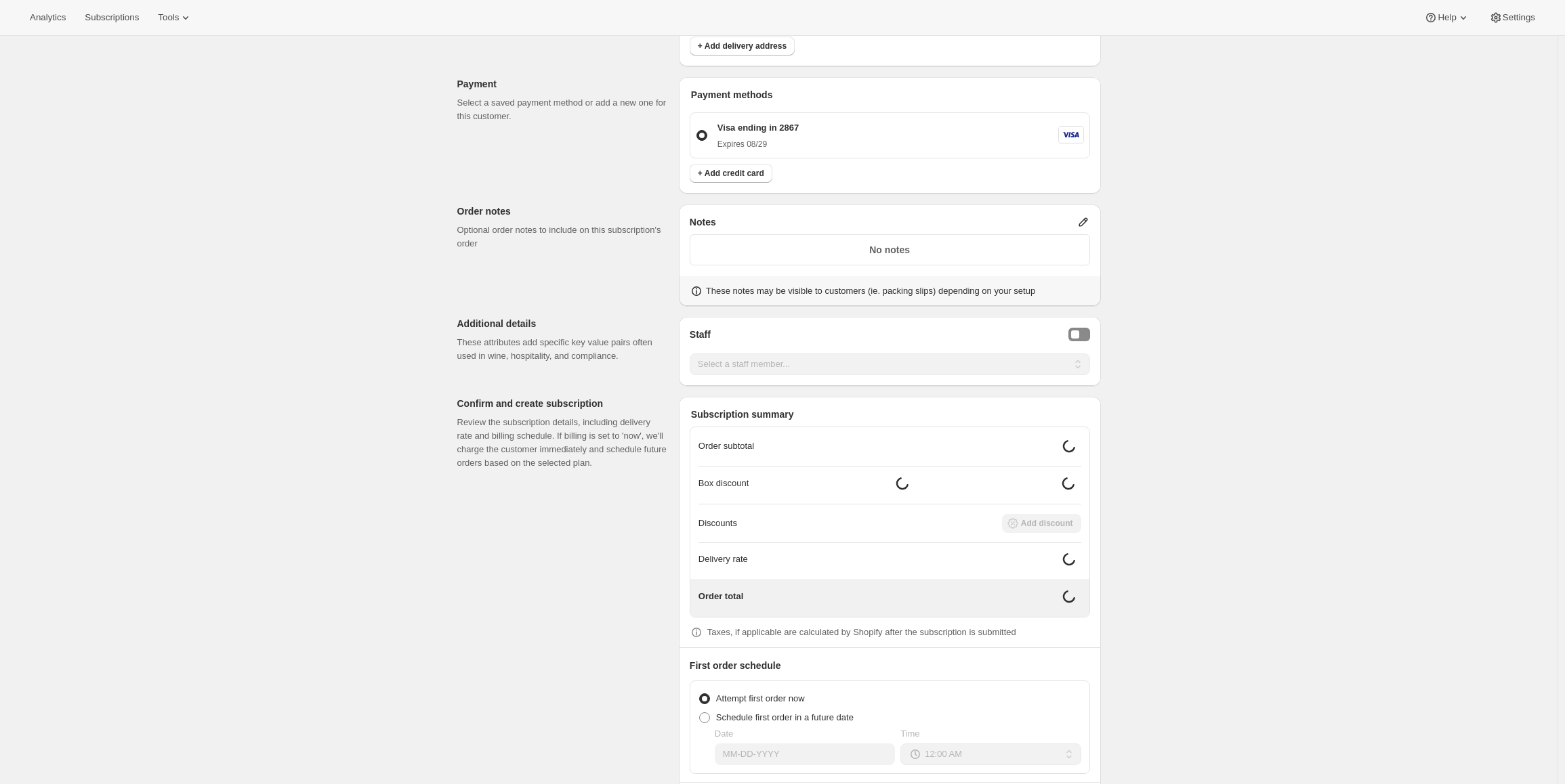
scroll to position [948, 0]
click at [1089, 332] on button "Staff Selector" at bounding box center [1079, 333] width 22 height 13
click at [1006, 367] on select "Select a staff member... [PERSON_NAME] [PERSON_NAME] [PERSON_NAME] [PERSON_NAME…" at bounding box center [890, 363] width 400 height 22
select select "associate-0"
click at [693, 352] on select "Select a staff member... [PERSON_NAME] [PERSON_NAME] [PERSON_NAME] [PERSON_NAME…" at bounding box center [890, 363] width 400 height 22
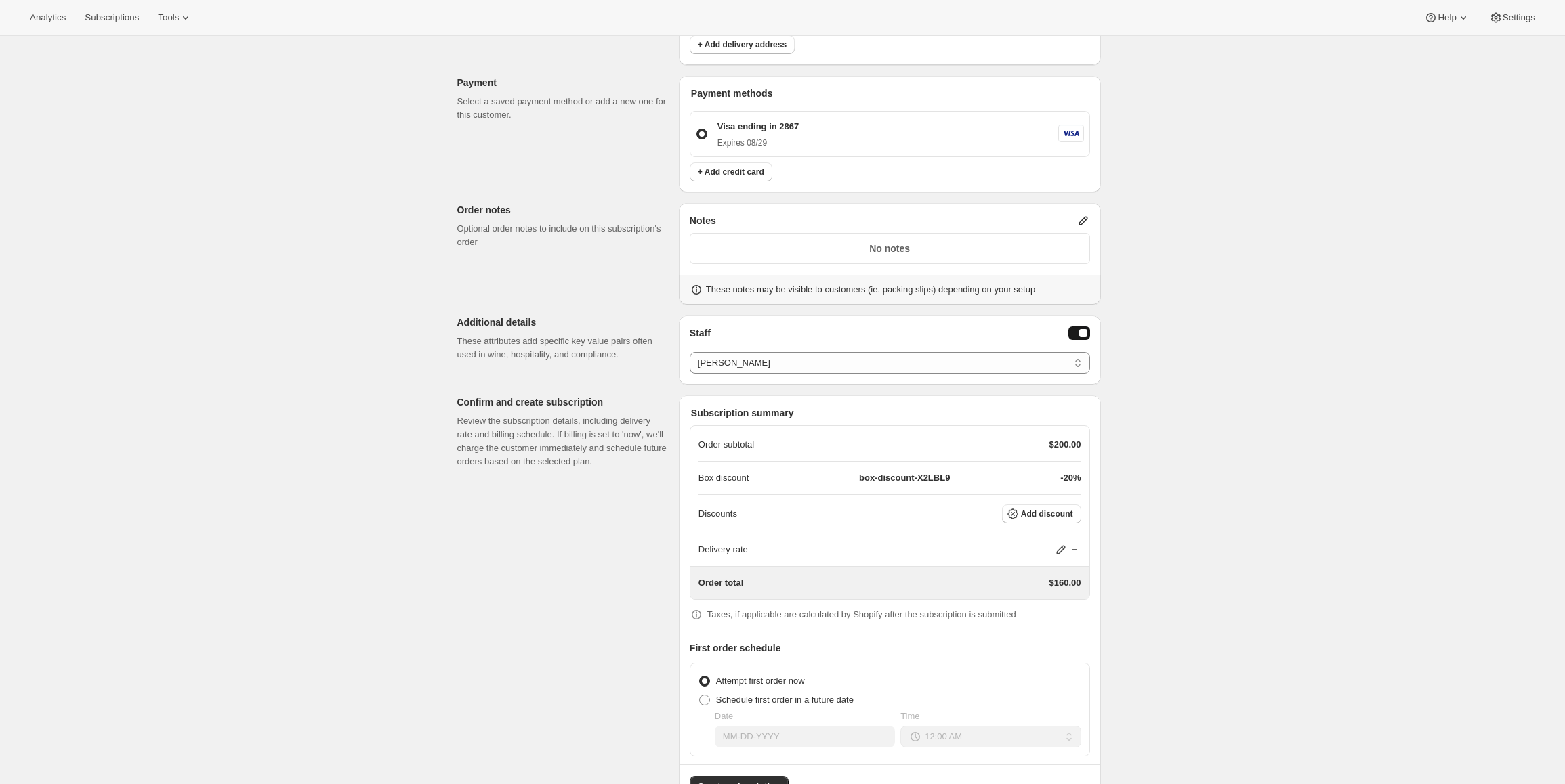
click at [1065, 549] on icon at bounding box center [1060, 550] width 9 height 9
drag, startPoint x: 1014, startPoint y: 595, endPoint x: 1005, endPoint y: 595, distance: 9.0
click at [1005, 595] on div "$ 0" at bounding box center [1070, 600] width 159 height 22
type input "15"
click at [1062, 631] on span "Save" at bounding box center [1058, 631] width 19 height 11
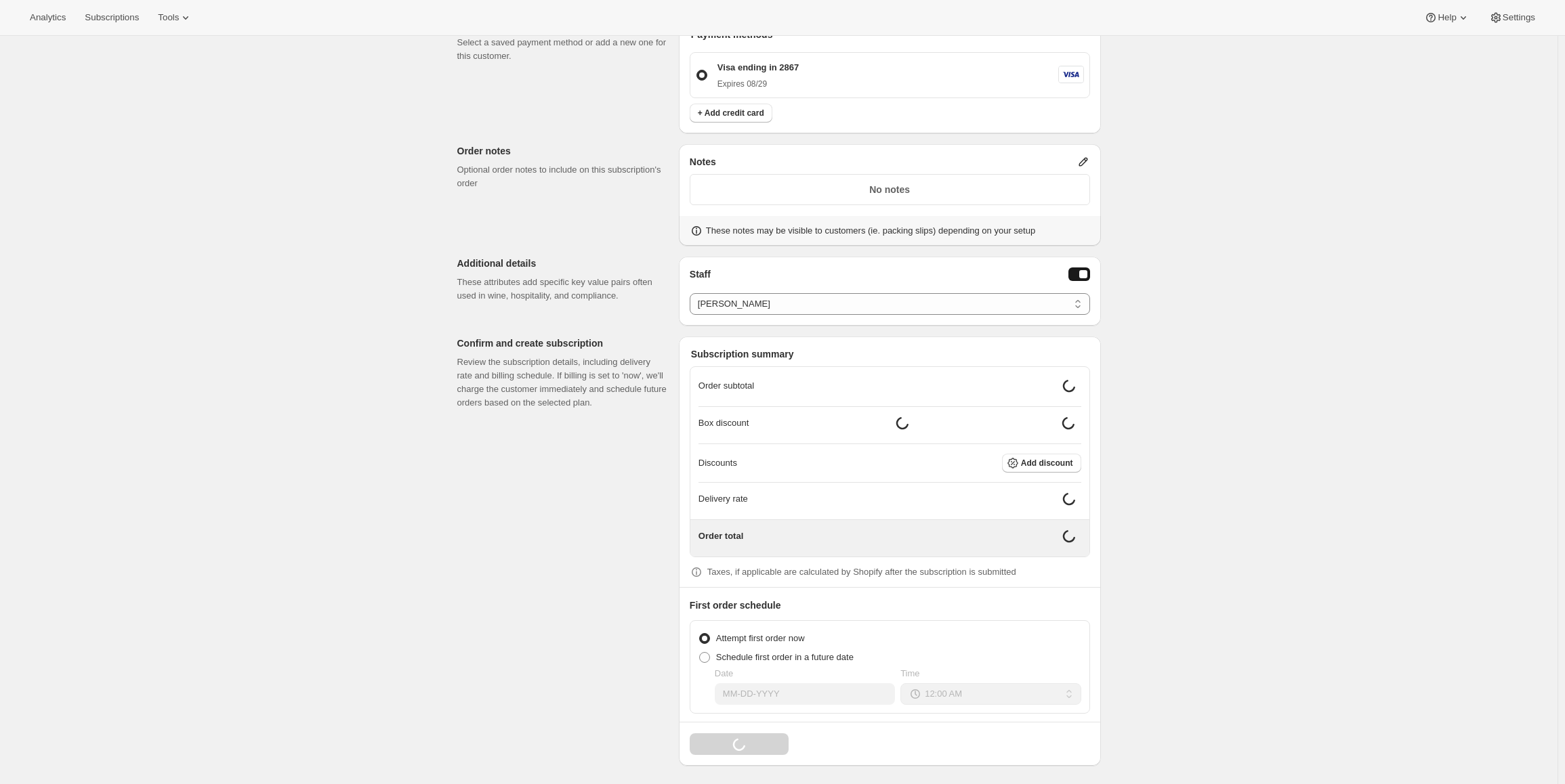
scroll to position [993, 0]
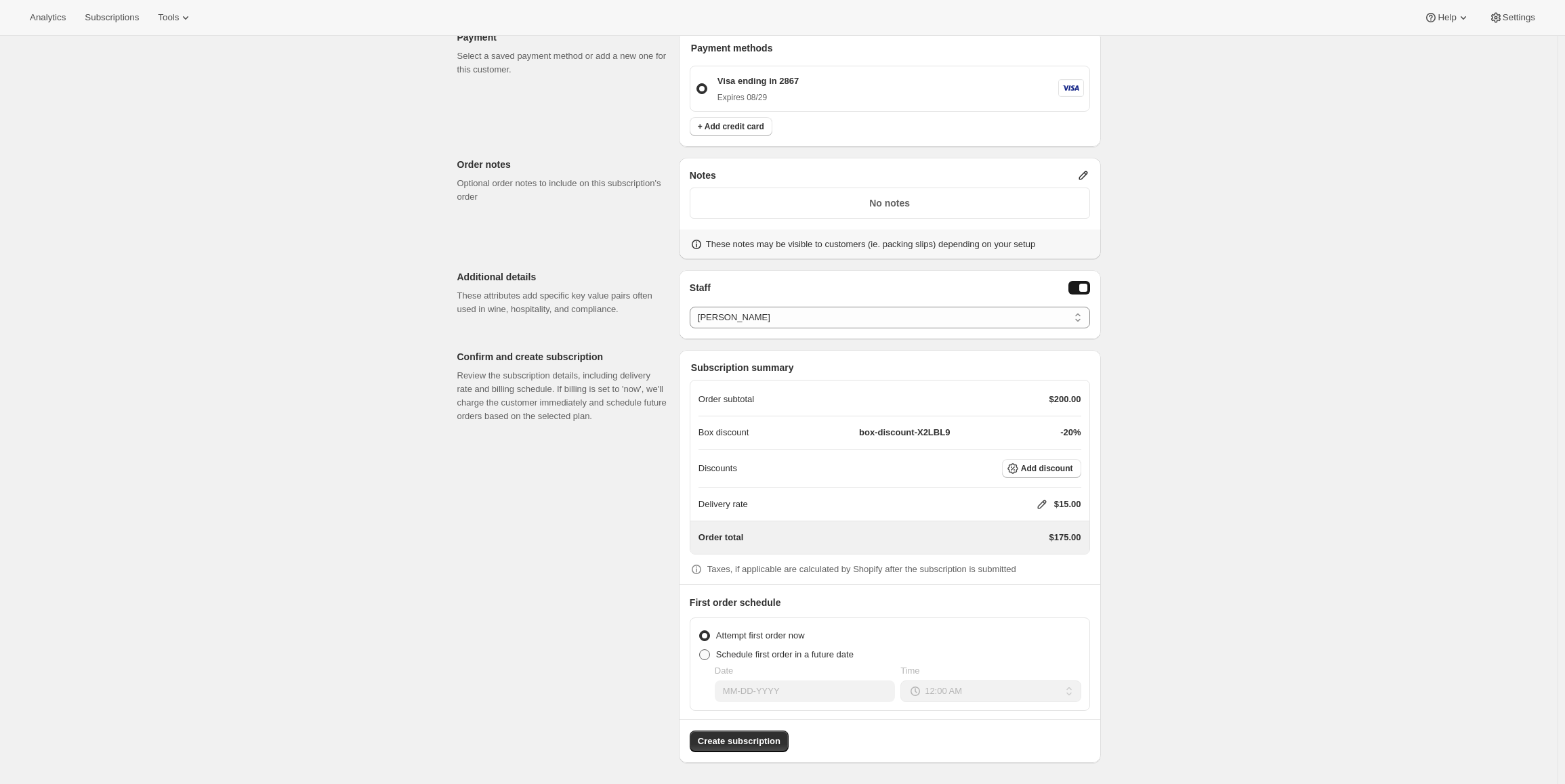
click at [706, 653] on span at bounding box center [704, 654] width 11 height 11
click at [700, 650] on input "Schedule first order in a future date" at bounding box center [699, 649] width 1 height 1
radio input "true"
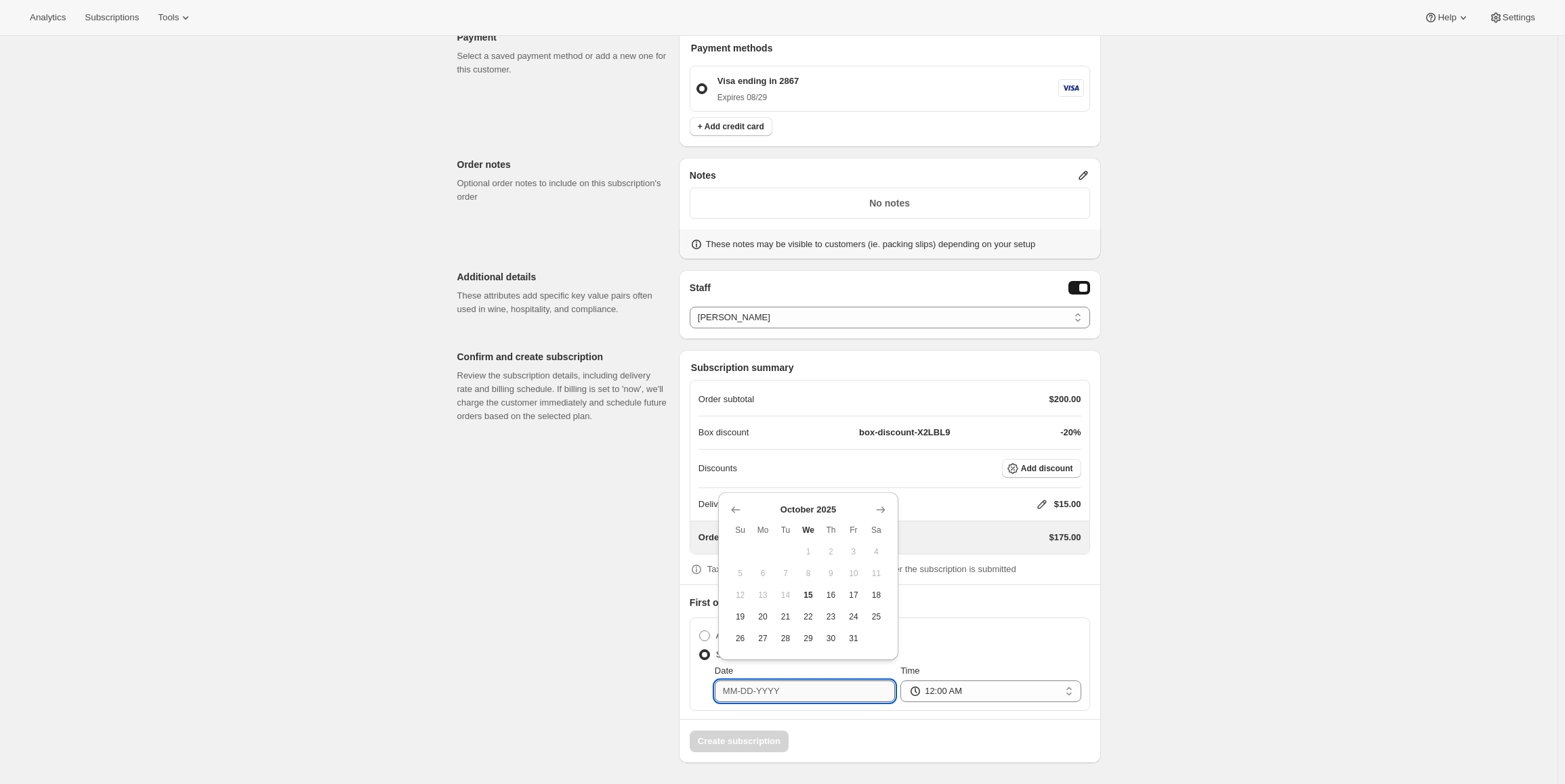
click at [761, 685] on input "Date" at bounding box center [805, 691] width 180 height 22
click at [875, 506] on icon "Show next month, November 2025" at bounding box center [880, 509] width 13 height 13
click at [875, 506] on span "Sa" at bounding box center [877, 508] width 12 height 11
click at [876, 492] on icon "Show next month, December 2025" at bounding box center [880, 488] width 13 height 13
click at [876, 492] on div "Delivery rate $15.00" at bounding box center [889, 504] width 383 height 33
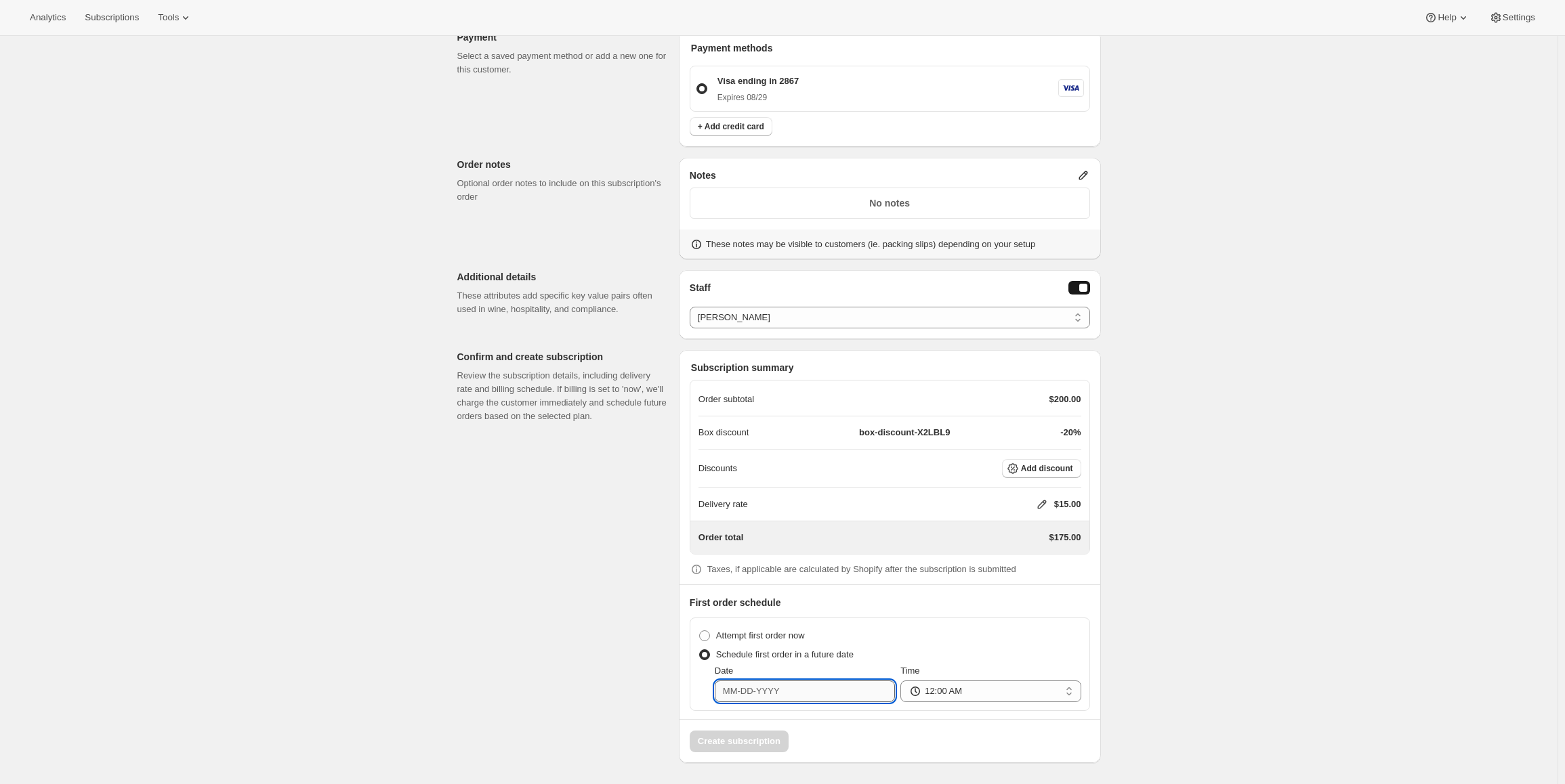
click at [827, 688] on input "Date" at bounding box center [805, 691] width 180 height 22
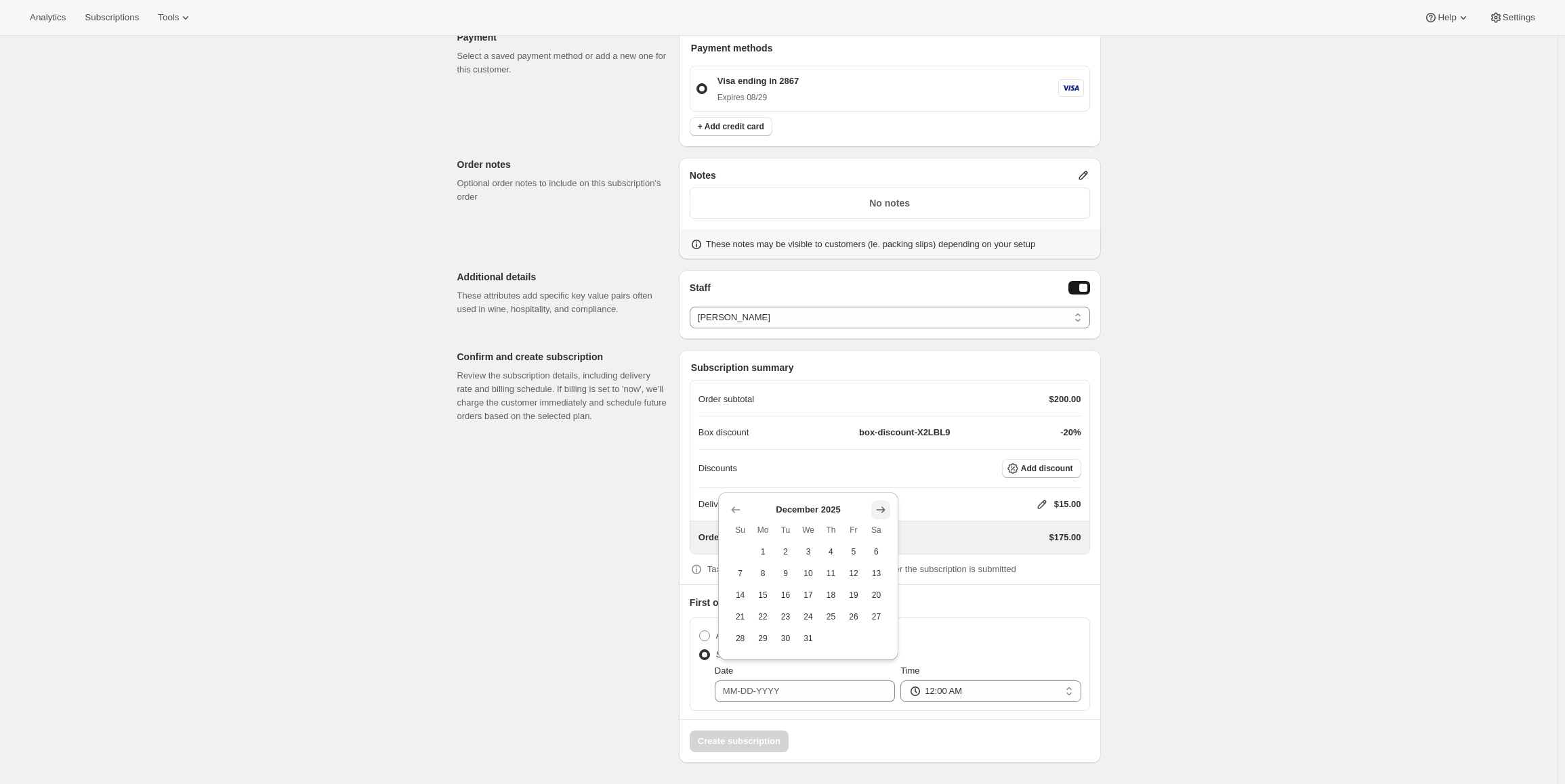
click at [882, 507] on icon "Show next month, January 2026" at bounding box center [880, 509] width 13 height 13
click at [882, 507] on icon "Show next month, February 2026" at bounding box center [880, 509] width 13 height 13
click at [881, 525] on icon "Show next month, March 2026" at bounding box center [880, 531] width 13 height 13
click at [881, 511] on icon "Show next month, April 2026" at bounding box center [880, 509] width 13 height 13
click at [757, 576] on span "6" at bounding box center [762, 573] width 11 height 11
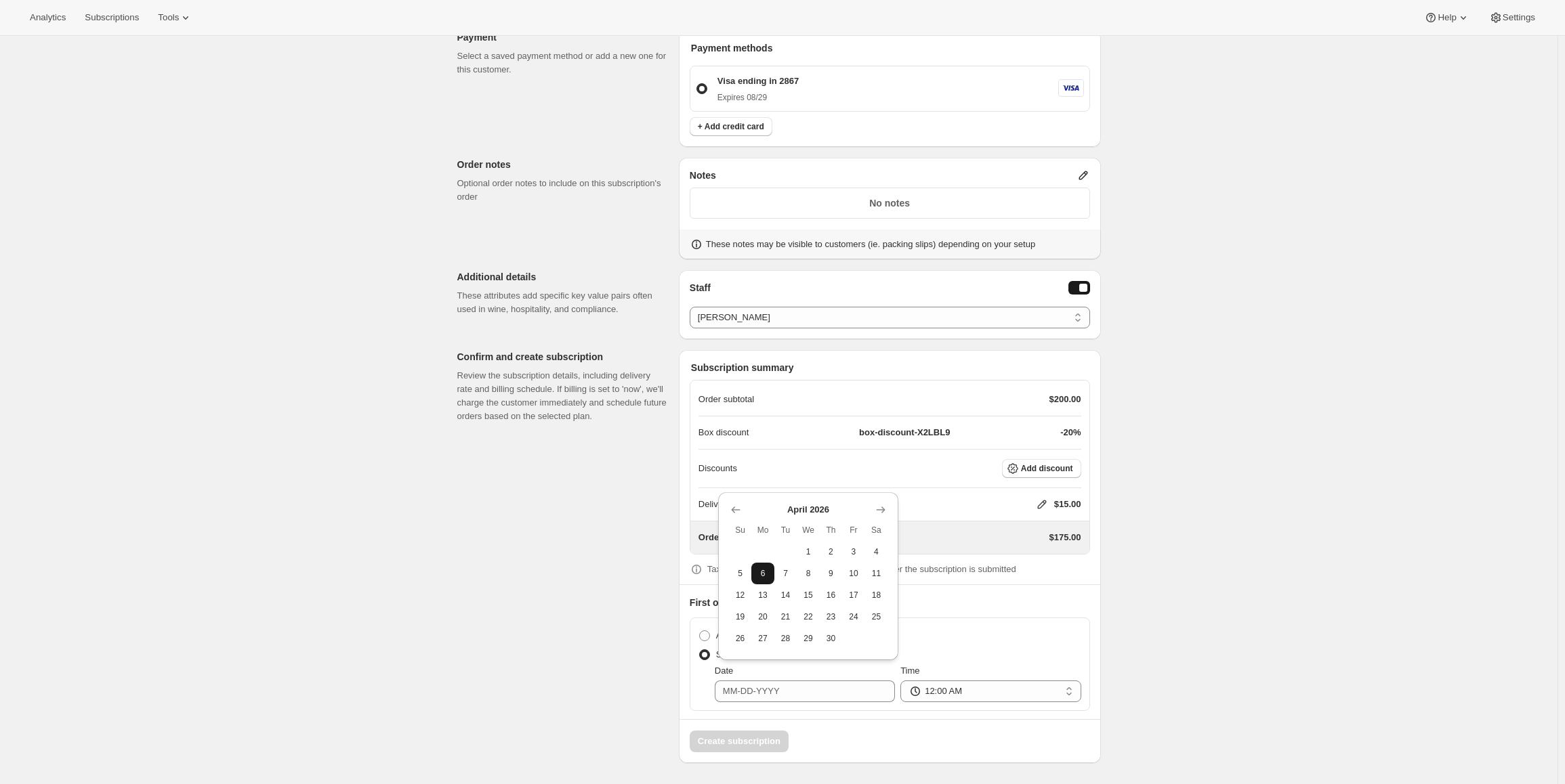
type input "04-06-2026"
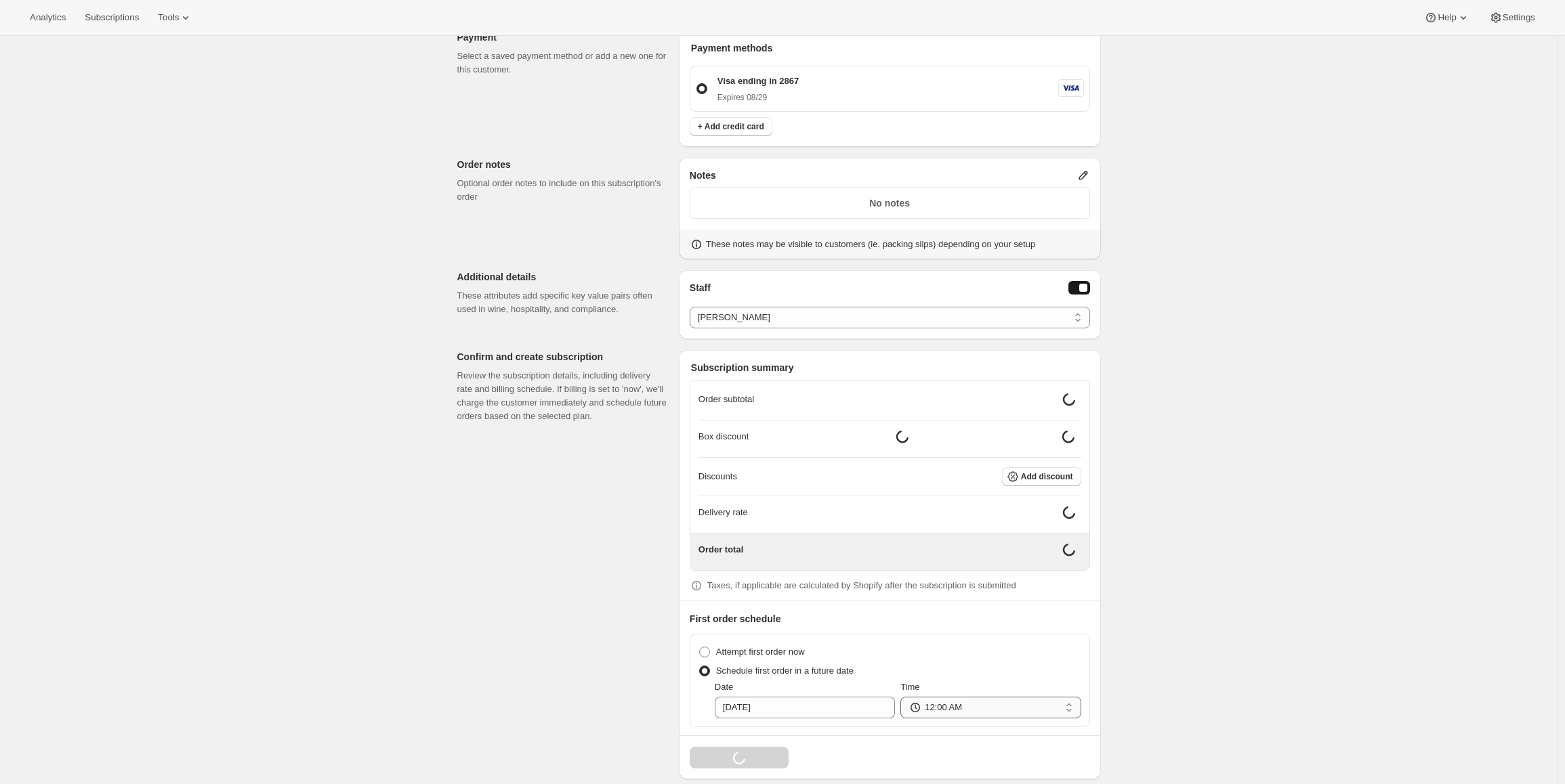
click at [1028, 707] on select "12:00 AM 01:00 AM 02:00 AM 03:00 AM 04:00 AM 05:00 AM 06:00 AM 07:00 AM 08:00 A…" at bounding box center [991, 707] width 180 height 22
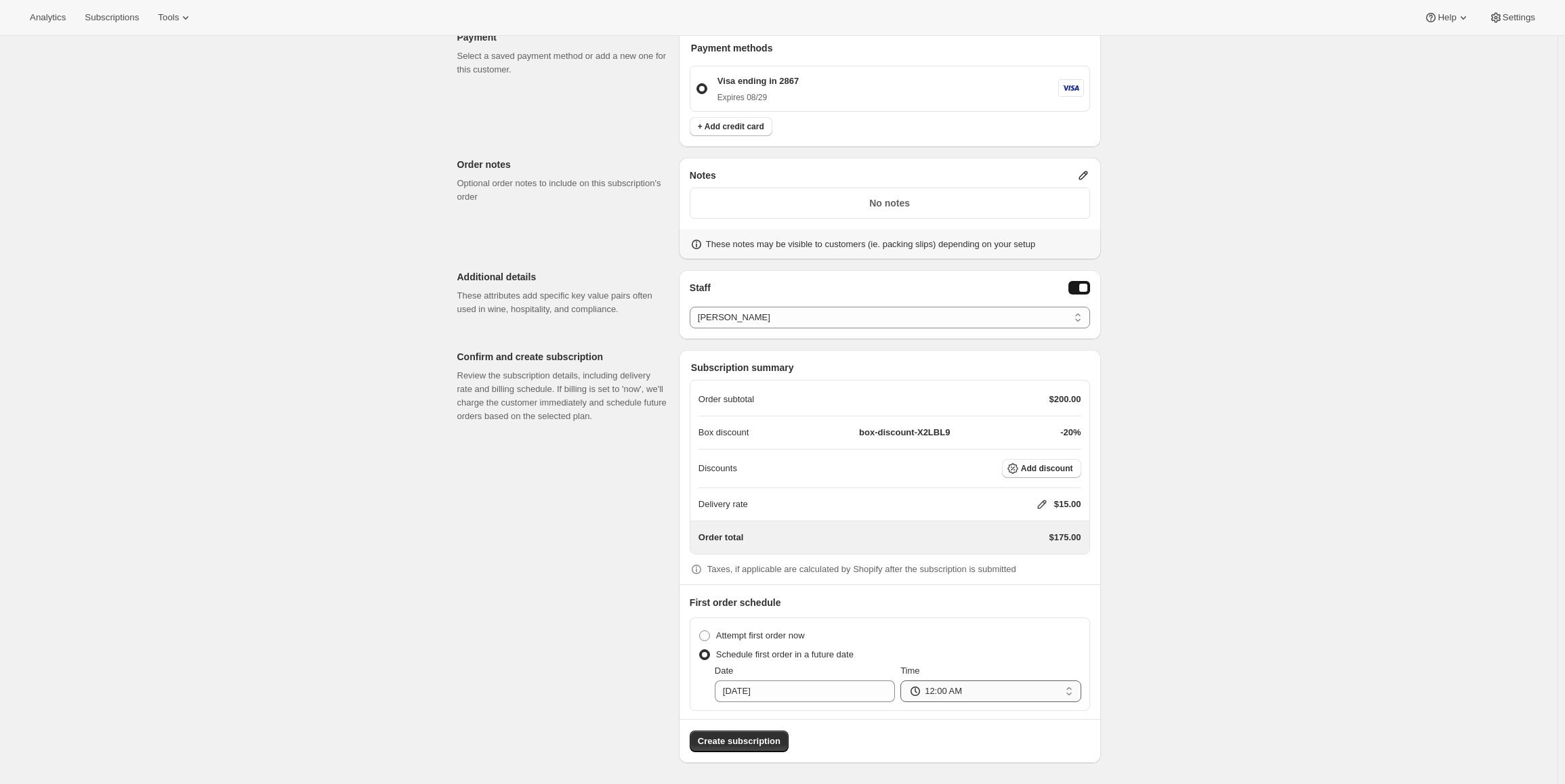
select select "09:00"
click at [904, 680] on select "12:00 AM 01:00 AM 02:00 AM 03:00 AM 04:00 AM 05:00 AM 06:00 AM 07:00 AM 08:00 A…" at bounding box center [991, 691] width 180 height 22
click at [726, 737] on span "Create subscription" at bounding box center [739, 741] width 82 height 13
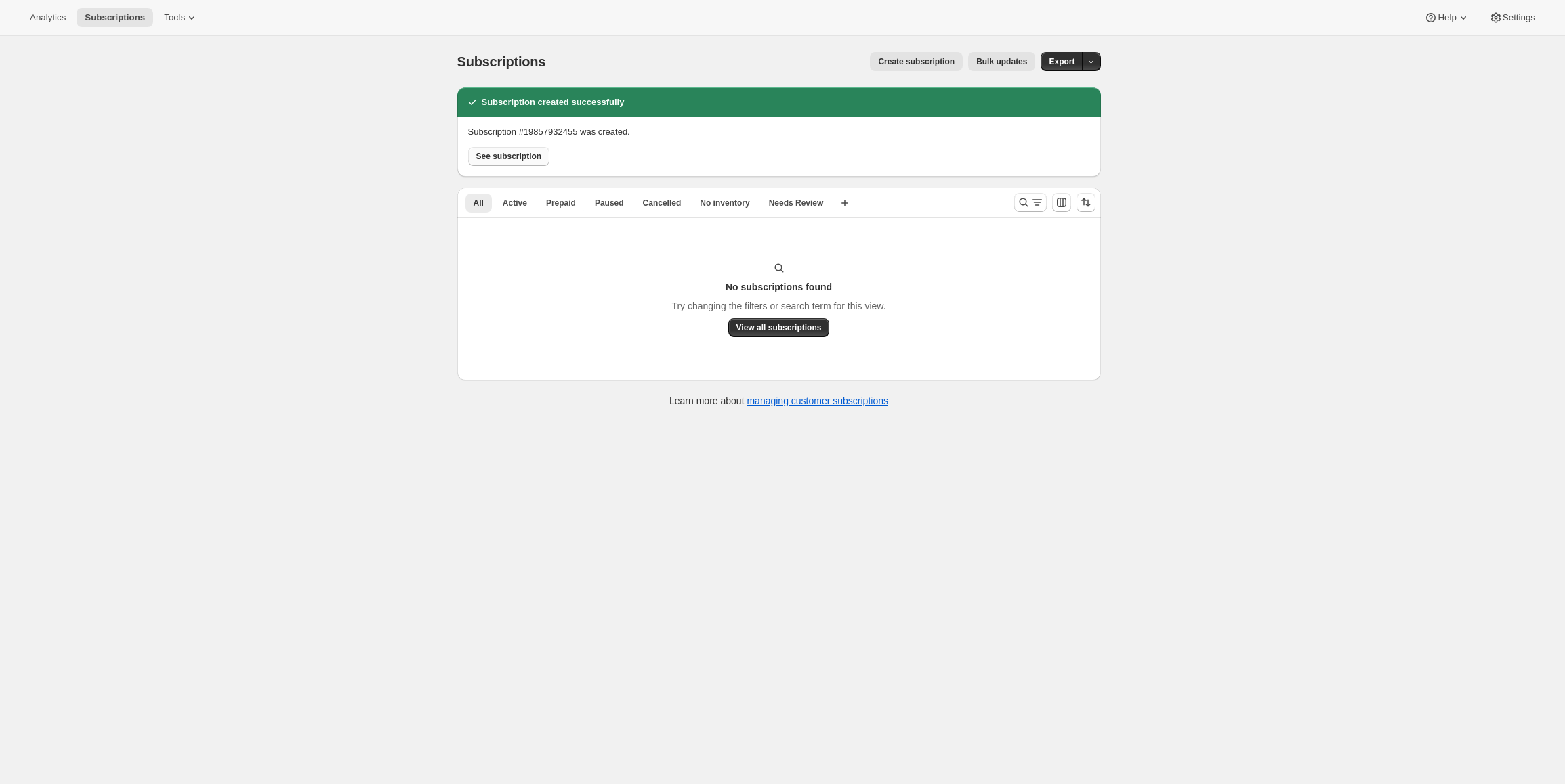
click at [510, 154] on span "See subscription" at bounding box center [509, 156] width 66 height 11
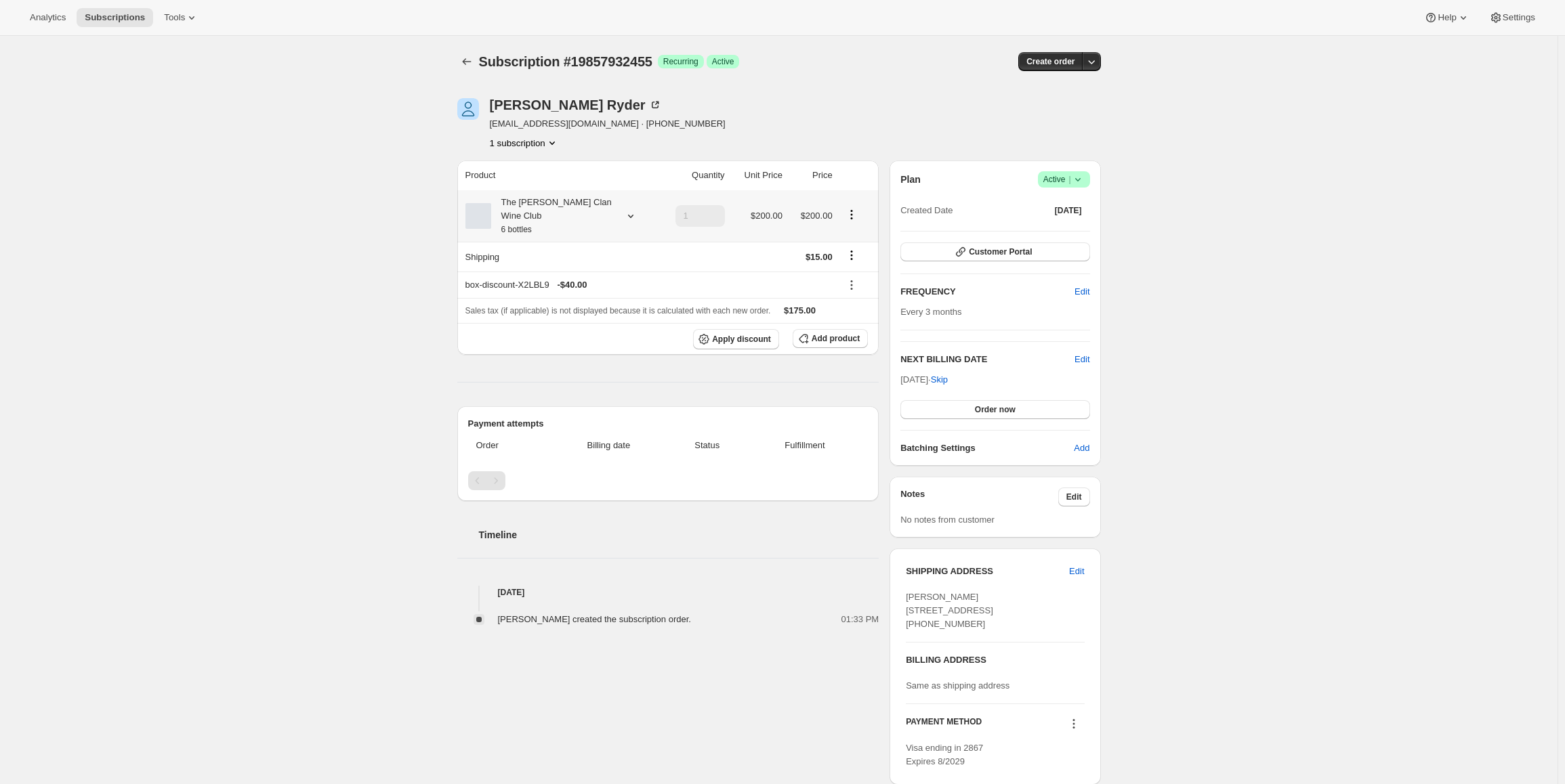
click at [632, 201] on div "The [PERSON_NAME] Clan Wine Club 6 bottles" at bounding box center [559, 216] width 187 height 40
click at [633, 212] on icon at bounding box center [630, 216] width 13 height 13
click at [1067, 498] on button "Edit" at bounding box center [1074, 497] width 32 height 19
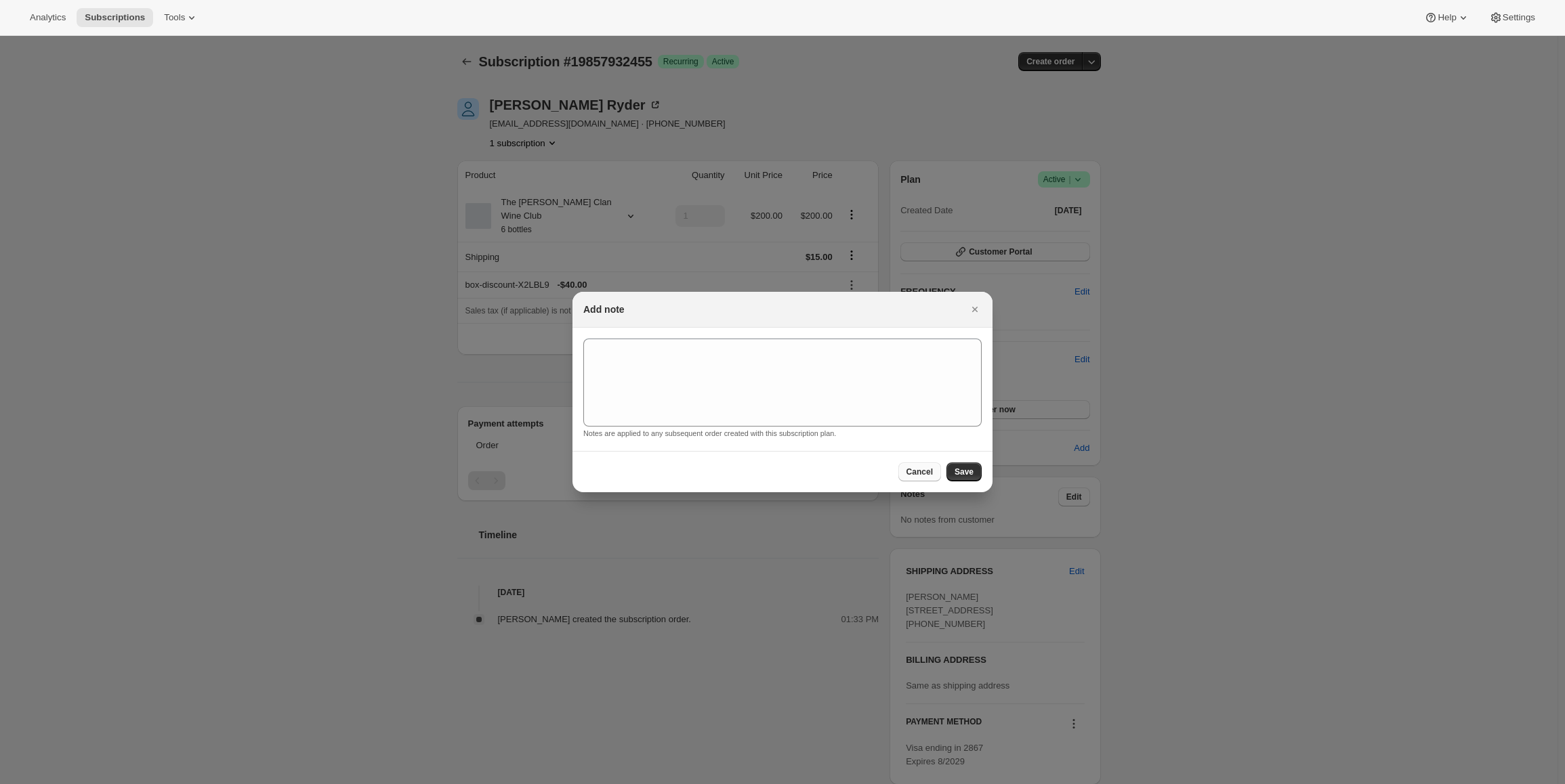
click at [917, 471] on span "Cancel" at bounding box center [919, 472] width 26 height 11
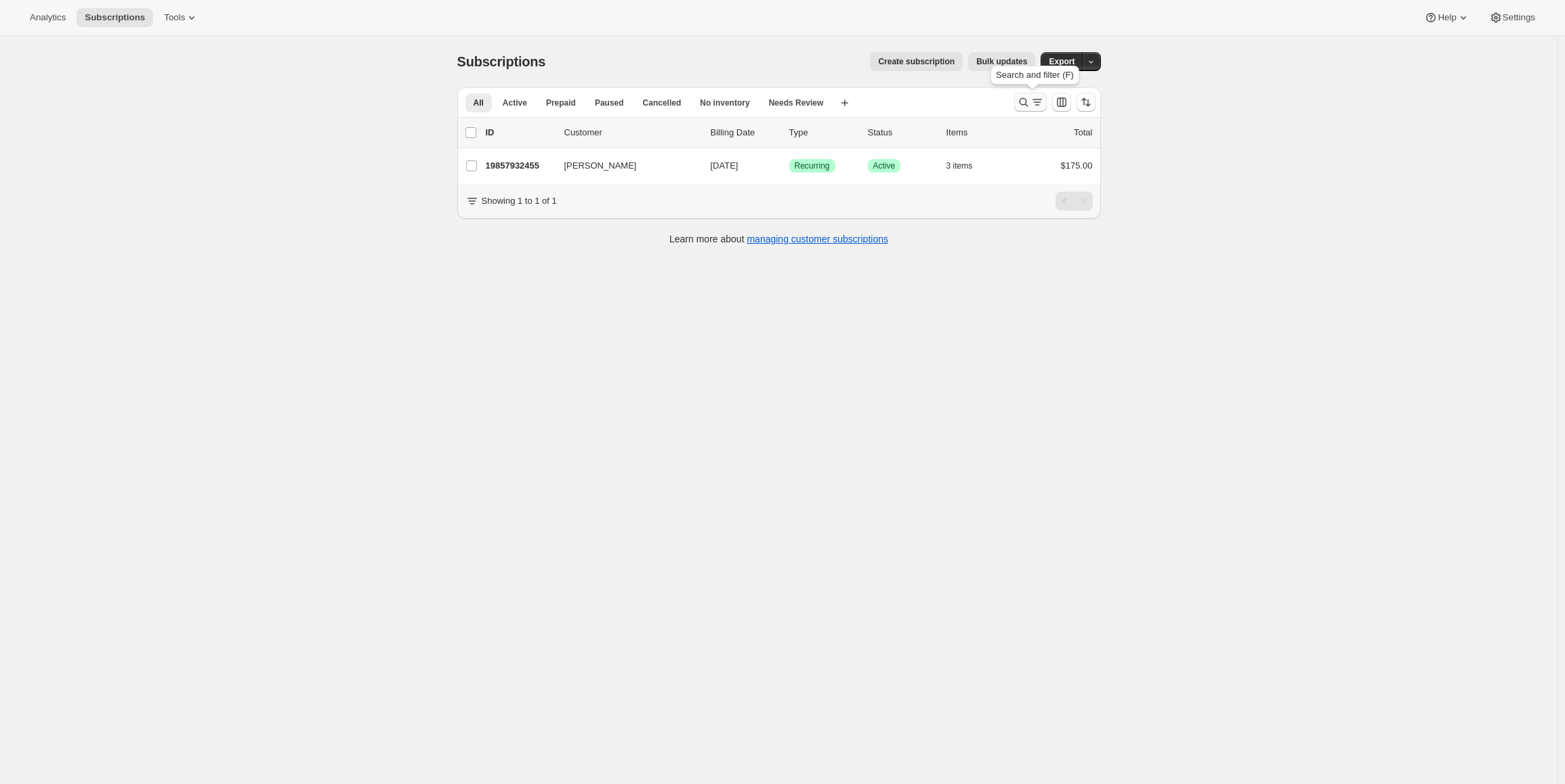
click at [1026, 103] on icon "Search and filter results" at bounding box center [1023, 102] width 13 height 13
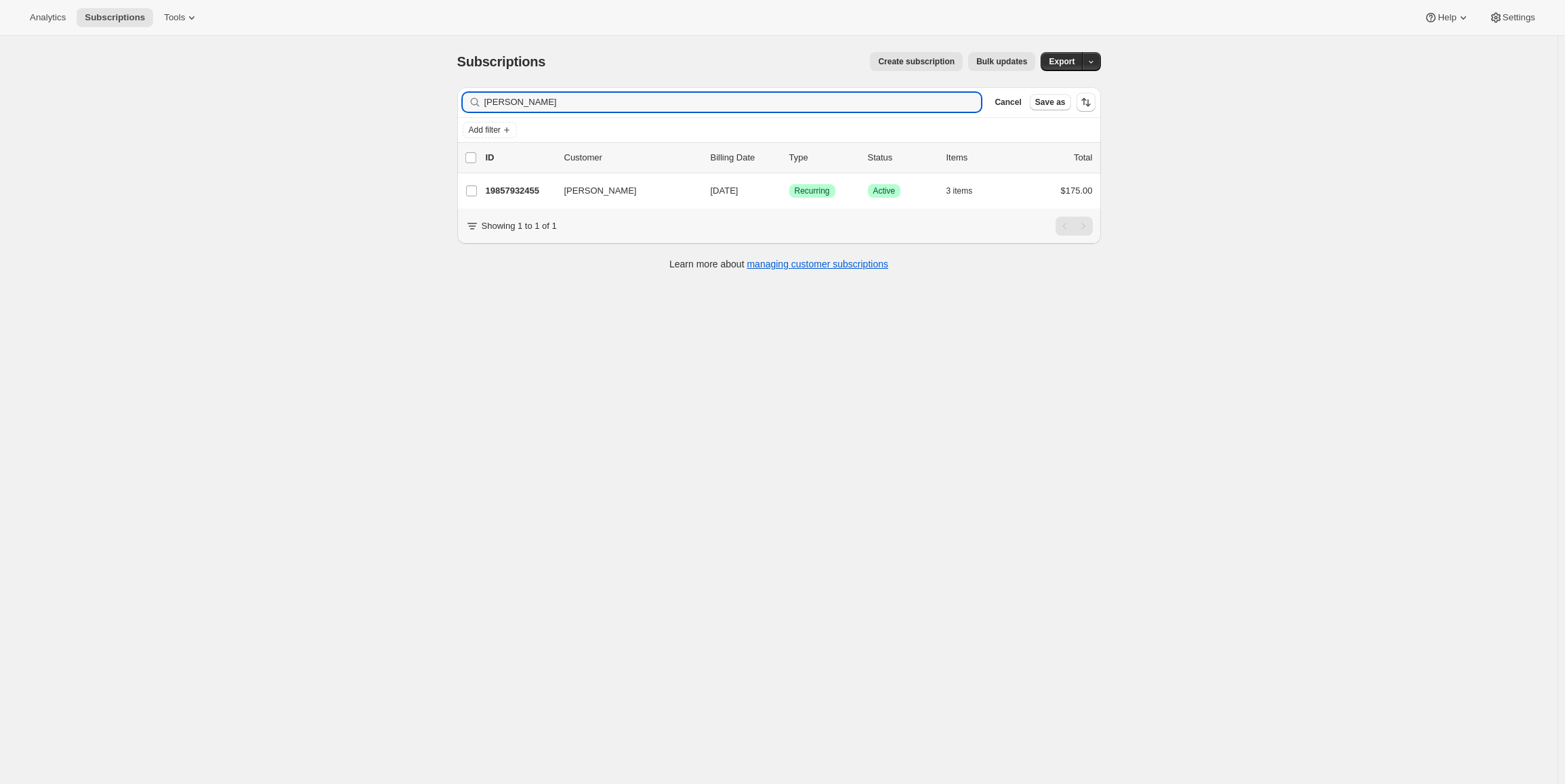
drag, startPoint x: 557, startPoint y: 107, endPoint x: 405, endPoint y: 92, distance: 152.7
click at [405, 92] on div "Subscriptions. This page is ready Subscriptions Create subscription Bulk update…" at bounding box center [779, 428] width 1557 height 784
type input "mark wilson"
click at [477, 189] on input "Mark Wilson" at bounding box center [471, 191] width 11 height 11
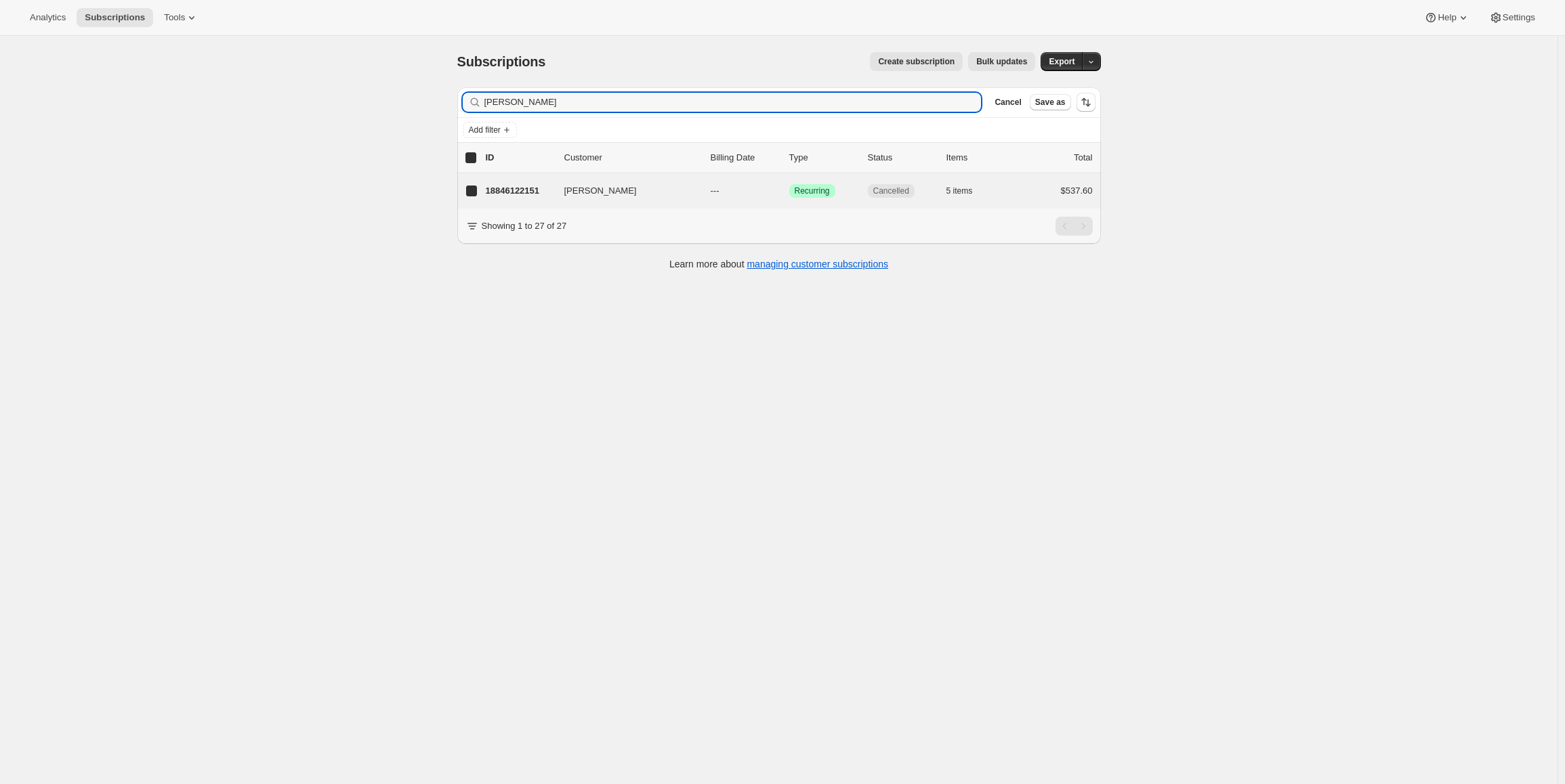
checkbox input "true"
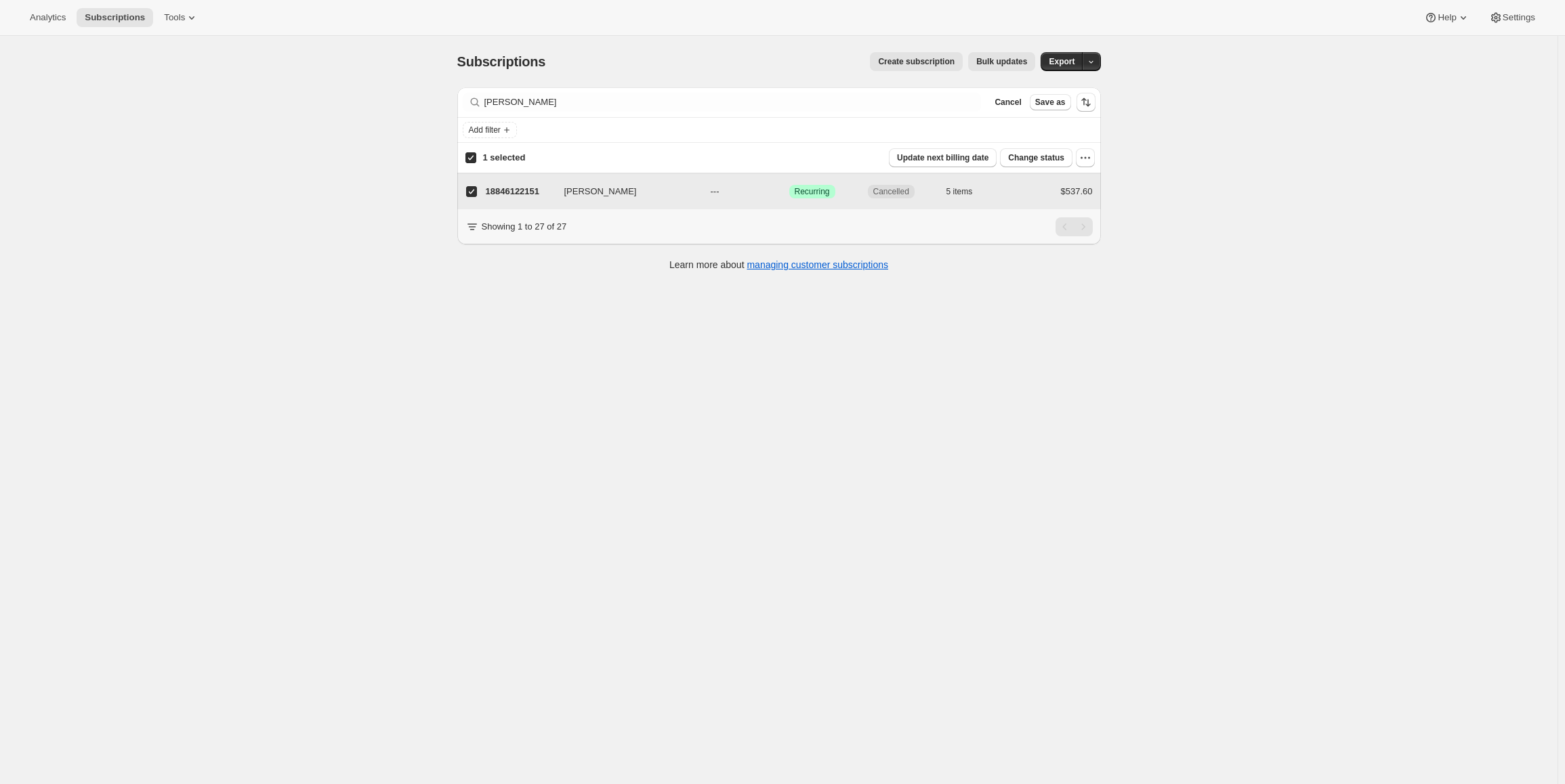
click at [474, 196] on input "Mark Wilson" at bounding box center [471, 191] width 11 height 11
checkbox input "false"
click at [522, 189] on p "18846122151" at bounding box center [519, 191] width 67 height 13
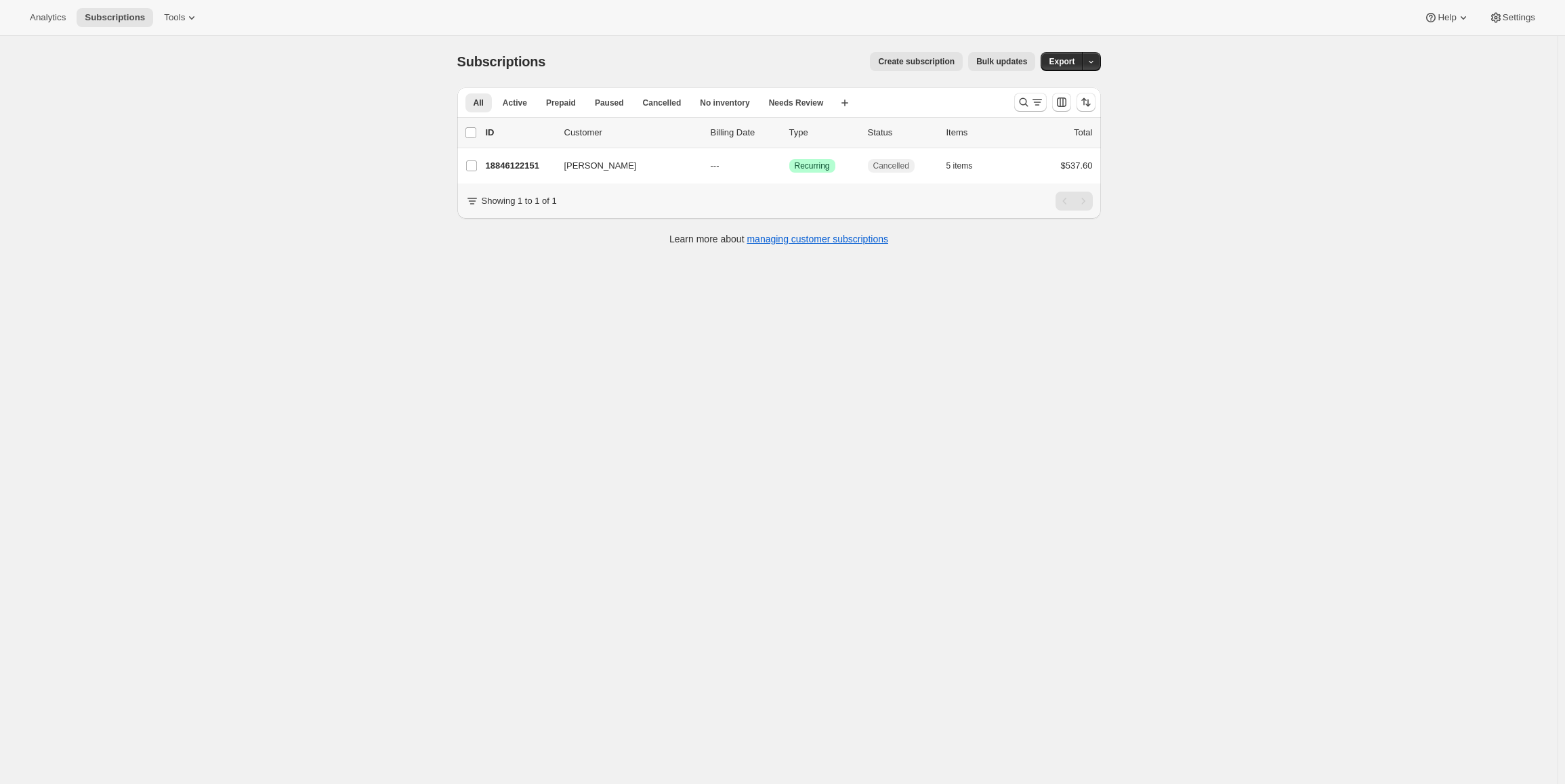
click at [937, 66] on span "Create subscription" at bounding box center [916, 61] width 77 height 11
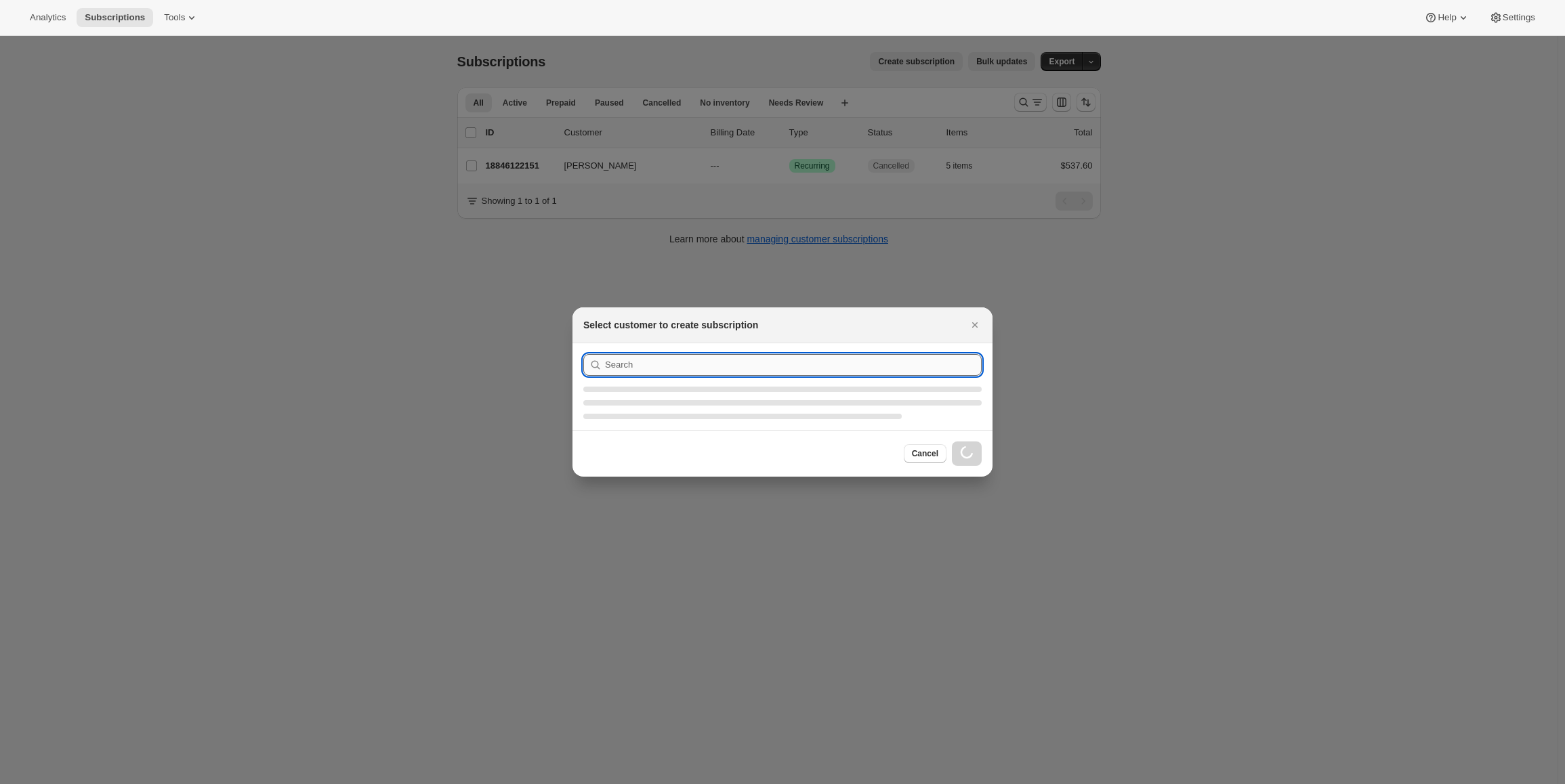
click at [723, 367] on section ":r4v:" at bounding box center [783, 387] width 420 height 87
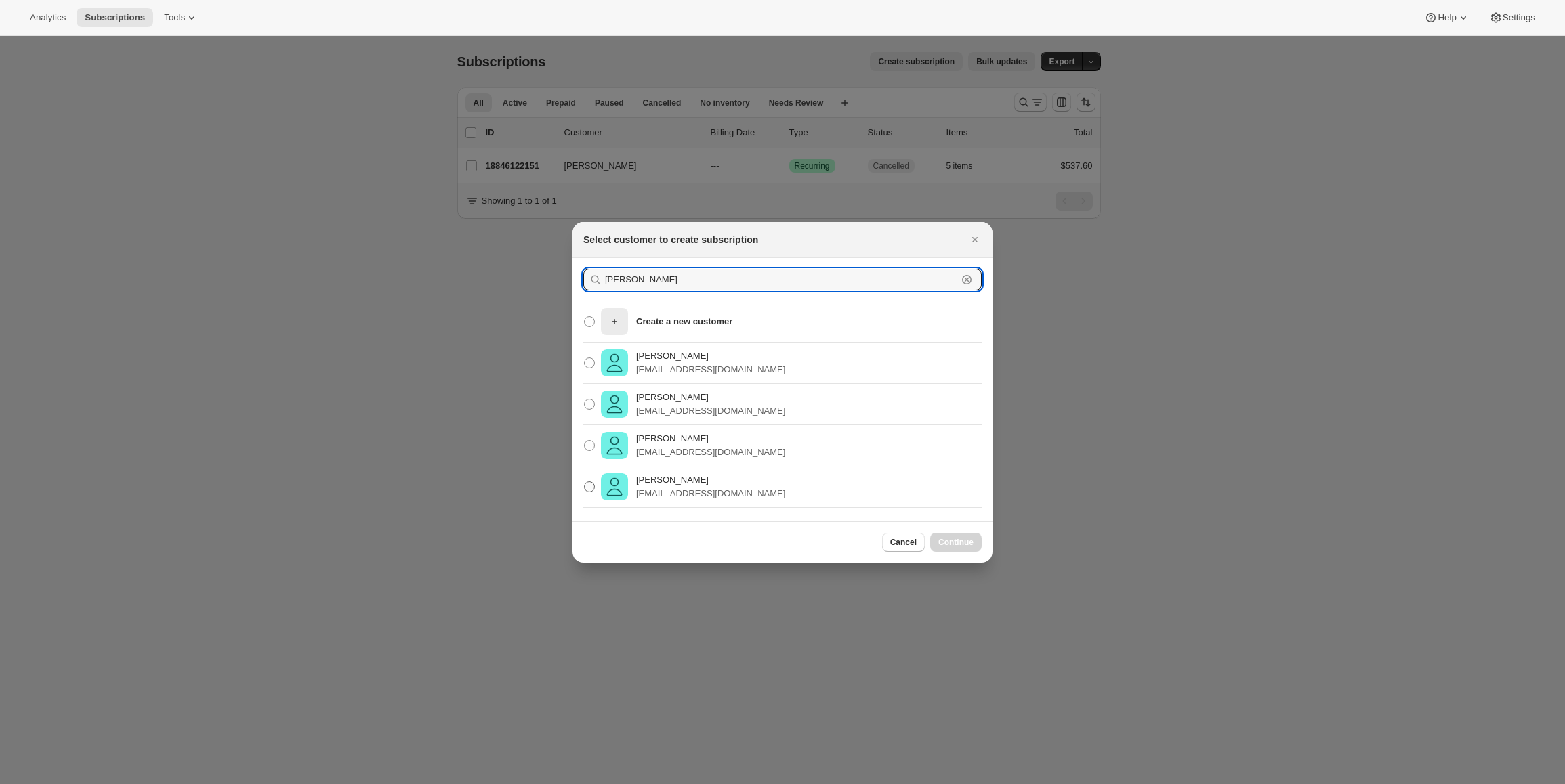
type input "Mark Wilson"
click at [677, 484] on p "Mark Wilson" at bounding box center [710, 480] width 149 height 13
click at [585, 482] on input "Mark Wilson mswilson@outlook.com.au" at bounding box center [584, 482] width 1 height 1
radio input "true"
click at [955, 539] on span "Continue" at bounding box center [956, 542] width 35 height 11
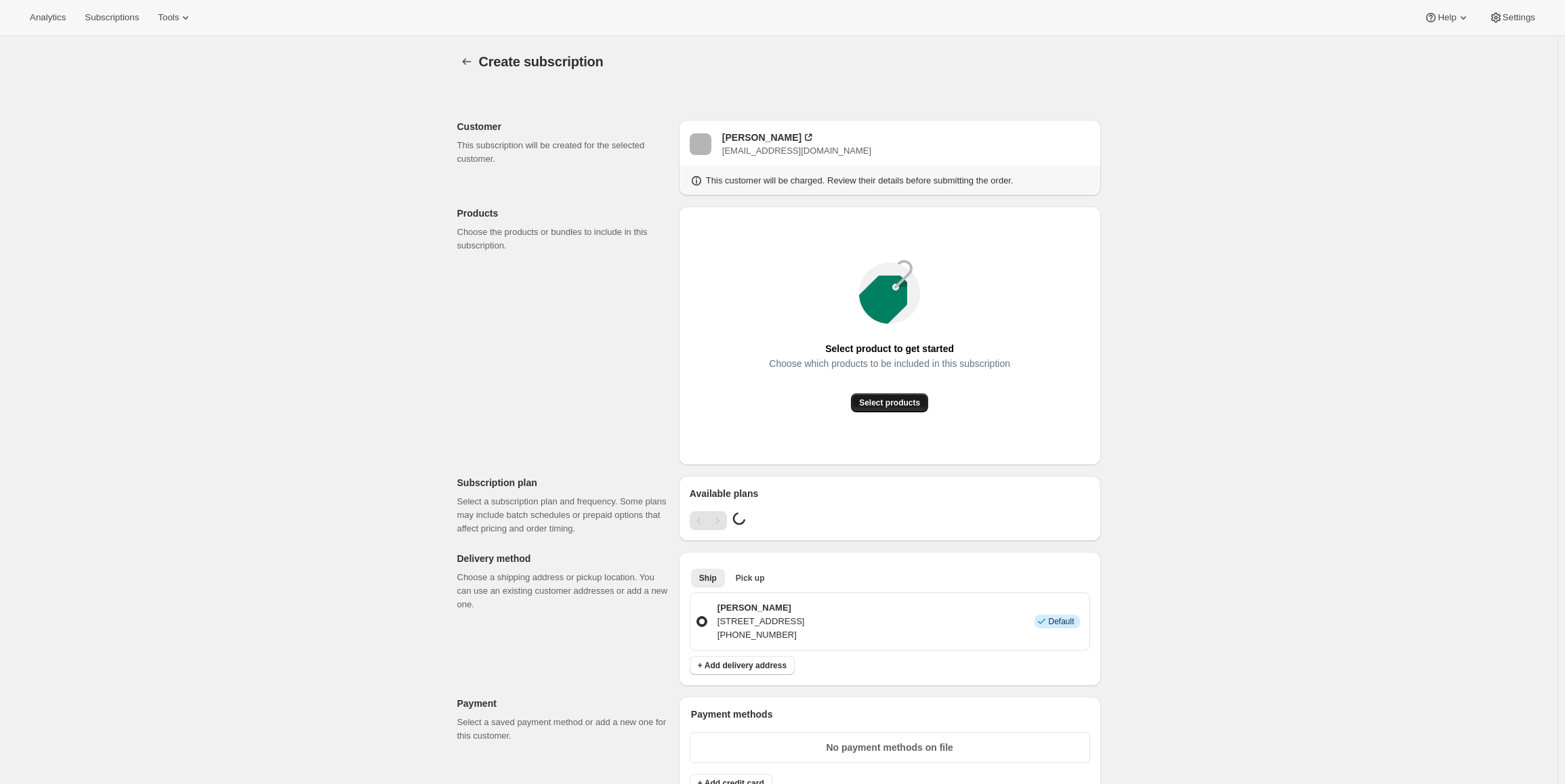
click at [882, 398] on span "Select products" at bounding box center [889, 402] width 61 height 11
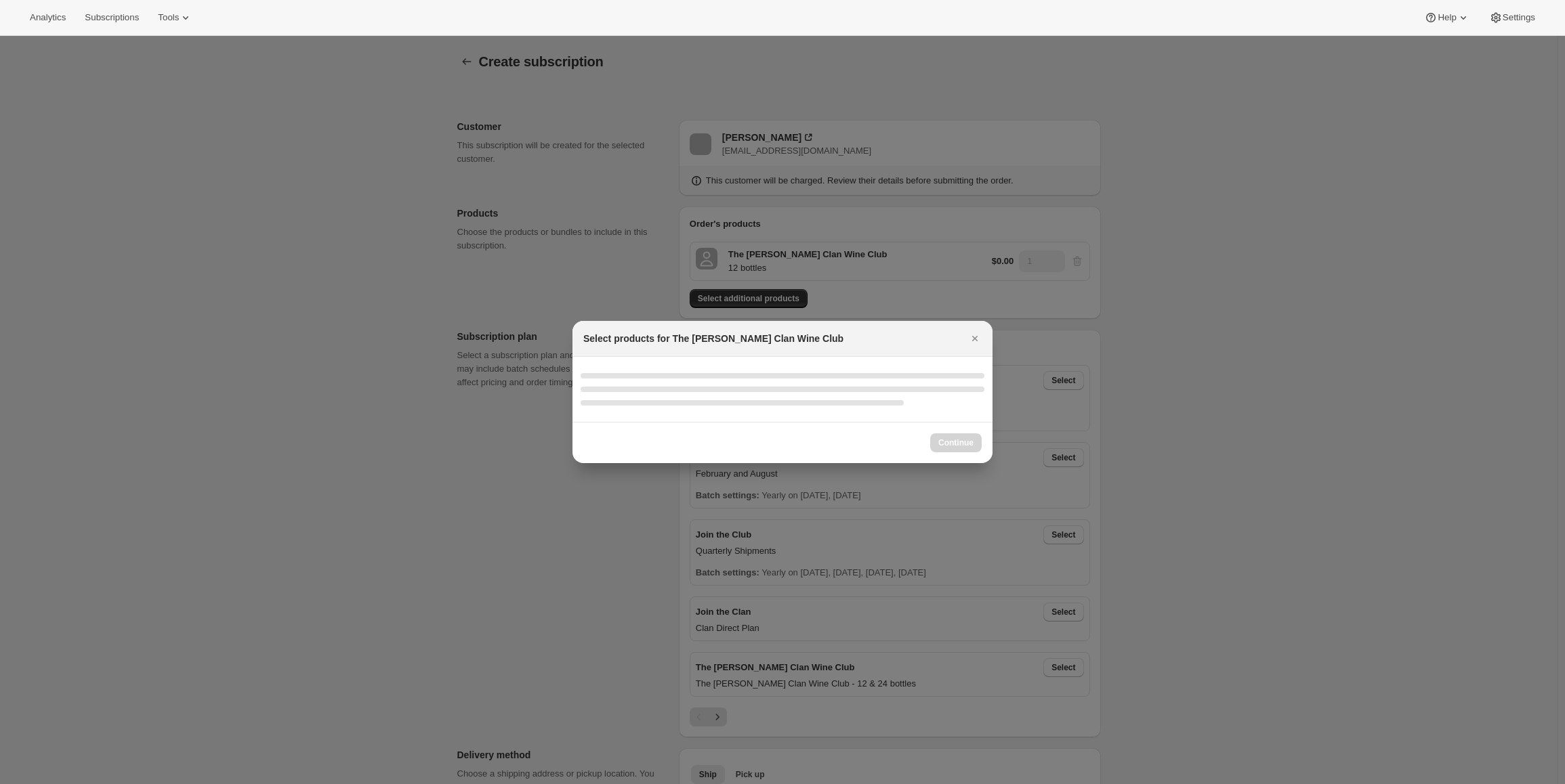
select select "gid://shopify/ProductVariant/46927751086247"
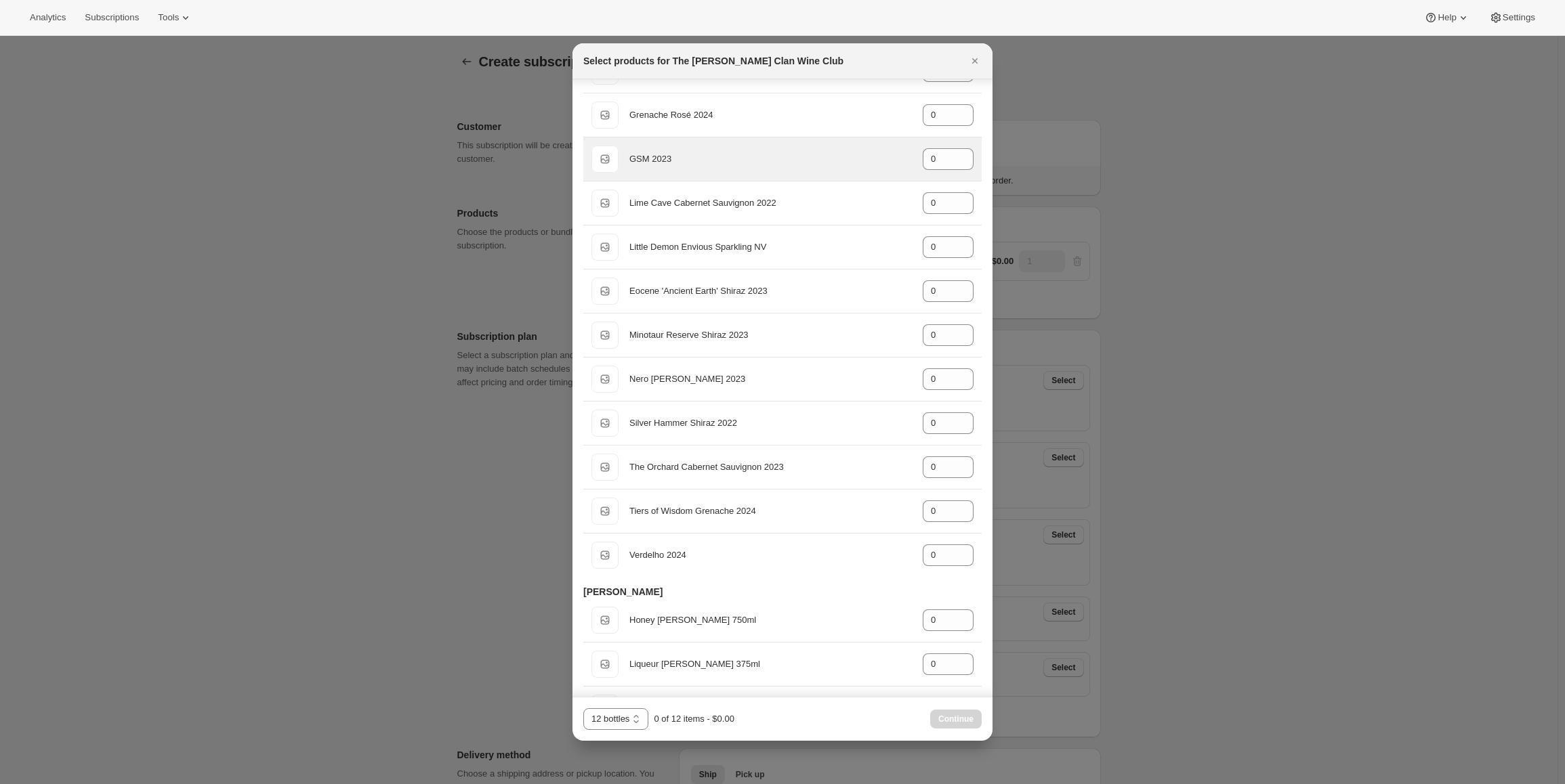
scroll to position [407, 0]
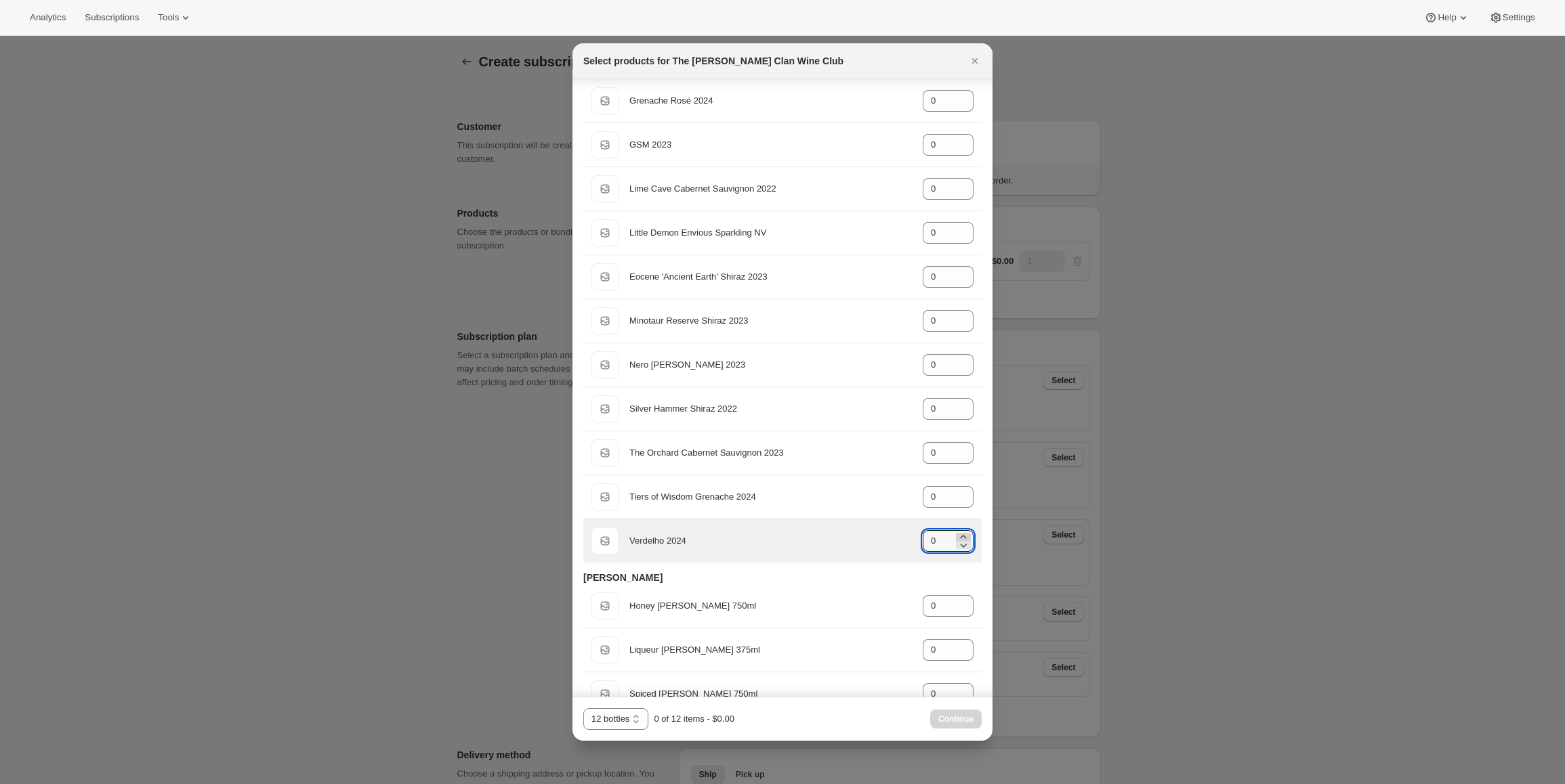
click at [957, 536] on icon ":r79:" at bounding box center [963, 536] width 13 height 13
type input "1"
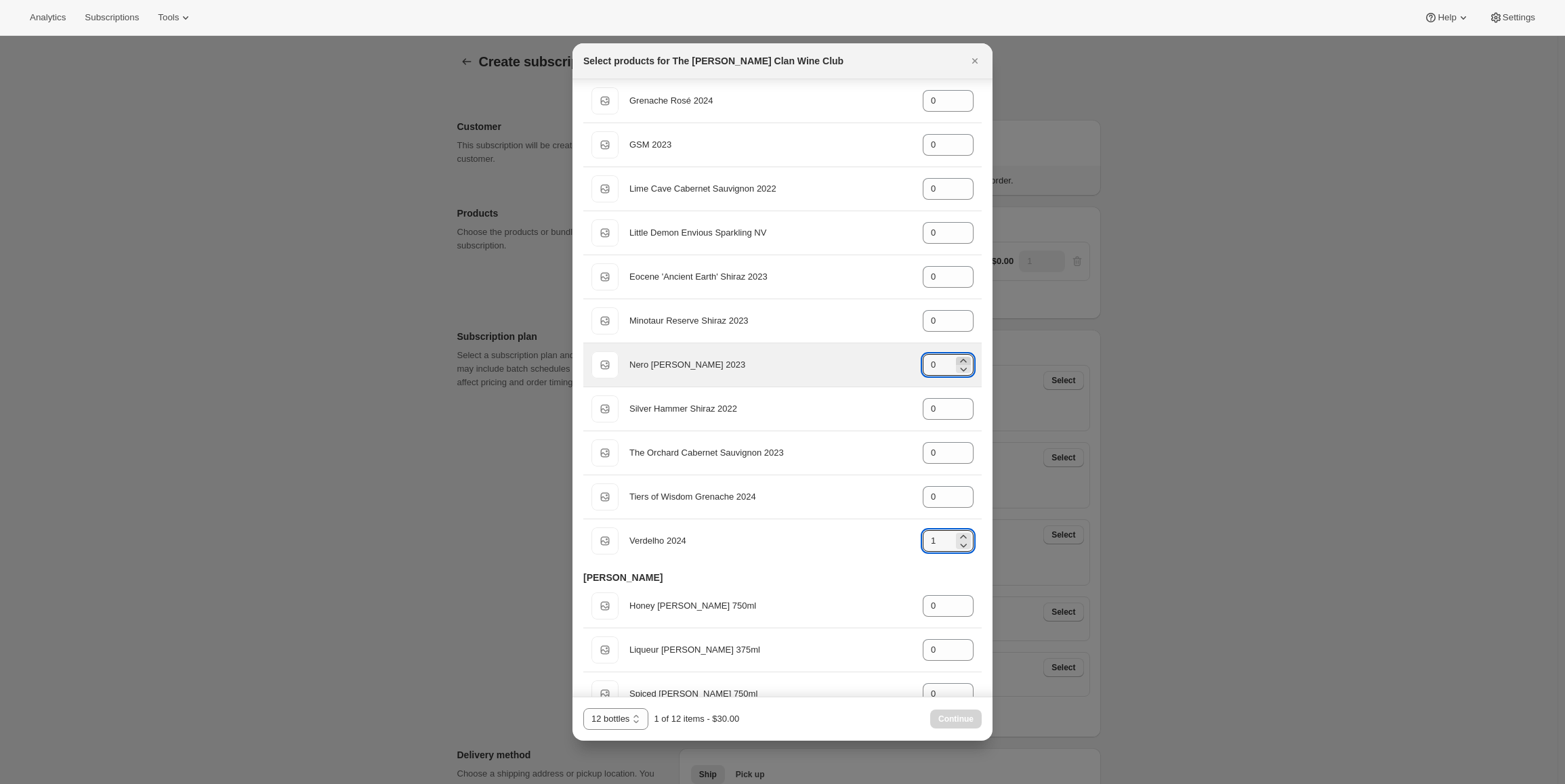
click at [961, 360] on icon ":r79:" at bounding box center [963, 360] width 13 height 13
type input "1"
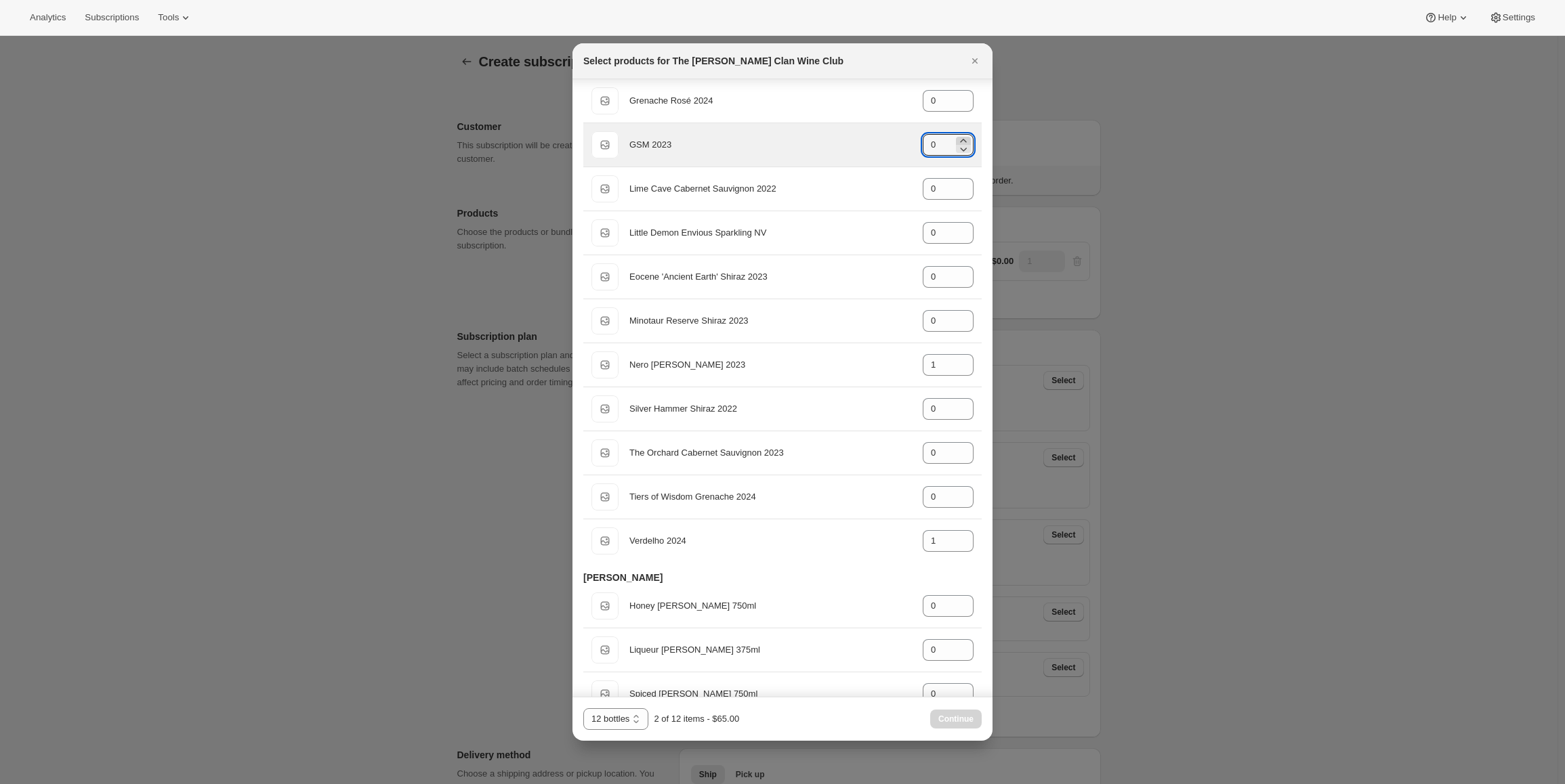
click at [957, 138] on icon ":r79:" at bounding box center [963, 140] width 13 height 13
type input "1"
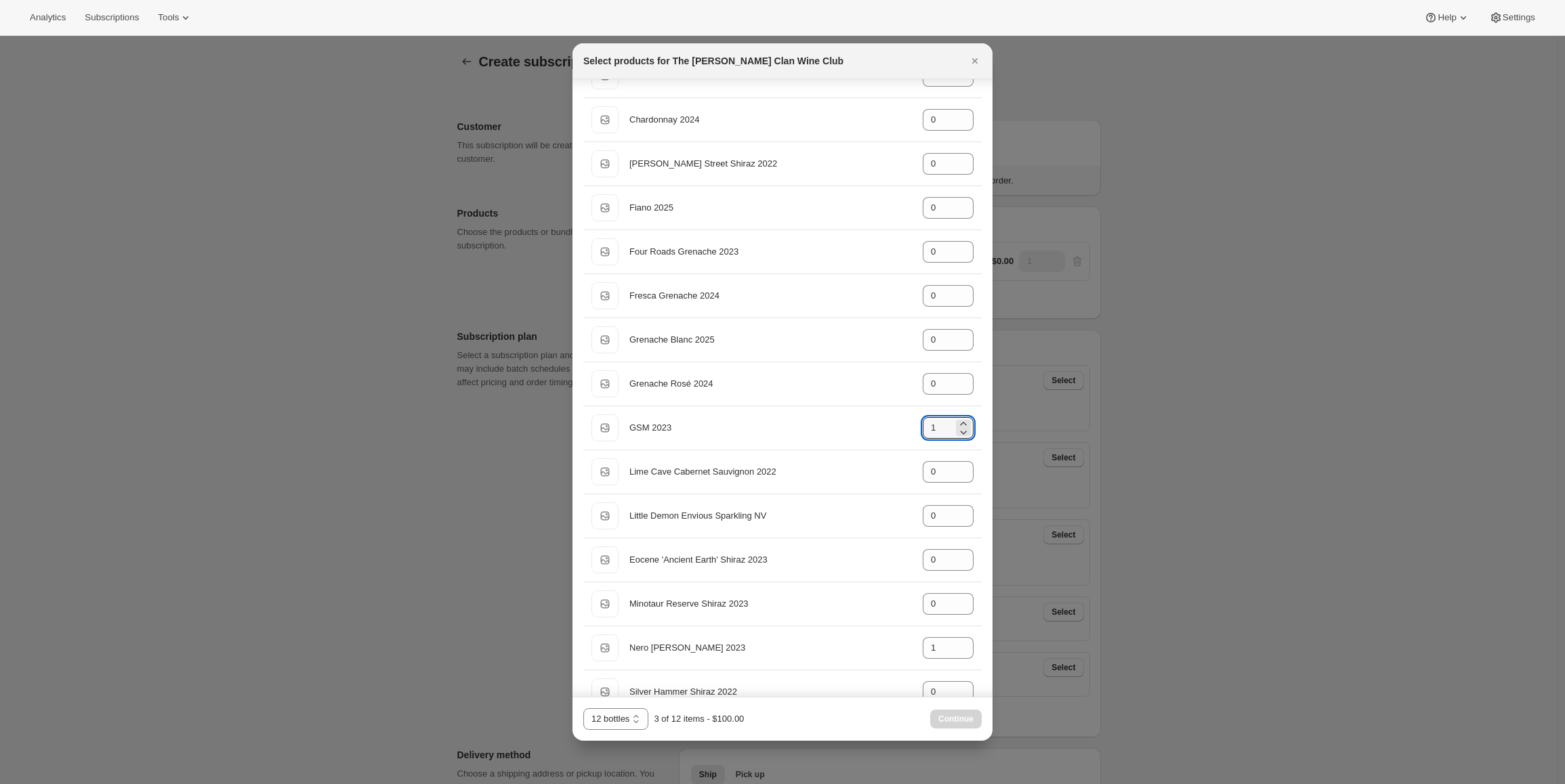
scroll to position [203, 0]
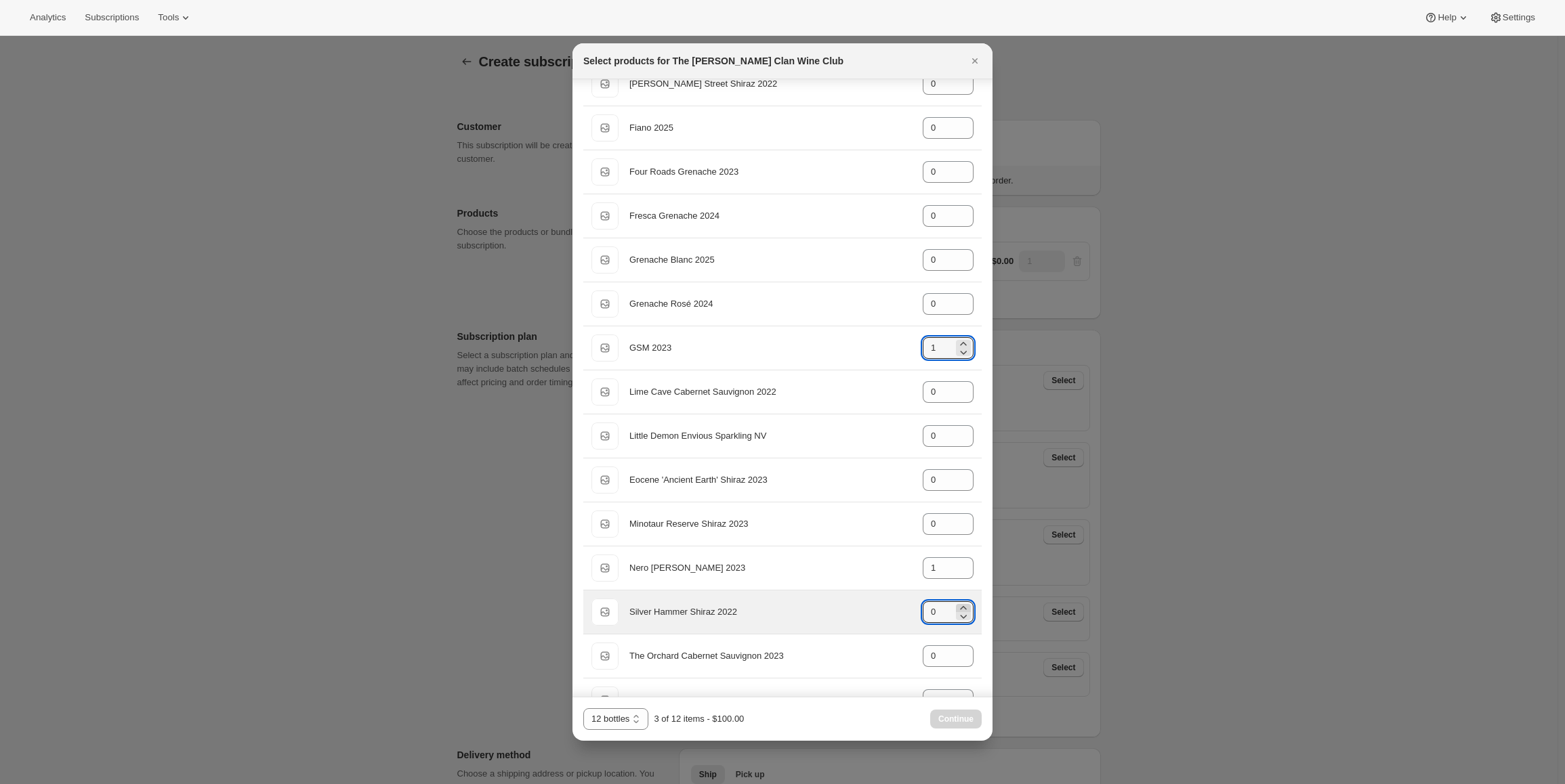
click at [960, 607] on icon ":r79:" at bounding box center [963, 607] width 6 height 4
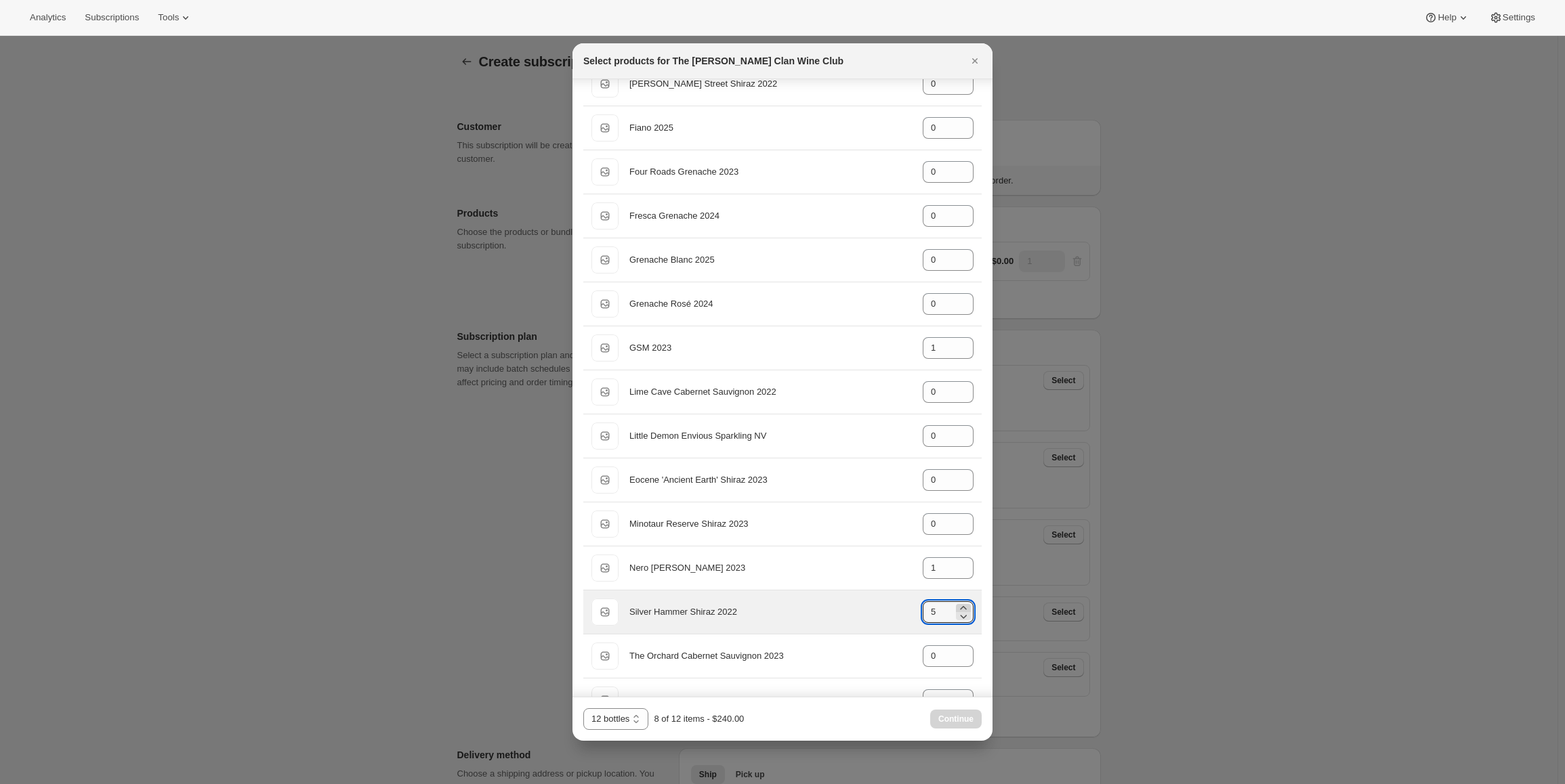
click at [960, 607] on icon ":r79:" at bounding box center [963, 607] width 6 height 4
type input "6"
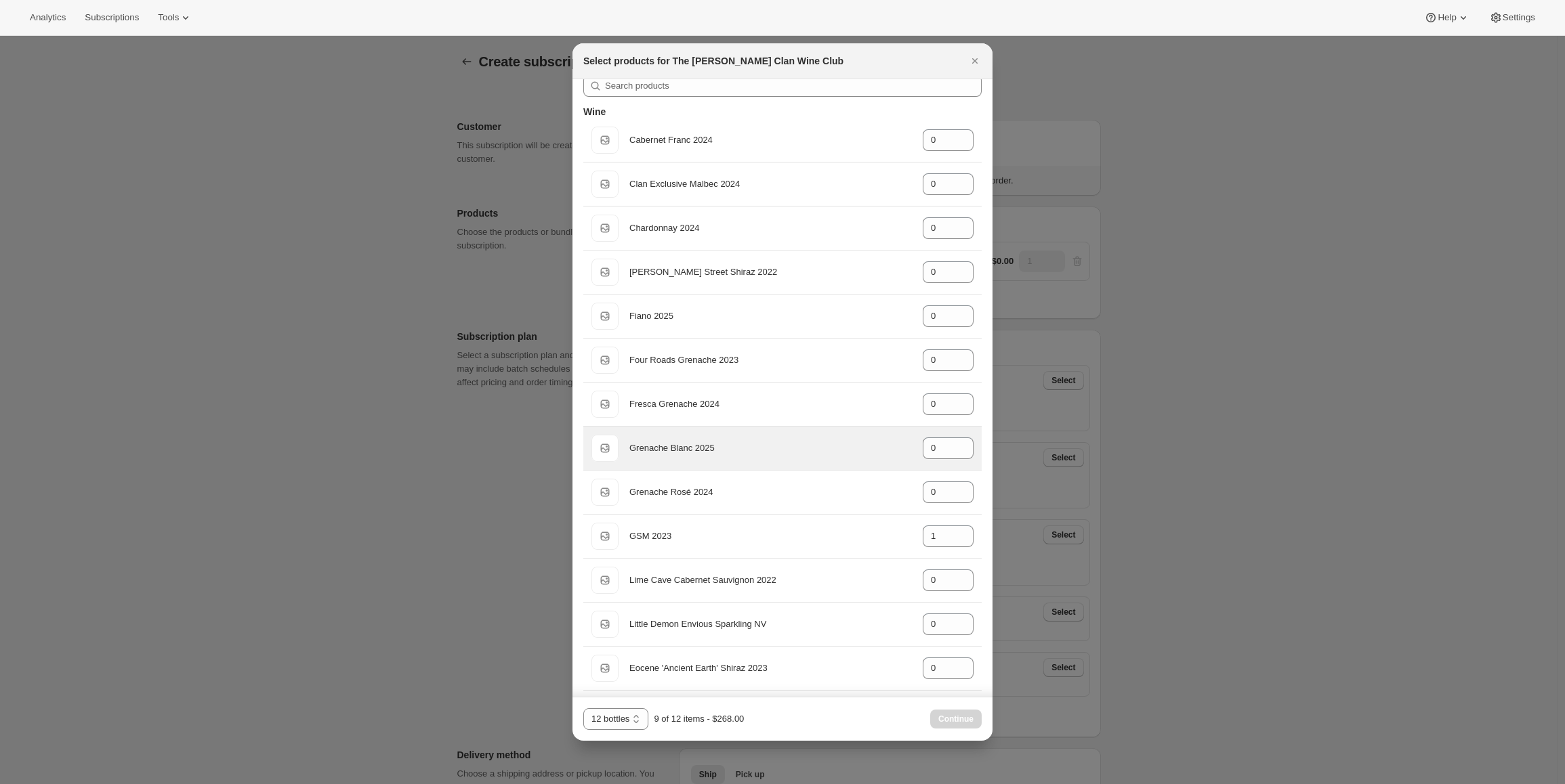
scroll to position [0, 0]
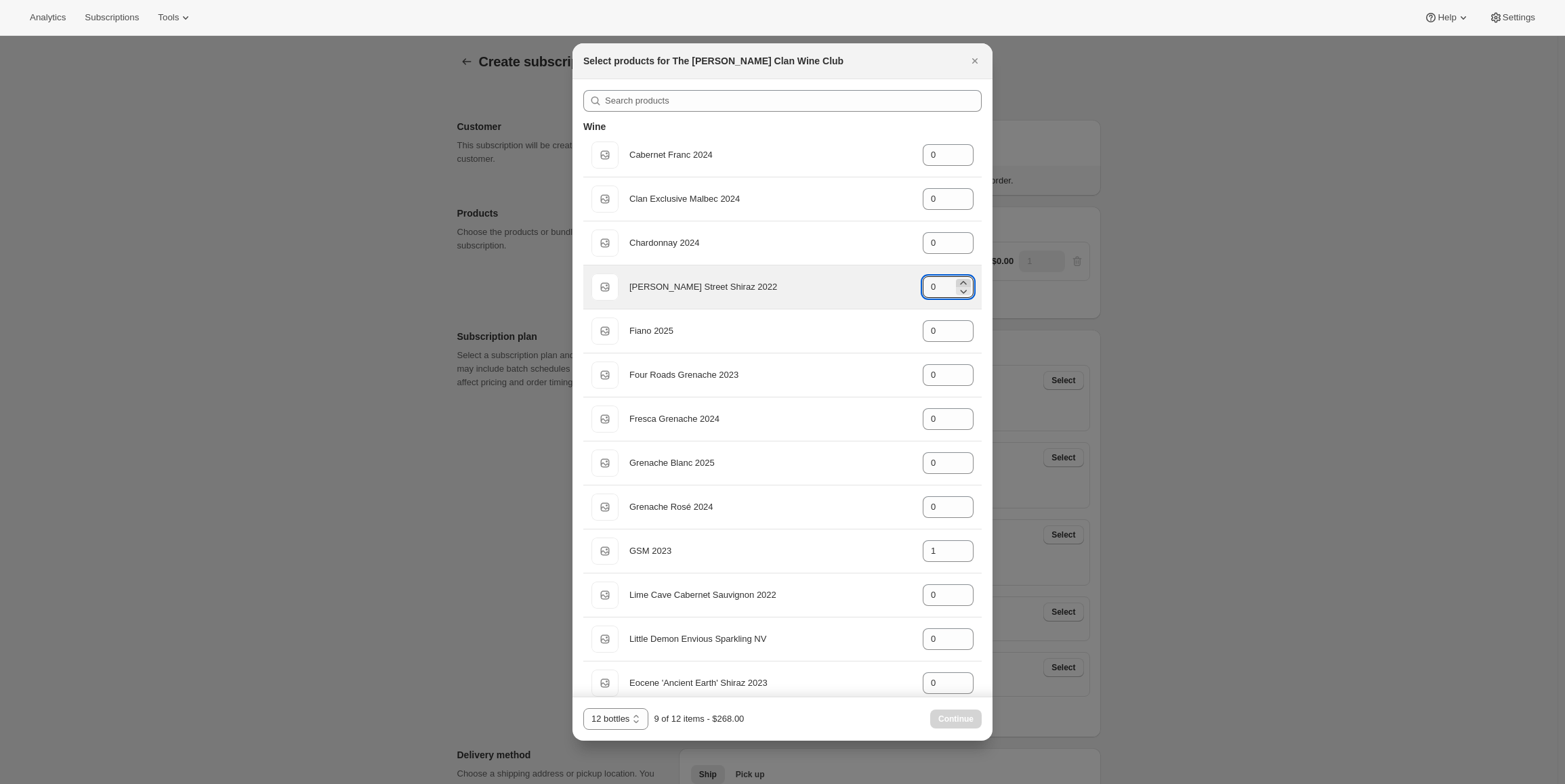
click at [957, 282] on icon ":r79:" at bounding box center [963, 282] width 13 height 13
type input "2"
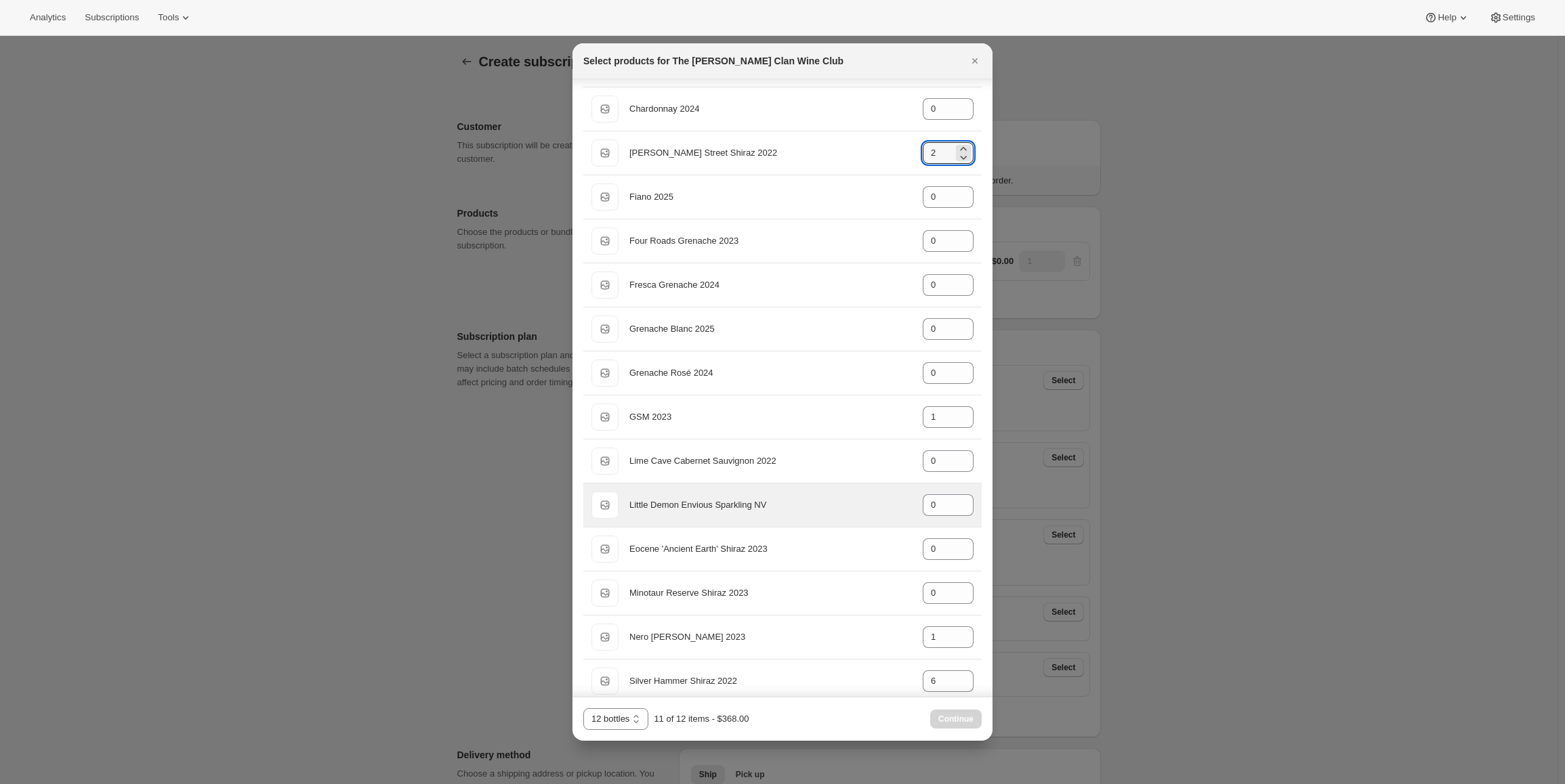
scroll to position [136, 0]
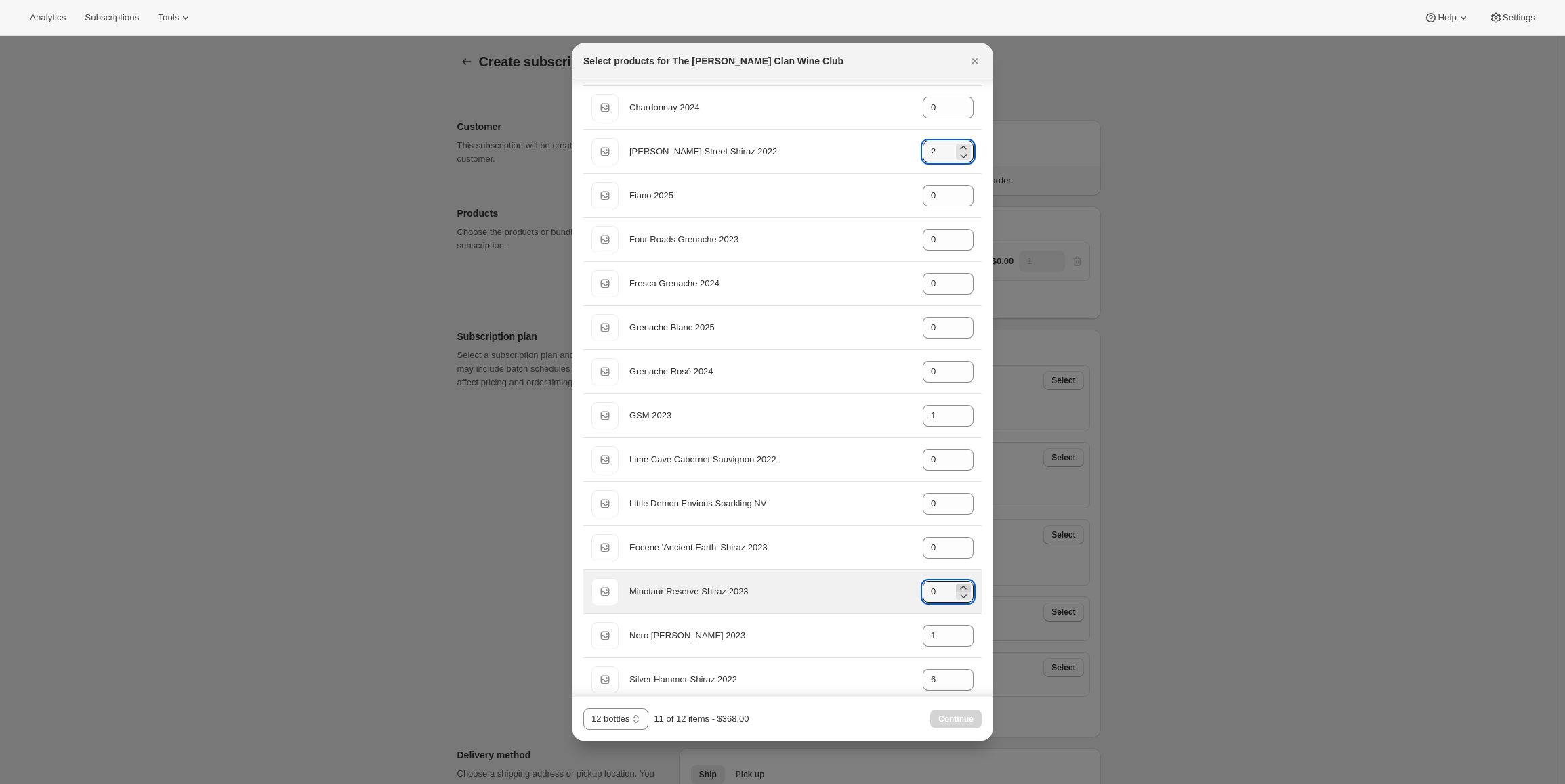
click at [957, 587] on icon ":r79:" at bounding box center [963, 587] width 13 height 13
type input "1"
click at [953, 718] on span "Continue" at bounding box center [956, 719] width 35 height 11
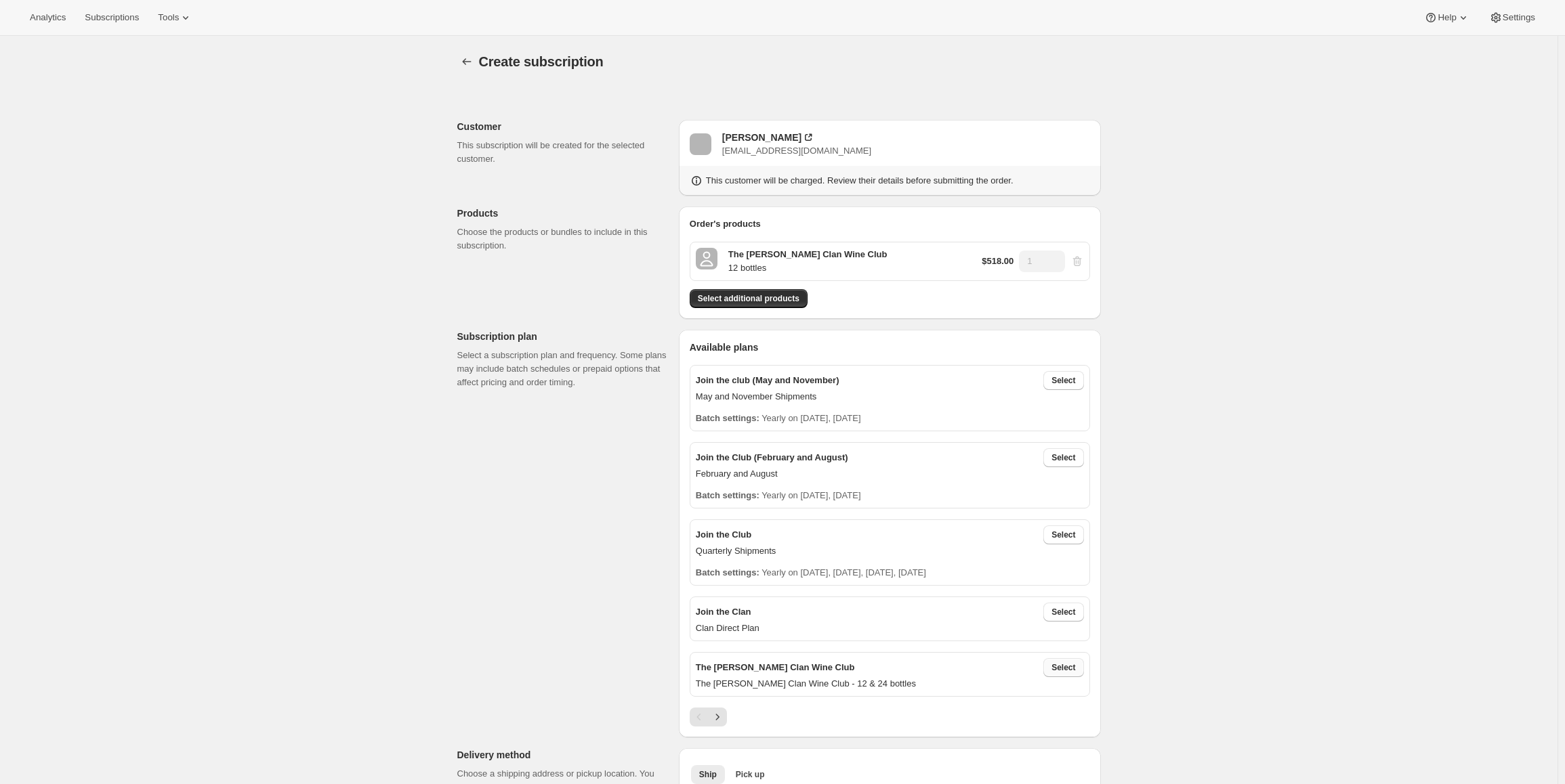
click at [1071, 669] on span "Select" at bounding box center [1062, 668] width 23 height 11
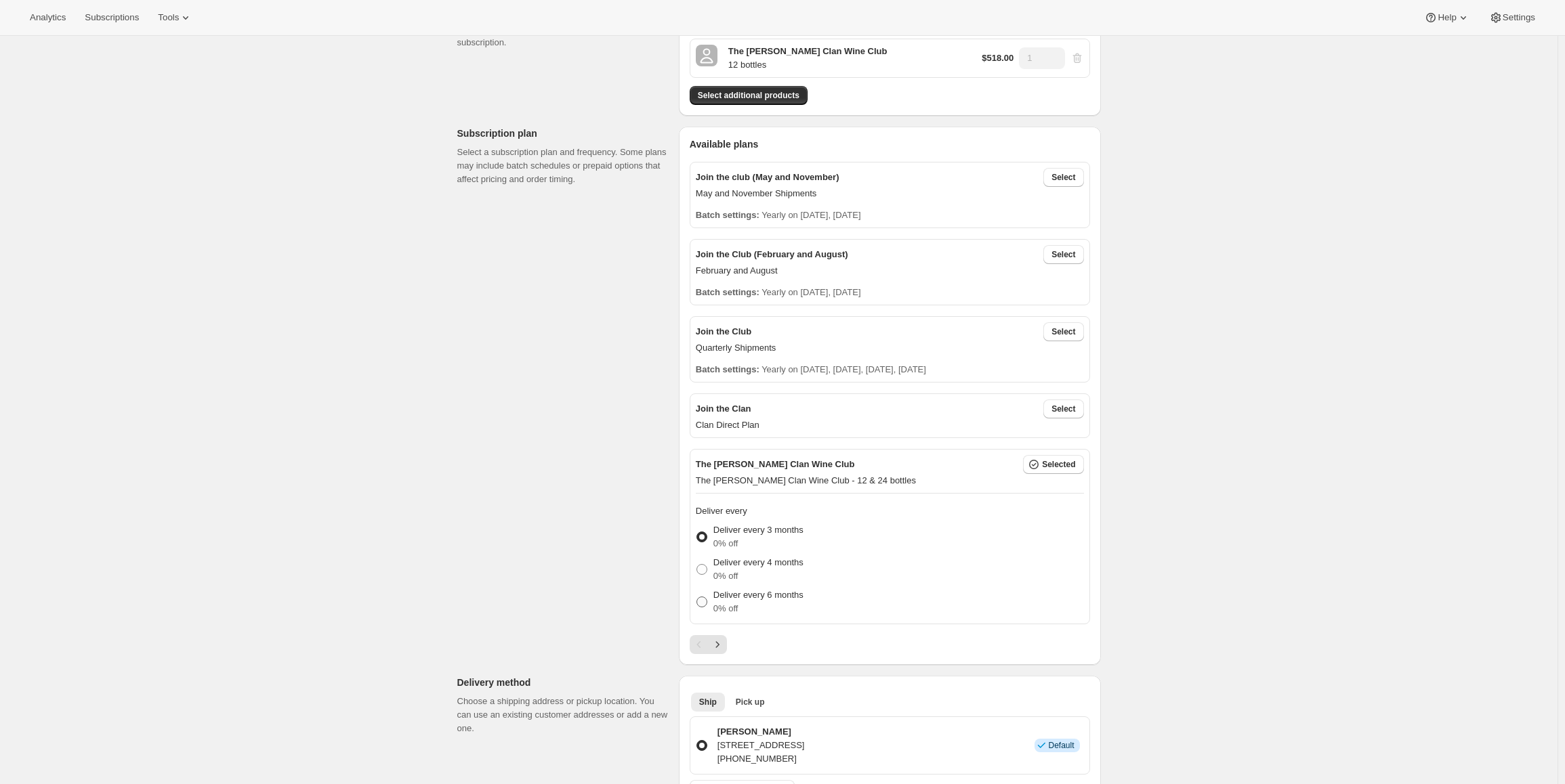
click at [769, 599] on p "Deliver every 6 months" at bounding box center [758, 595] width 90 height 13
click at [697, 597] on input "Deliver every 6 months 0% off" at bounding box center [696, 597] width 1 height 1
radio input "true"
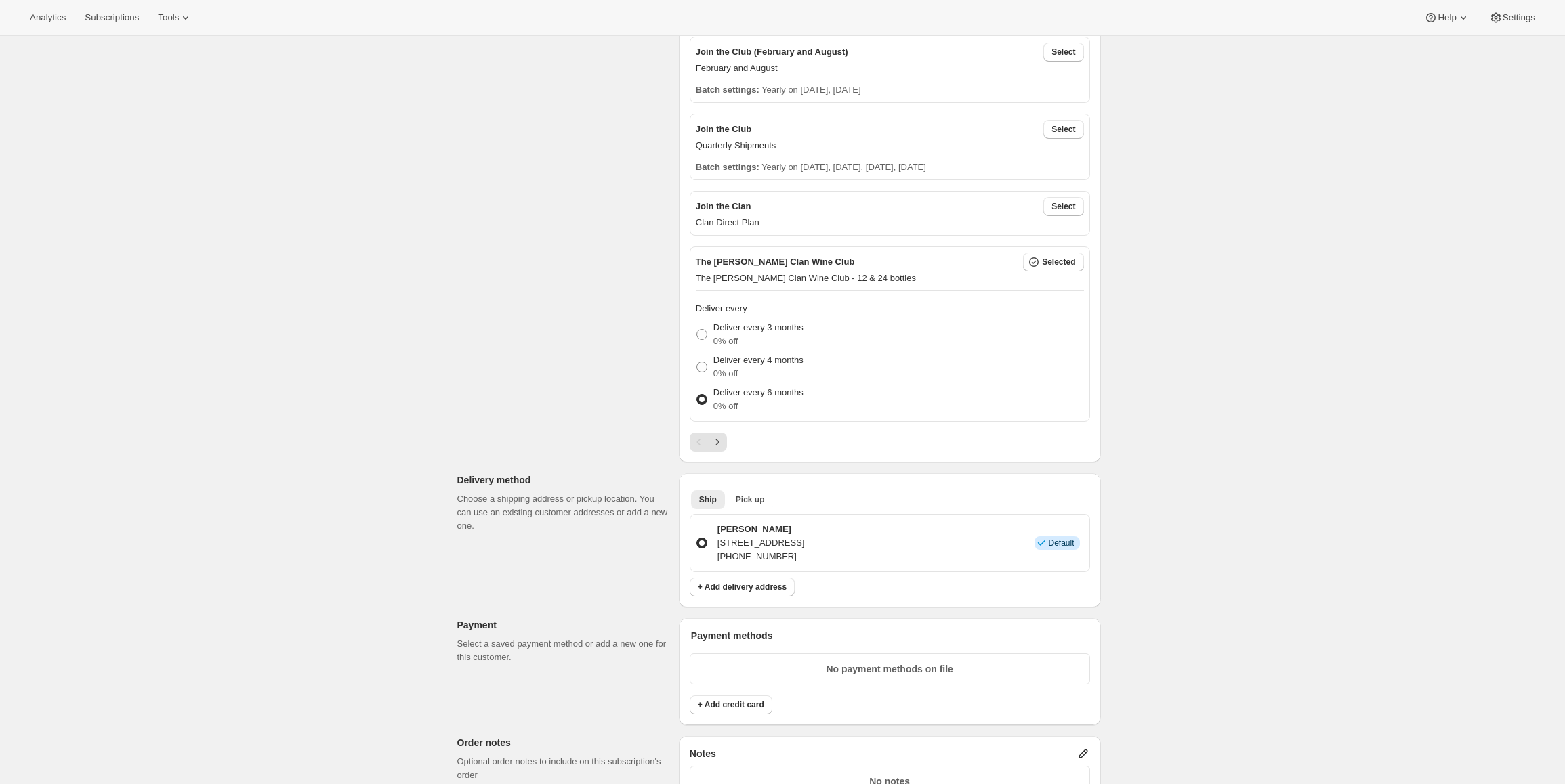
scroll to position [407, 0]
click at [757, 706] on span "+ Add credit card" at bounding box center [731, 704] width 67 height 11
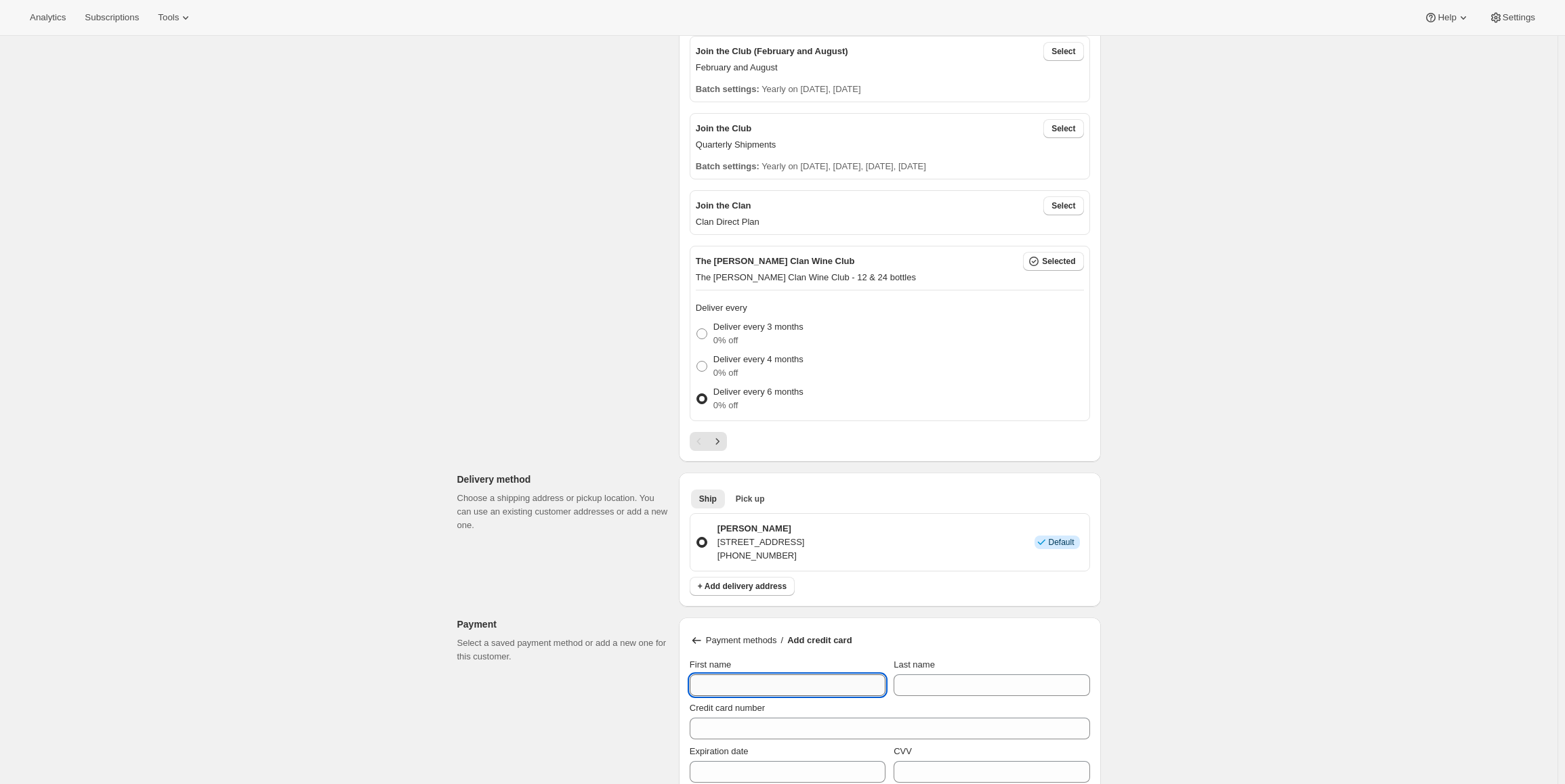
click at [745, 681] on input "First name" at bounding box center [788, 685] width 196 height 22
type input "Mark"
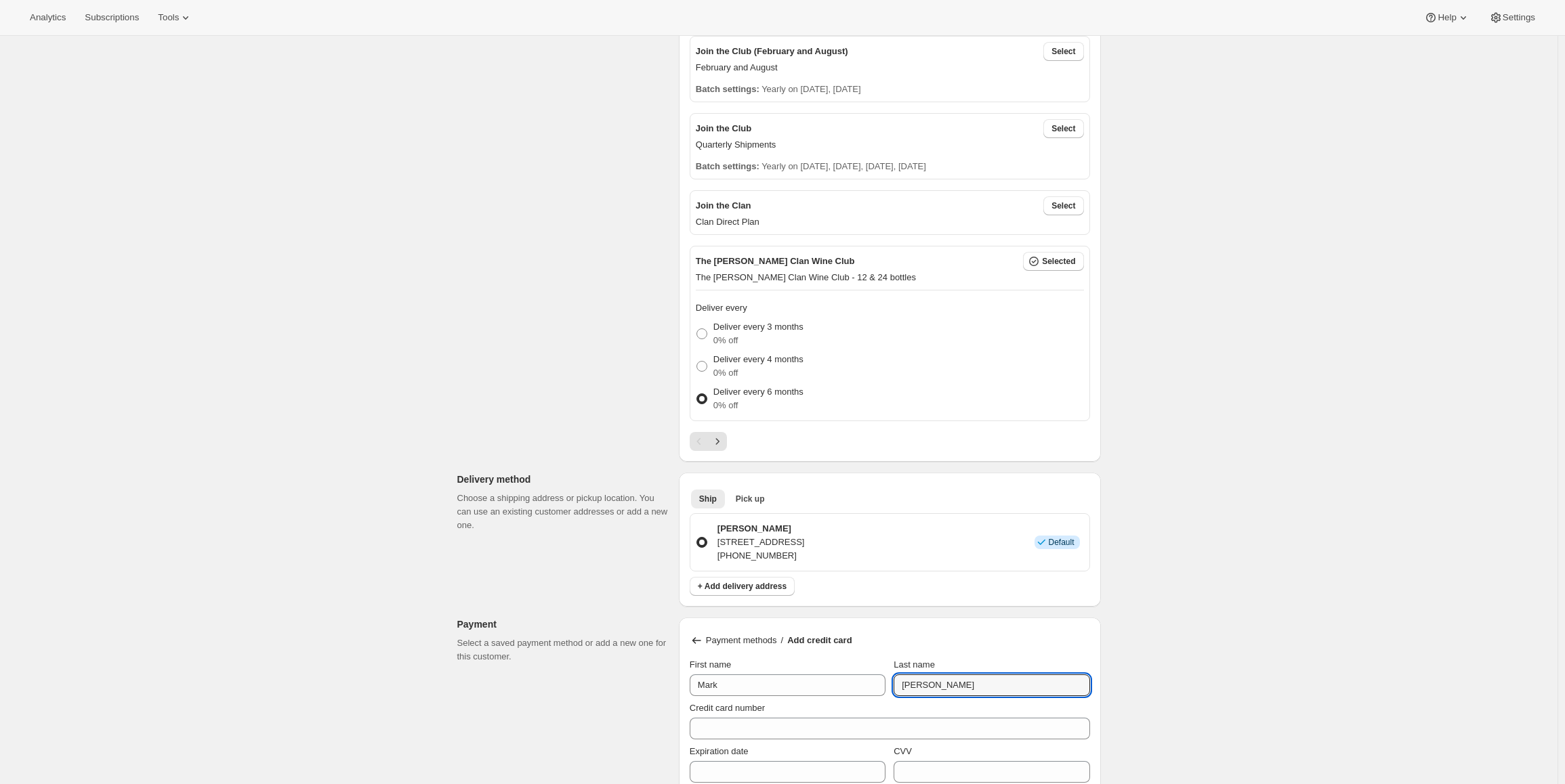
type input "Wilson"
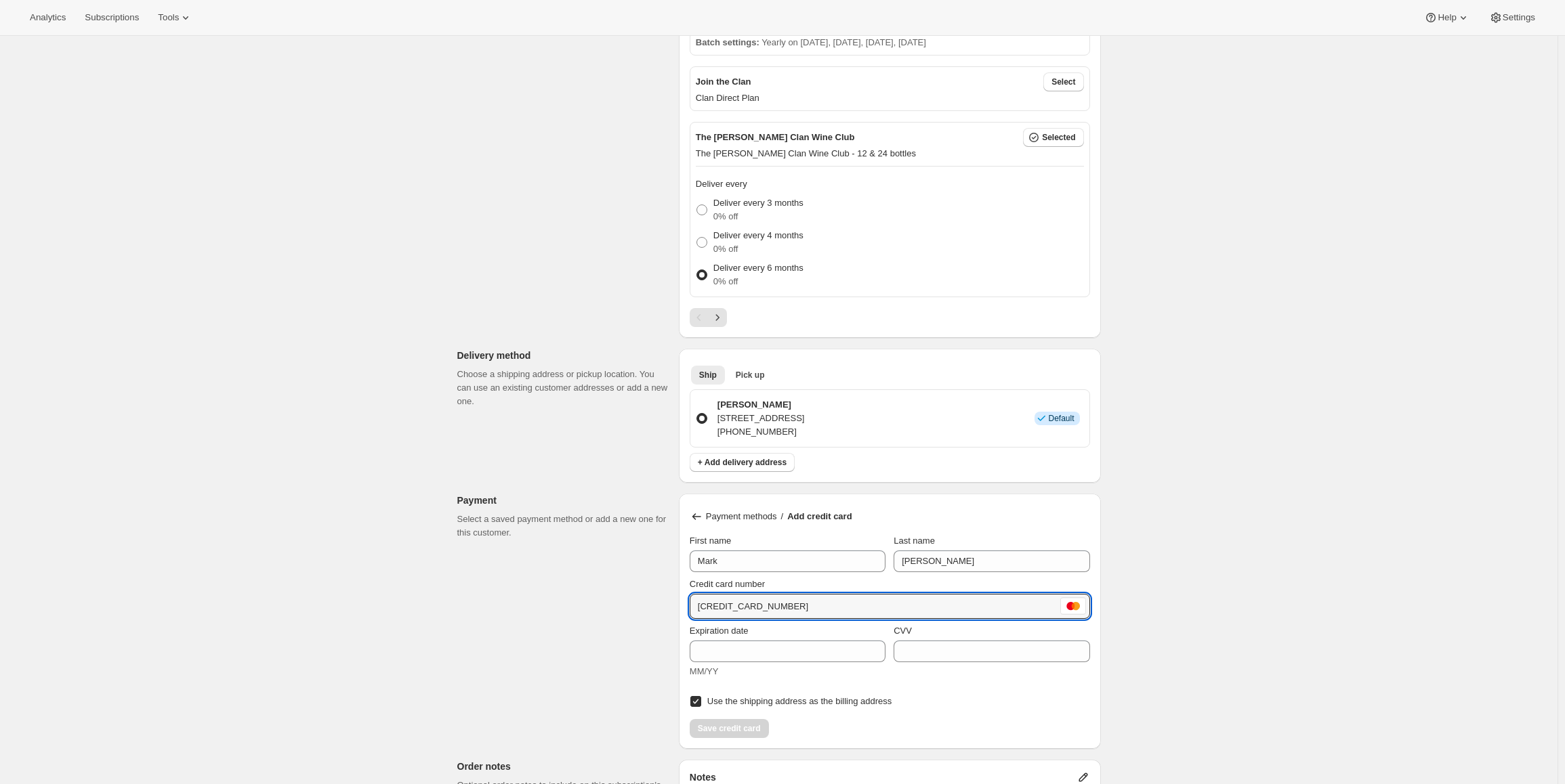
scroll to position [542, 0]
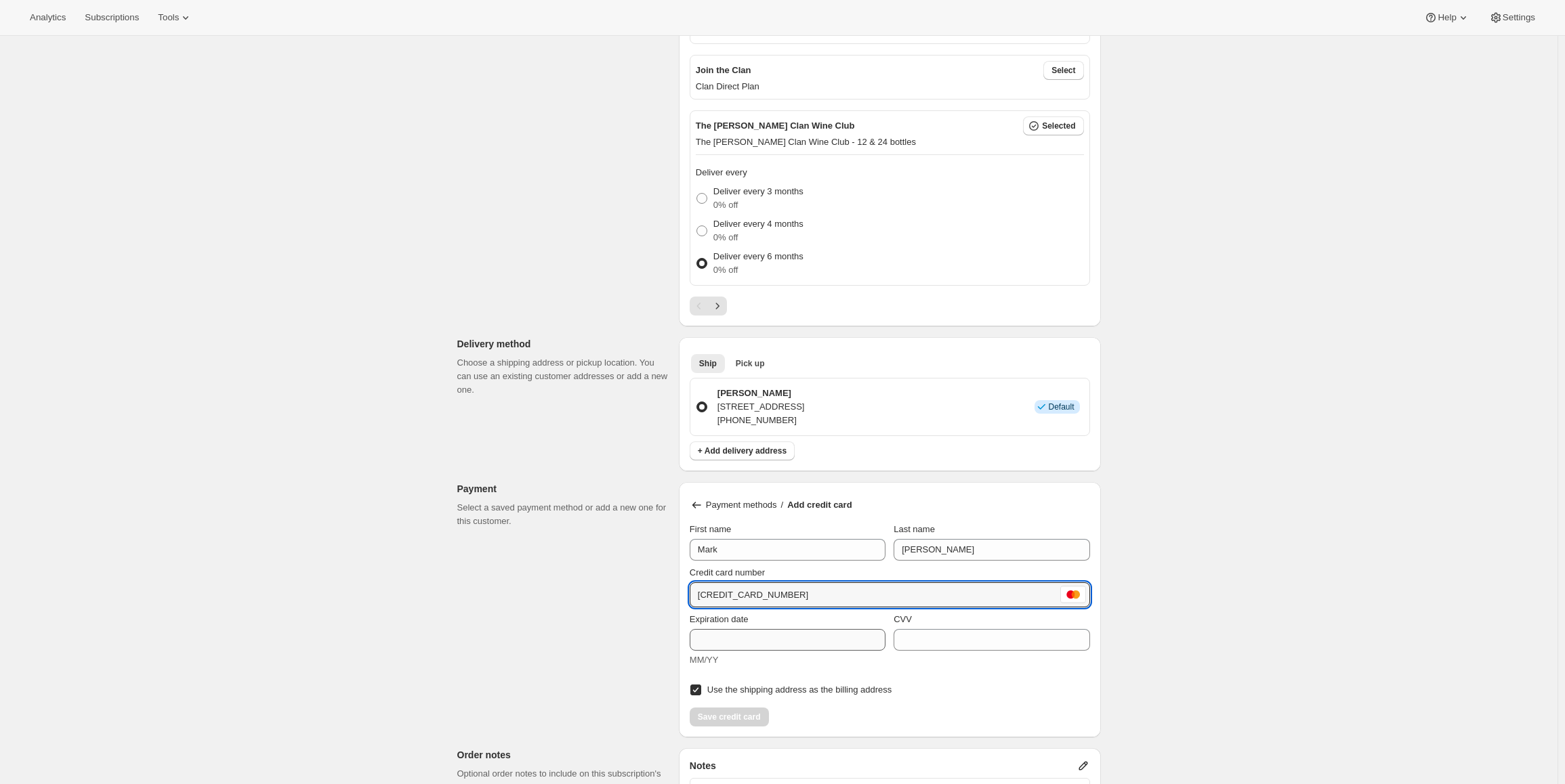
type input "5163 1030 1003 0405"
click at [782, 639] on input "Expiration date" at bounding box center [788, 640] width 196 height 22
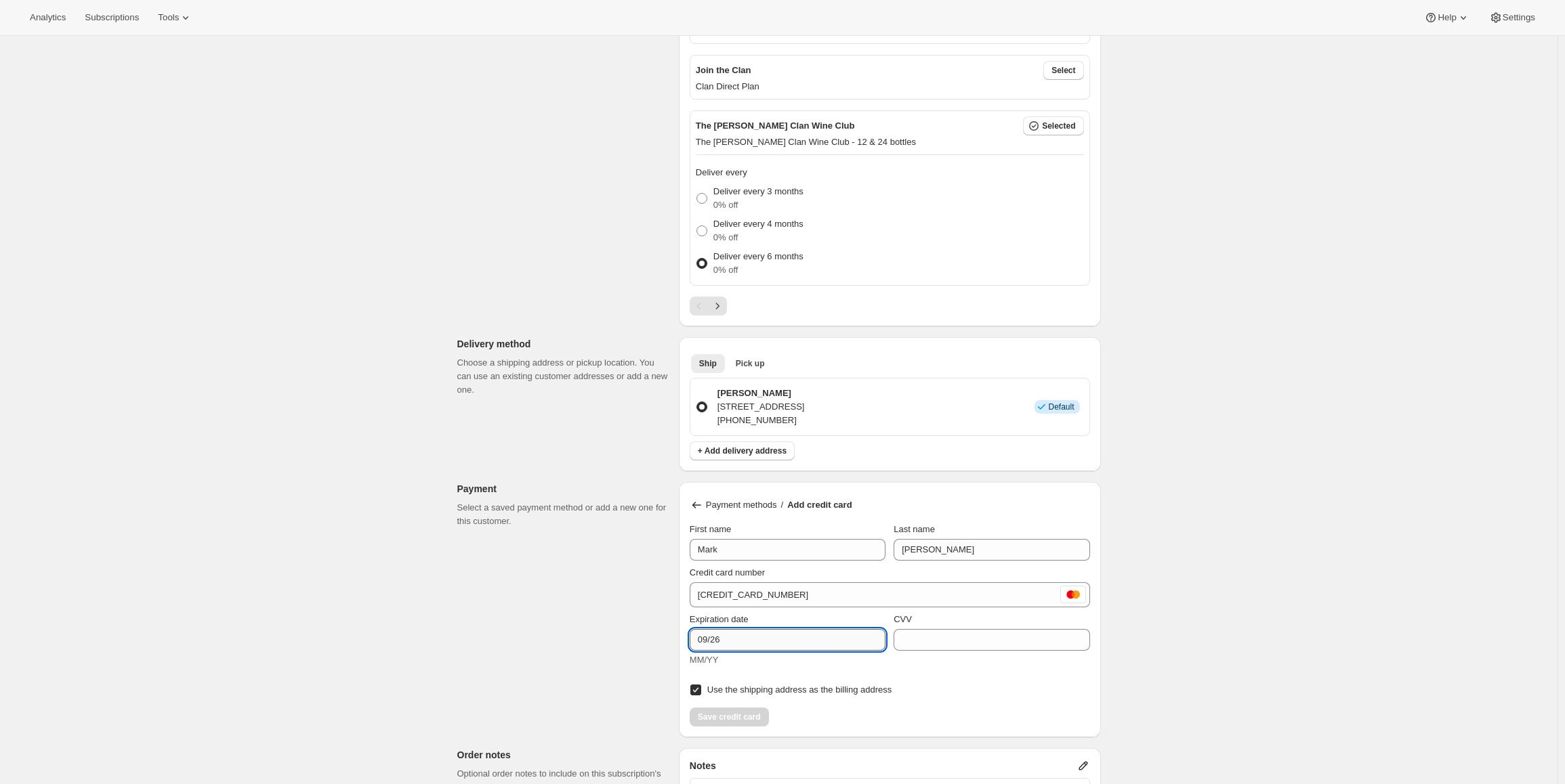
type input "09/26"
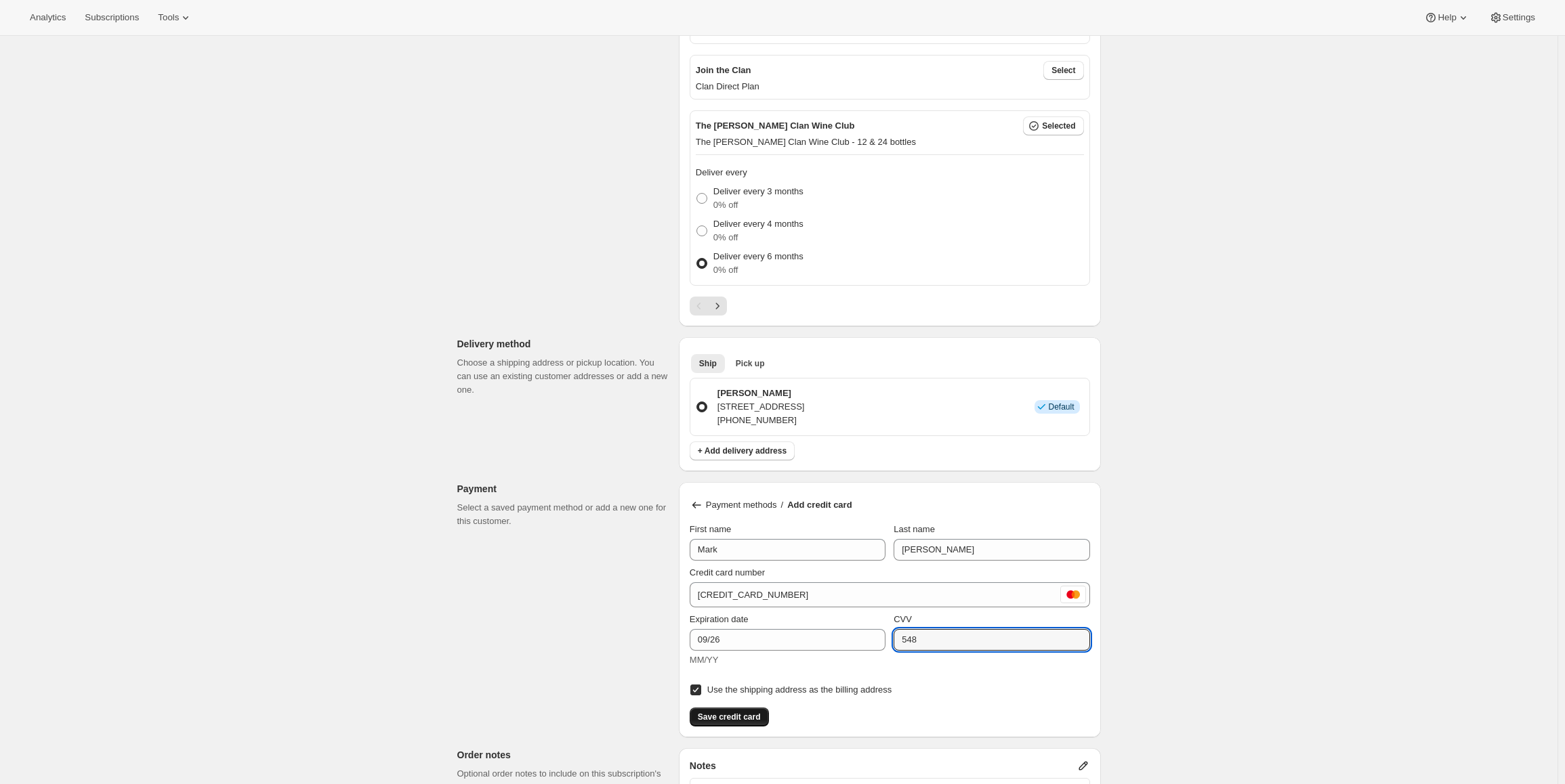
type input "548"
click at [757, 713] on span "Save credit card" at bounding box center [729, 717] width 63 height 11
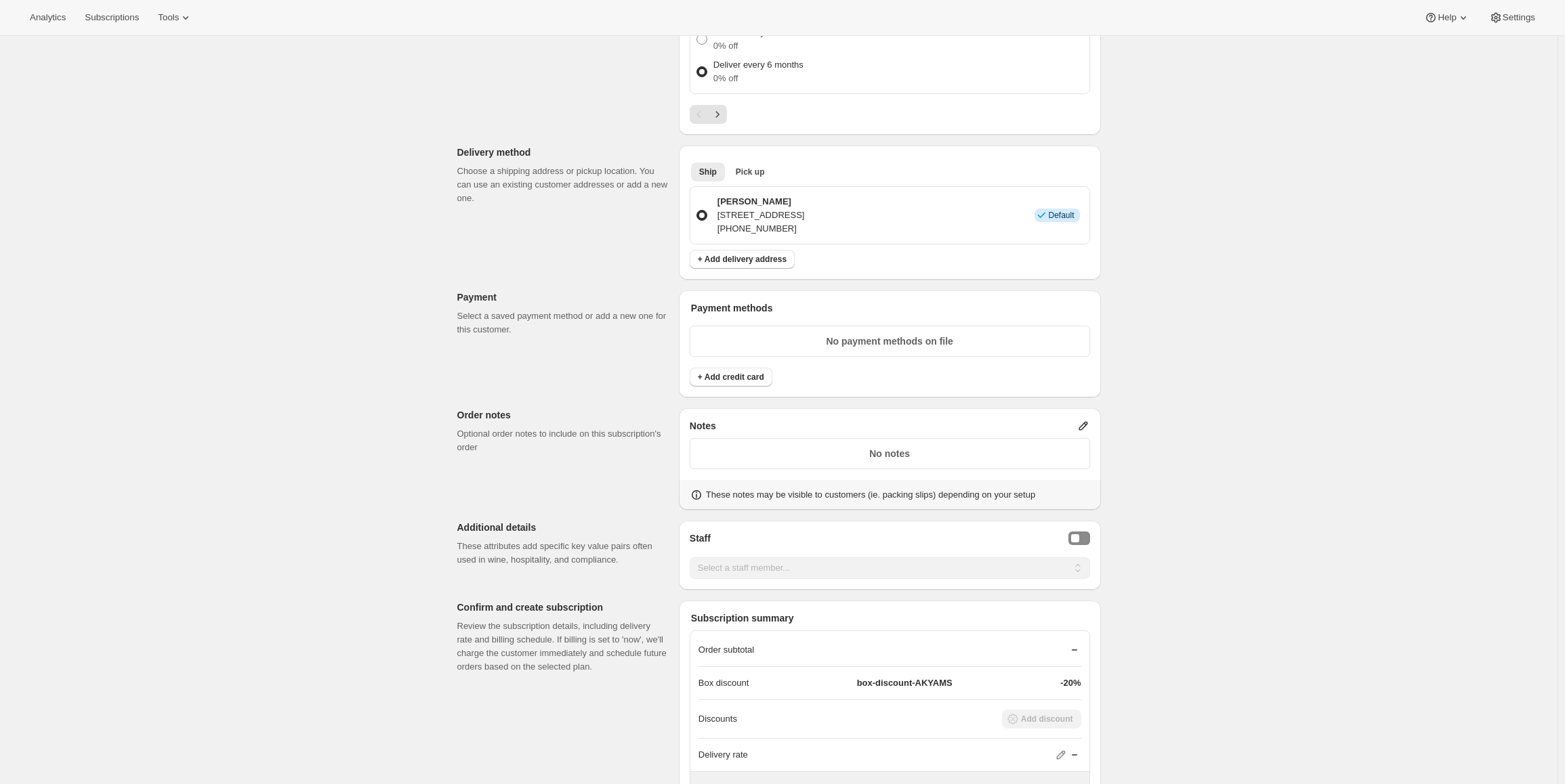
scroll to position [745, 0]
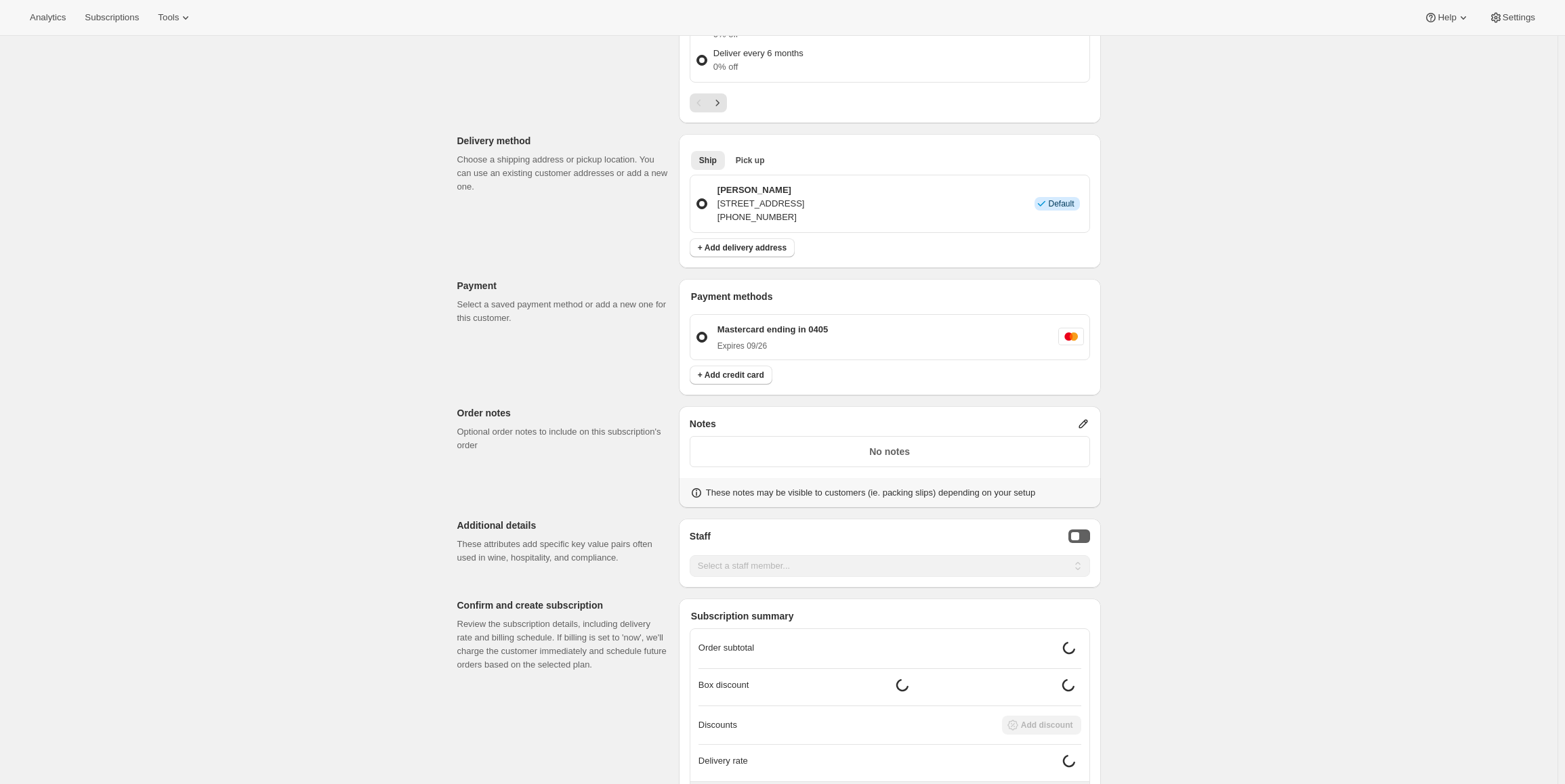
click at [1090, 538] on button "Staff Selector" at bounding box center [1079, 536] width 22 height 13
click at [896, 557] on select "Select a staff member... [PERSON_NAME] [PERSON_NAME] [PERSON_NAME] [PERSON_NAME…" at bounding box center [890, 566] width 400 height 22
select select "associate-2"
click at [693, 556] on select "Select a staff member... [PERSON_NAME] [PERSON_NAME] [PERSON_NAME] [PERSON_NAME…" at bounding box center [890, 566] width 400 height 22
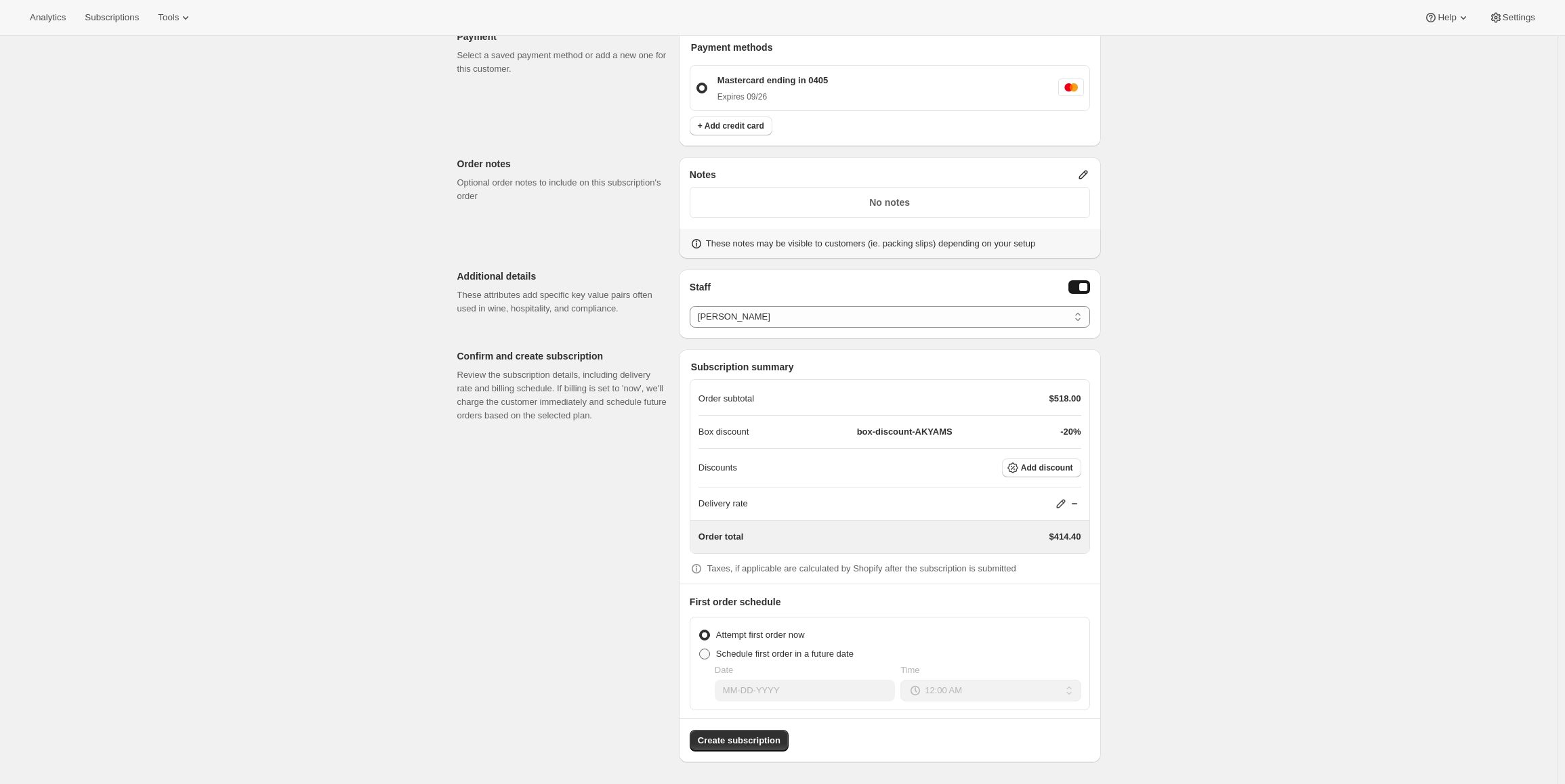
scroll to position [993, 0]
click at [802, 656] on span "Schedule first order in a future date" at bounding box center [785, 654] width 138 height 10
click at [700, 650] on input "Schedule first order in a future date" at bounding box center [699, 649] width 1 height 1
radio input "true"
click at [803, 691] on input "Date" at bounding box center [805, 691] width 180 height 22
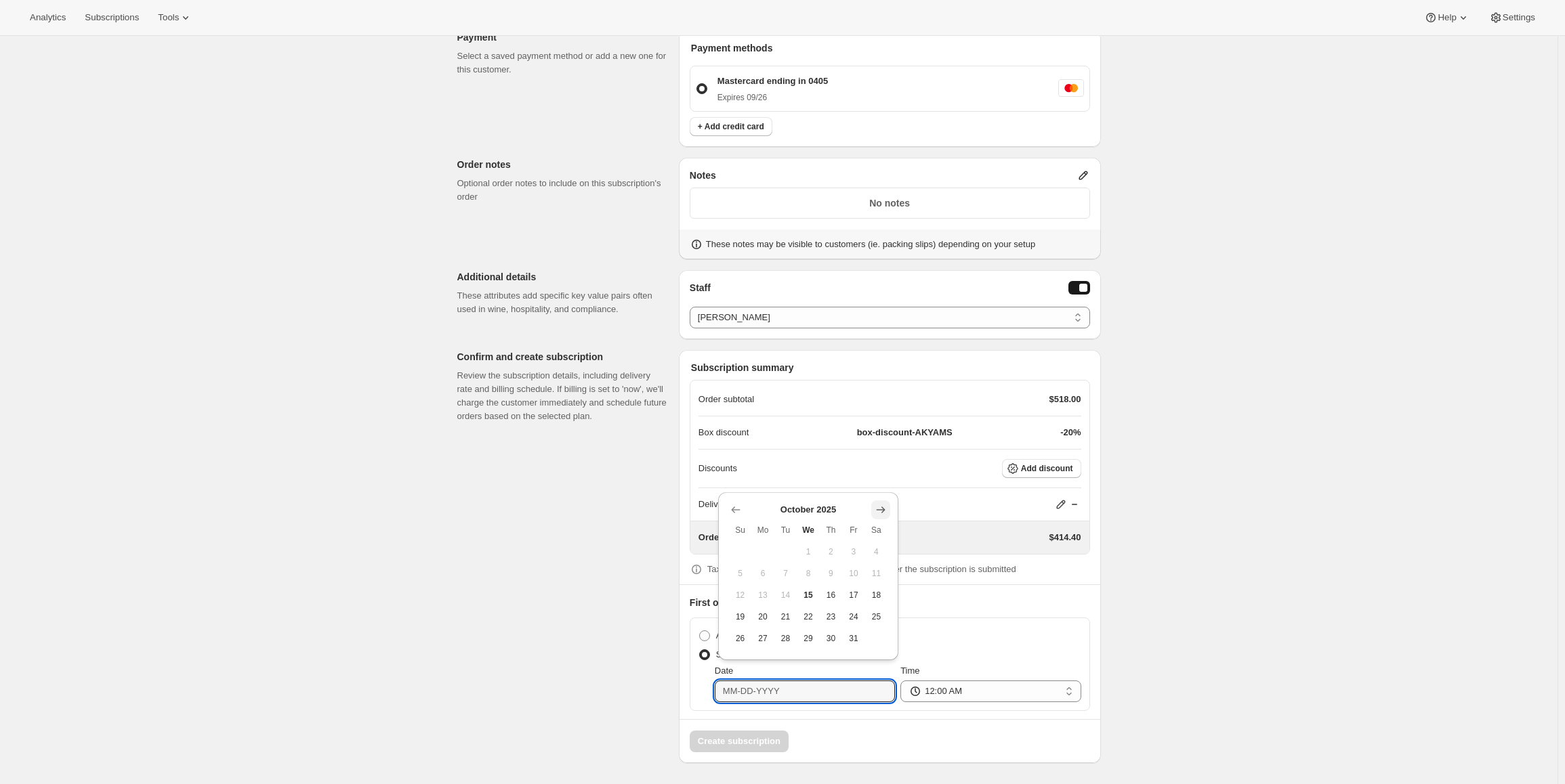
click at [882, 508] on icon "Show next month, November 2025" at bounding box center [881, 510] width 9 height 7
click at [879, 486] on icon "Show next month, December 2025" at bounding box center [880, 488] width 13 height 13
click at [878, 505] on icon "Show next month, January 2026" at bounding box center [880, 509] width 13 height 13
click at [878, 505] on icon "Show next month, February 2026" at bounding box center [880, 509] width 13 height 13
click at [877, 530] on icon "Show next month, March 2026" at bounding box center [880, 531] width 13 height 13
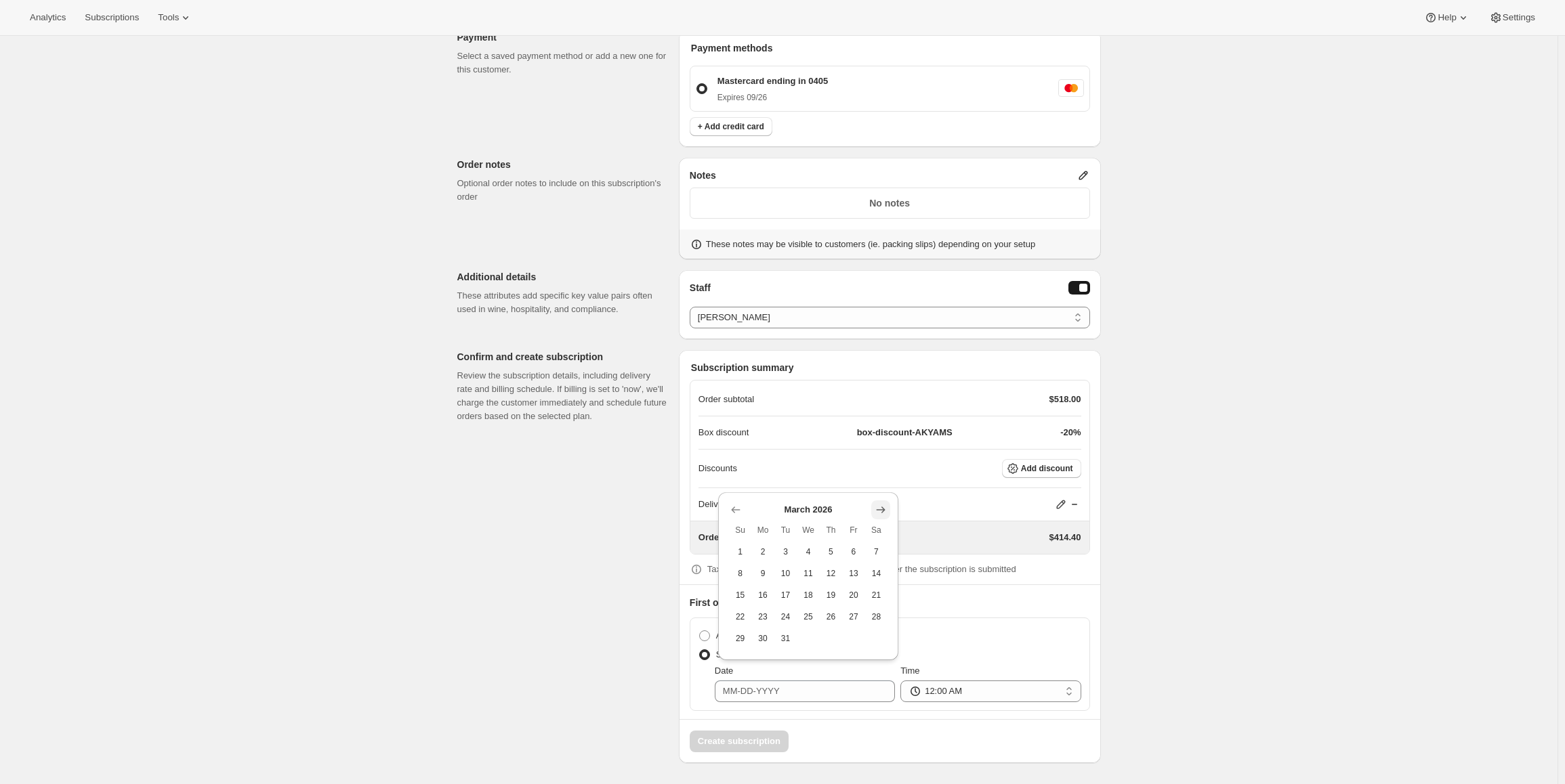
click at [875, 507] on icon "Show next month, April 2026" at bounding box center [880, 509] width 13 height 13
click at [763, 593] on span "13" at bounding box center [762, 595] width 11 height 11
type input "04-13-2026"
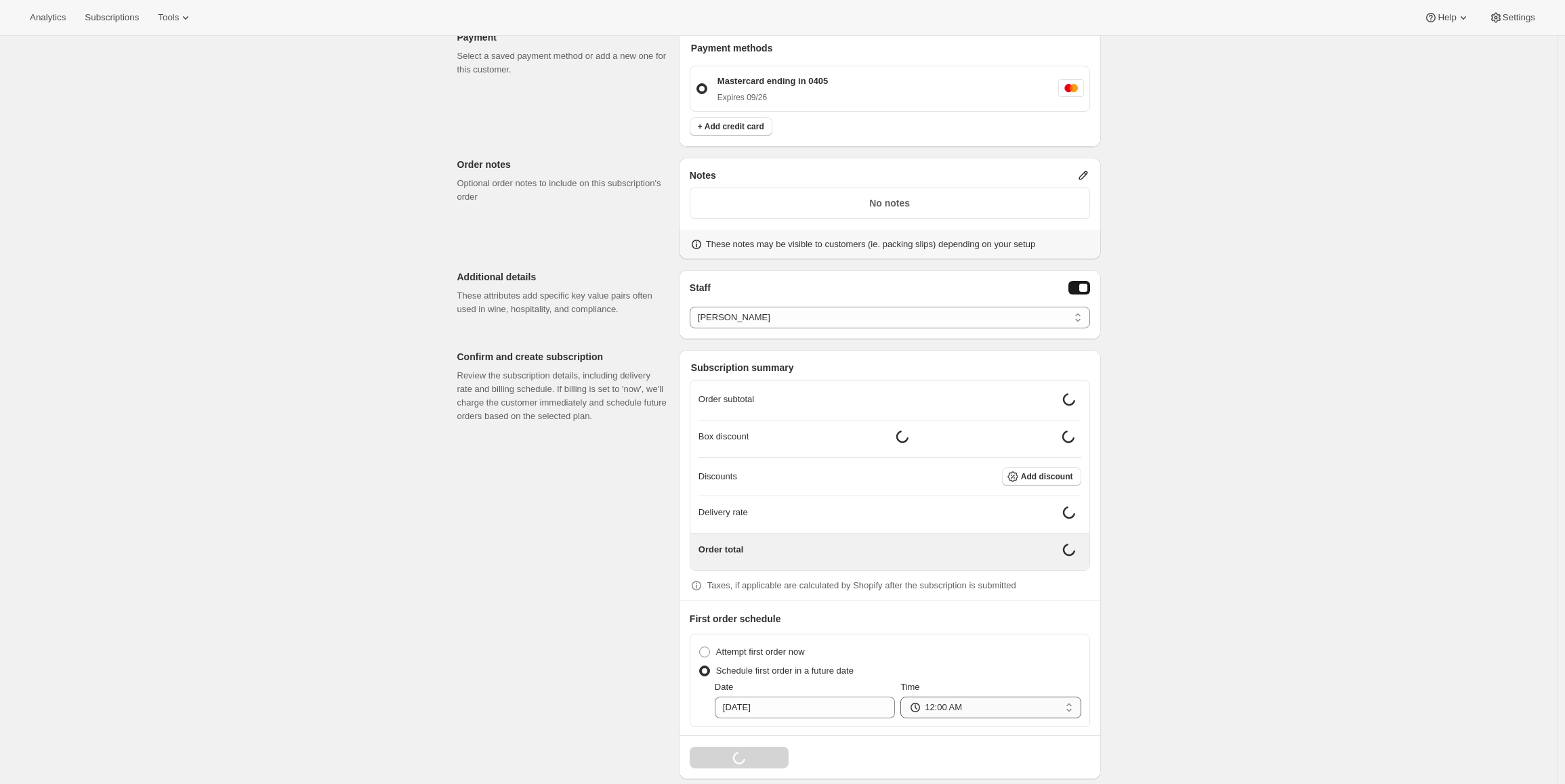
click at [936, 701] on select "12:00 AM 01:00 AM 02:00 AM 03:00 AM 04:00 AM 05:00 AM 06:00 AM 07:00 AM 08:00 A…" at bounding box center [991, 707] width 180 height 22
select select "09:00"
click at [904, 697] on select "12:00 AM 01:00 AM 02:00 AM 03:00 AM 04:00 AM 05:00 AM 06:00 AM 07:00 AM 08:00 A…" at bounding box center [991, 707] width 180 height 22
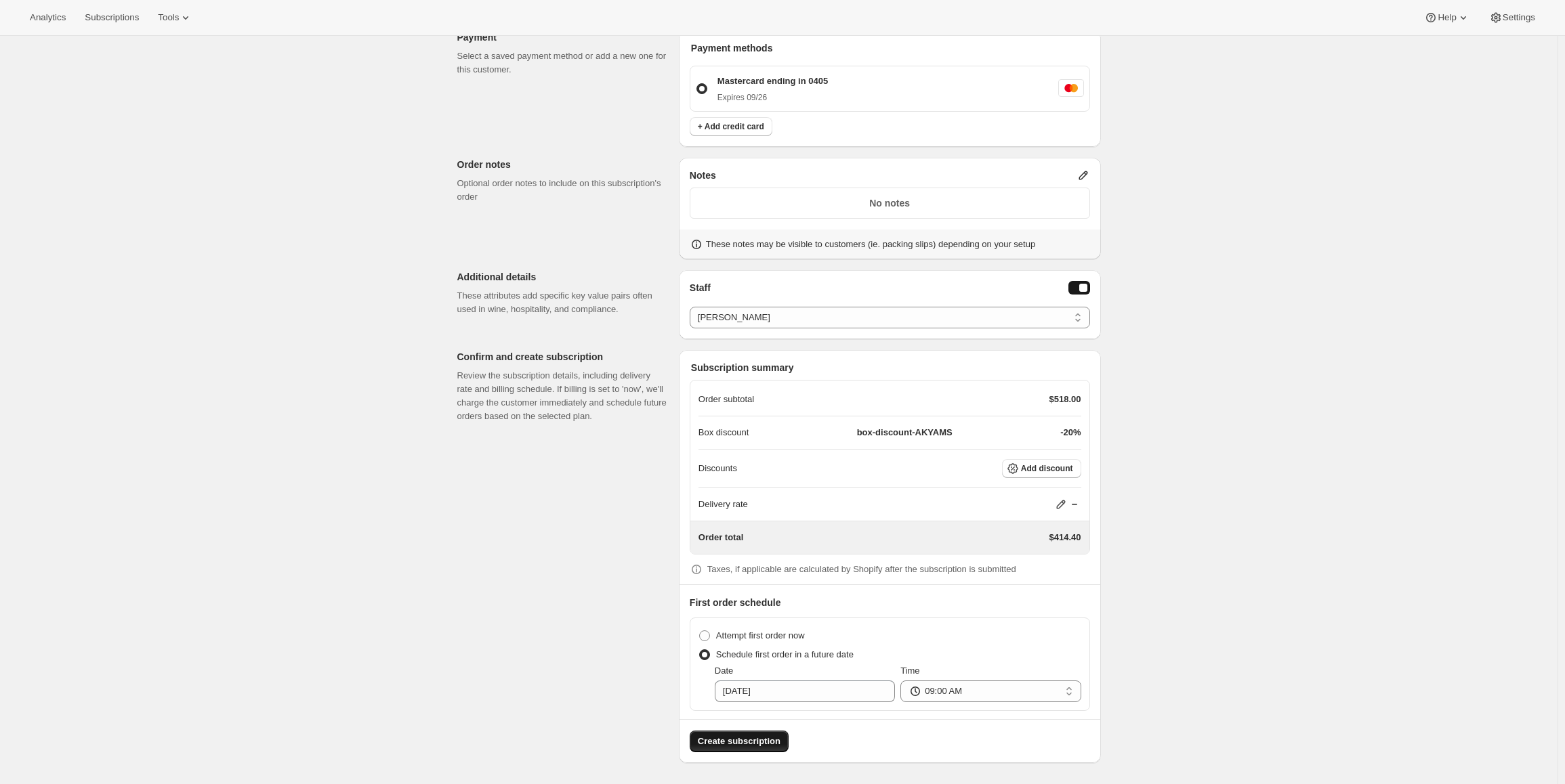
click at [737, 737] on span "Create subscription" at bounding box center [739, 741] width 82 height 13
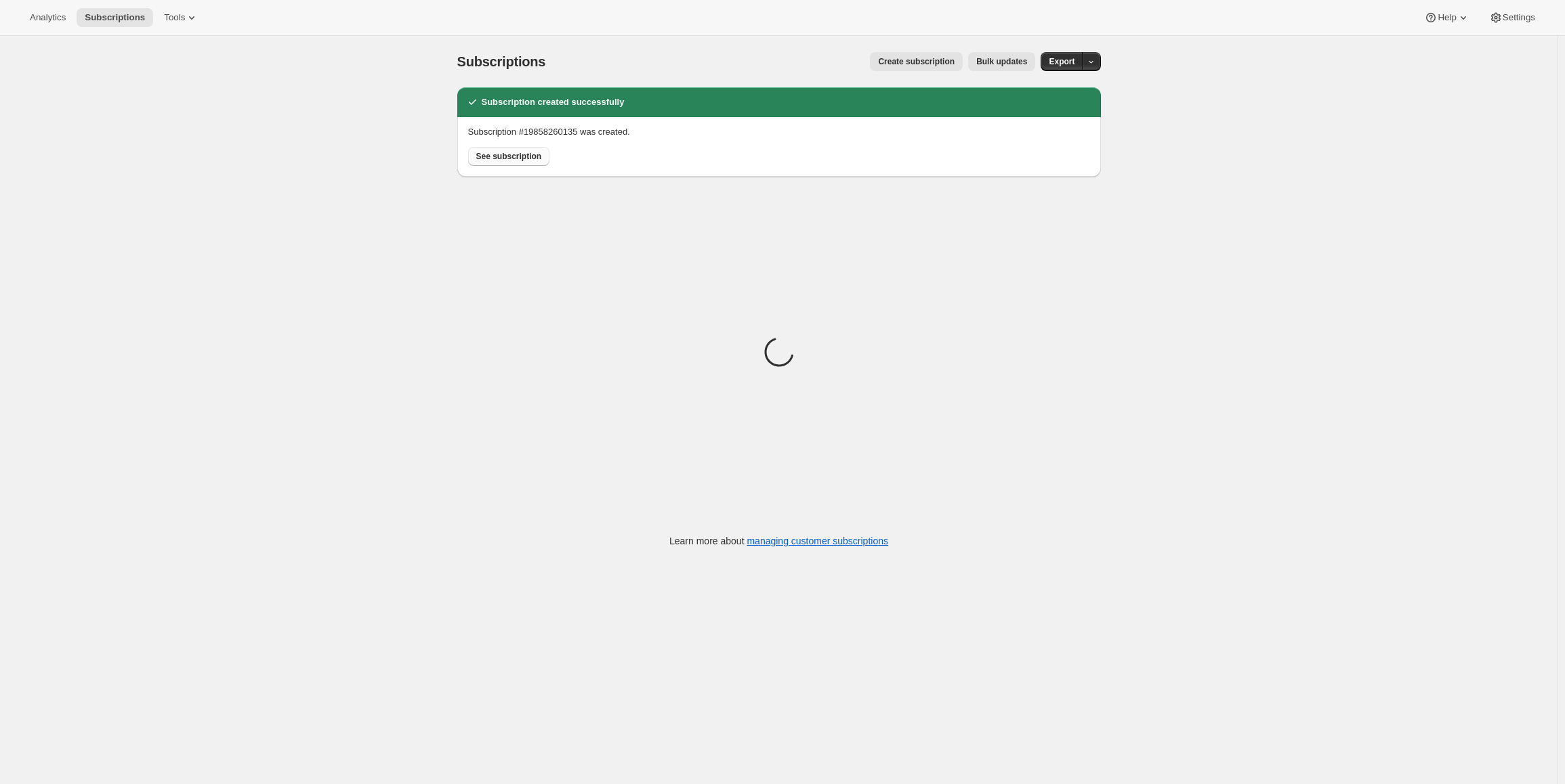
click at [517, 148] on button "See subscription" at bounding box center [509, 156] width 82 height 19
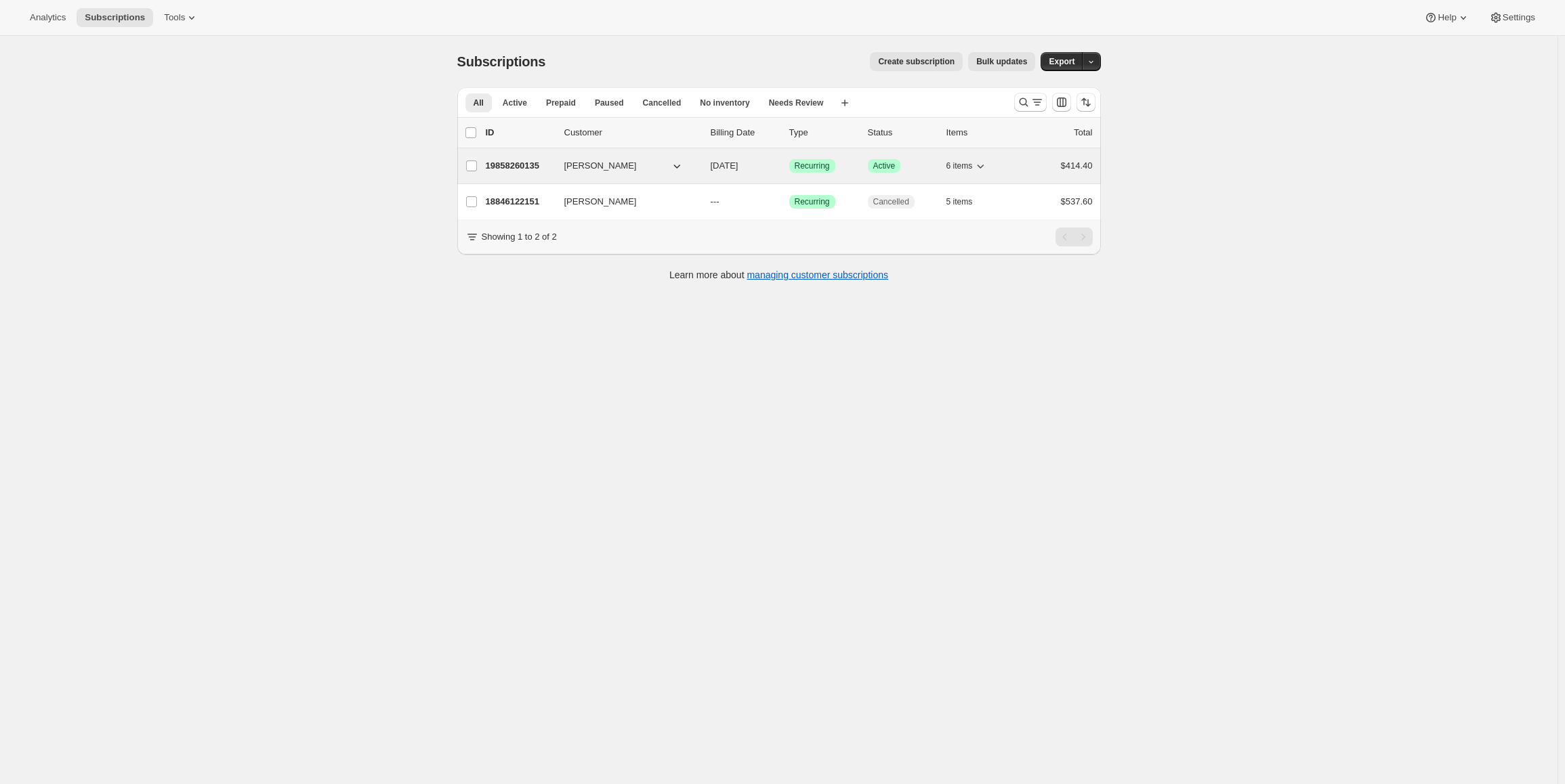
click at [520, 163] on p "19858260135" at bounding box center [519, 165] width 67 height 13
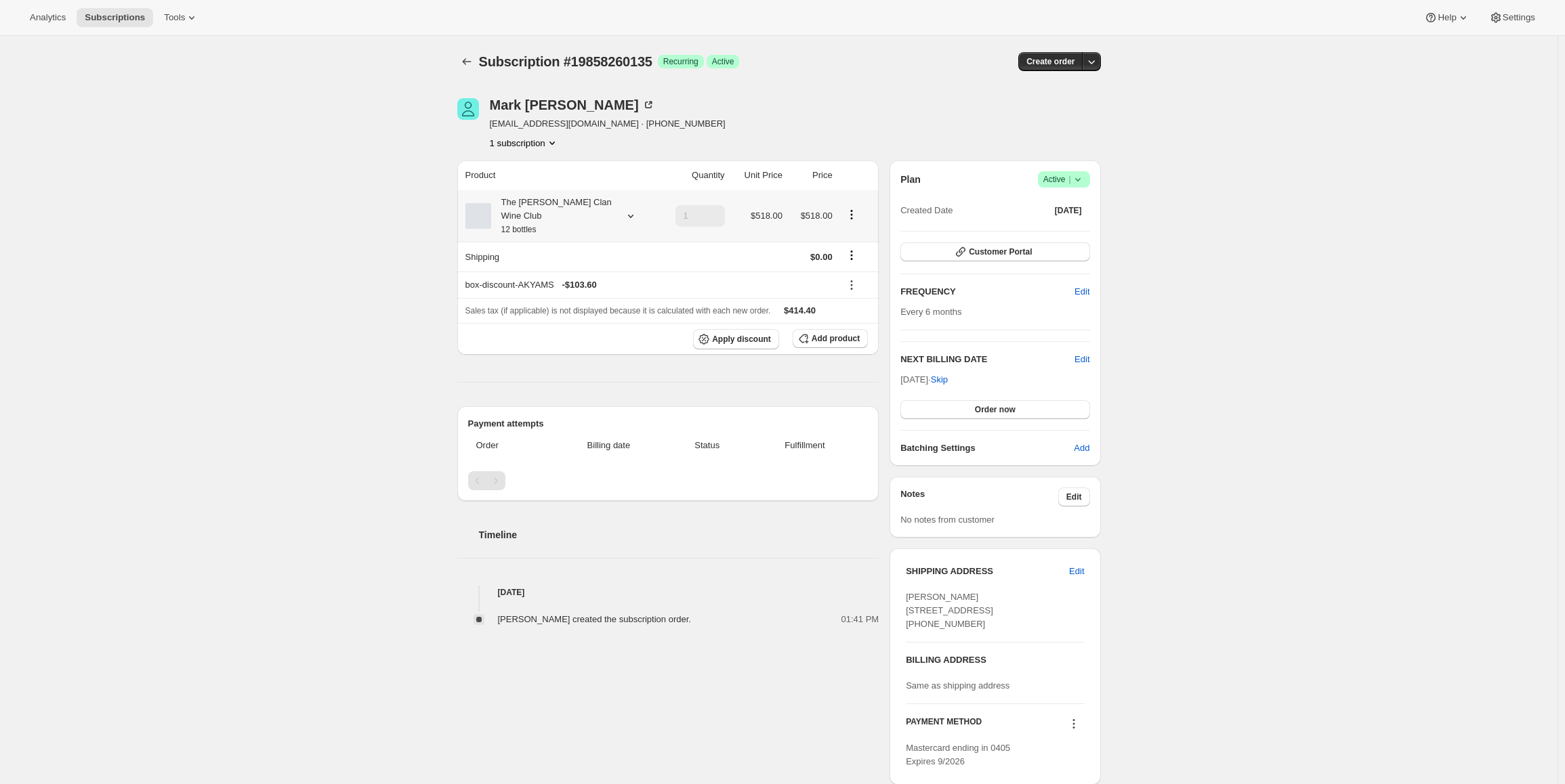
click at [633, 216] on div "The Maxwell Clan Wine Club 12 bottles" at bounding box center [559, 216] width 187 height 40
click at [632, 209] on icon at bounding box center [630, 216] width 13 height 13
